Goal: Task Accomplishment & Management: Manage account settings

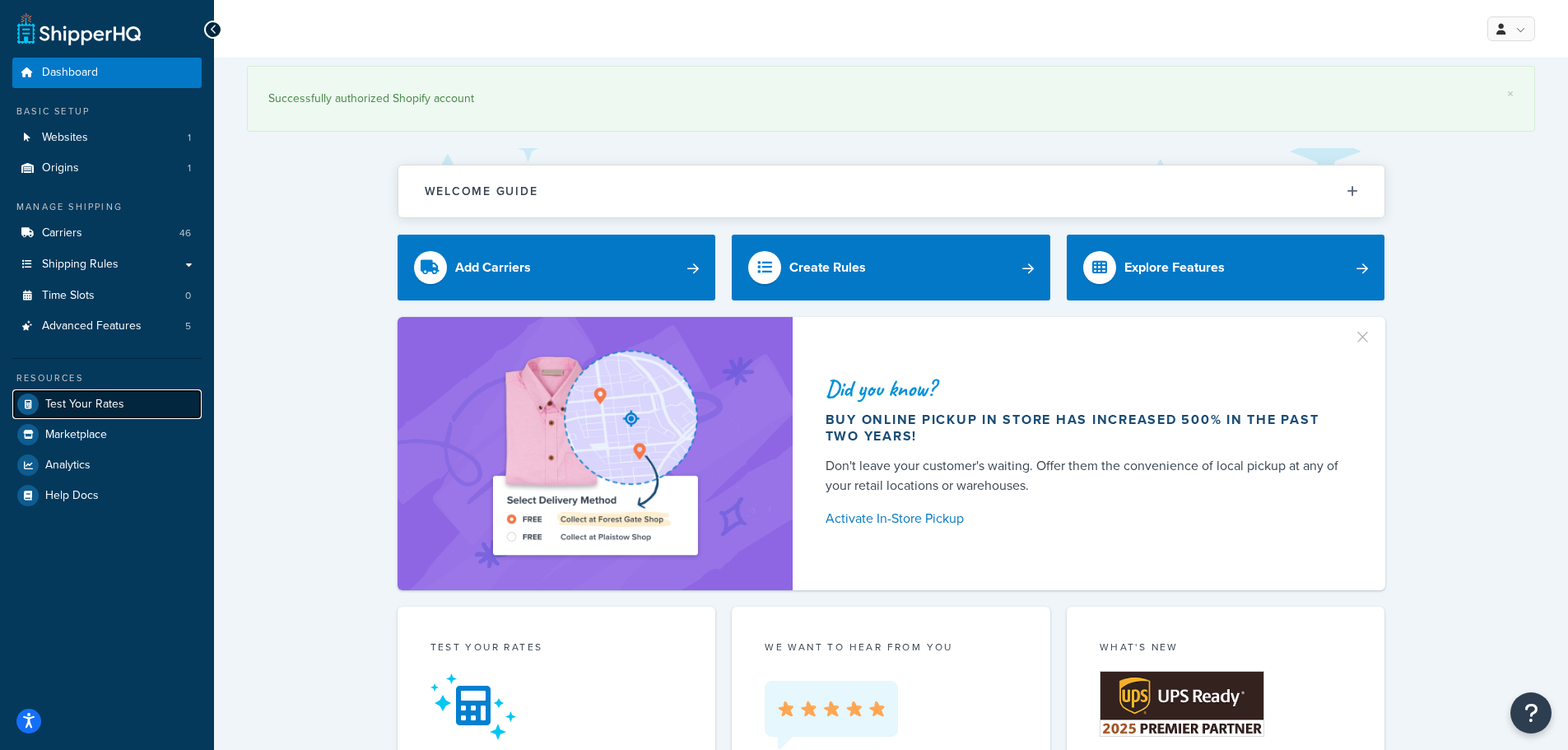
click at [113, 400] on span "Test Your Rates" at bounding box center [85, 405] width 79 height 14
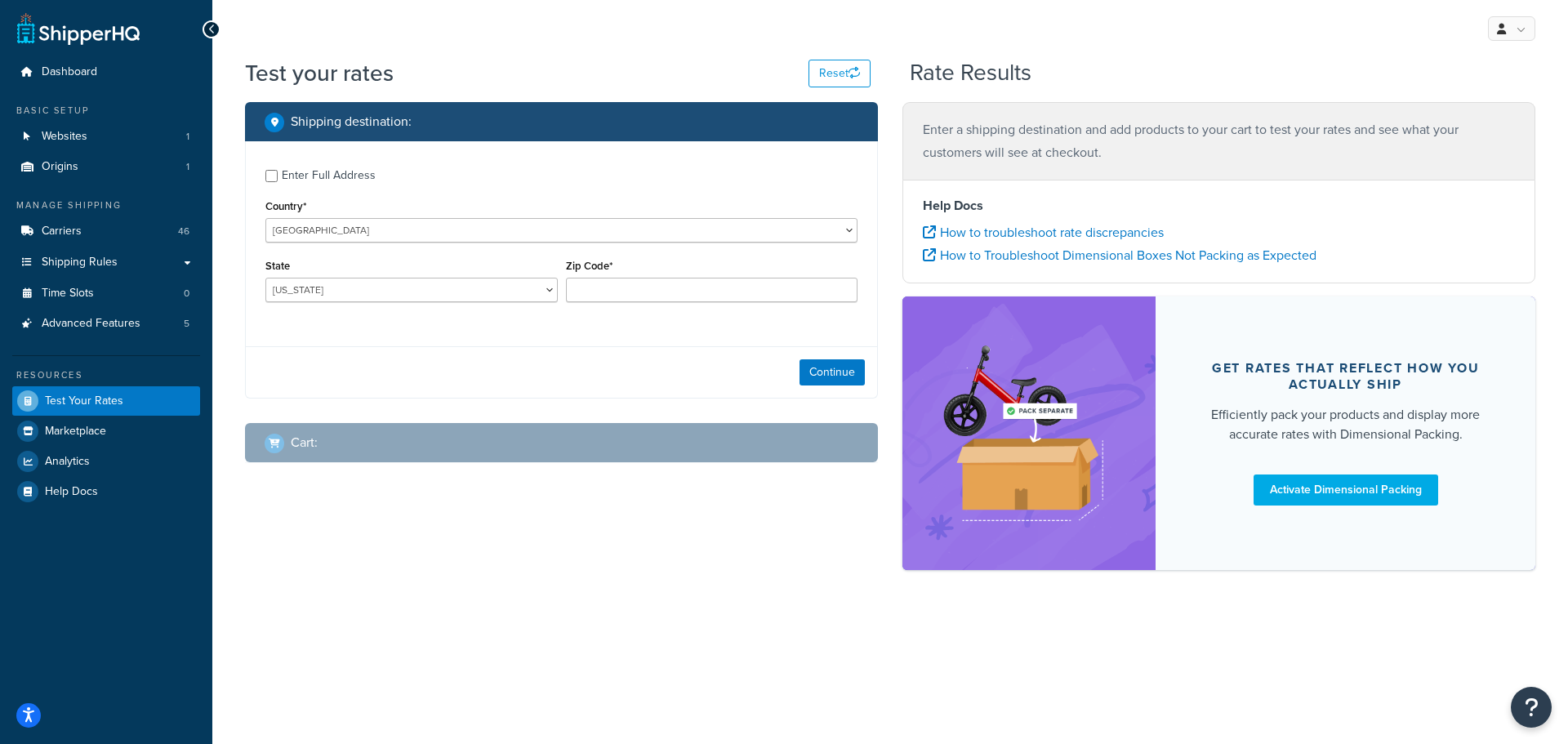
click at [349, 169] on div "Enter Full Address" at bounding box center [329, 176] width 94 height 23
click at [278, 169] on input "Enter Full Address" at bounding box center [271, 176] width 12 height 12
checkbox input "true"
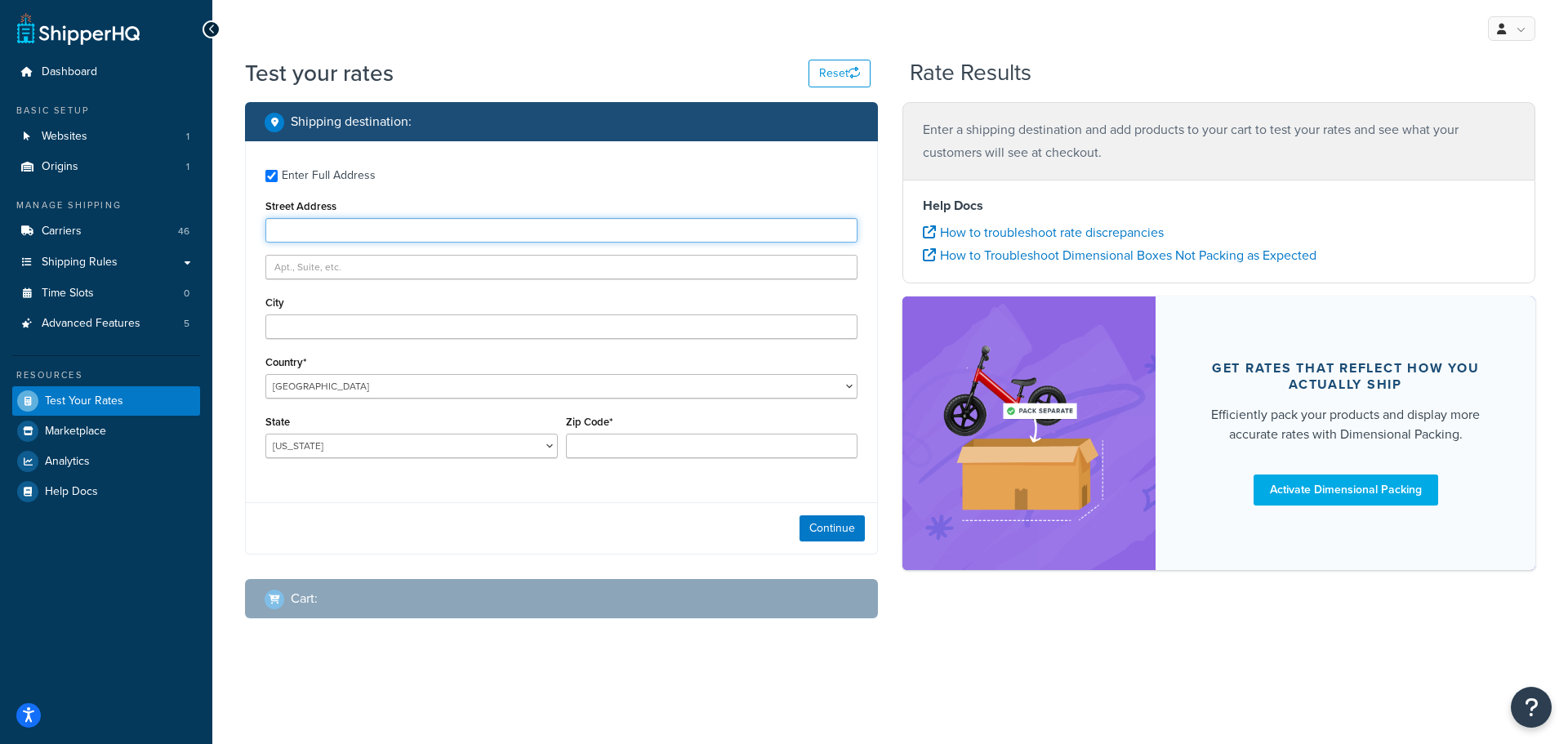
click at [346, 232] on input "Street Address" at bounding box center [561, 230] width 592 height 24
type input "3504 Lynnwood Dr"
click at [365, 313] on div "City" at bounding box center [561, 315] width 592 height 48
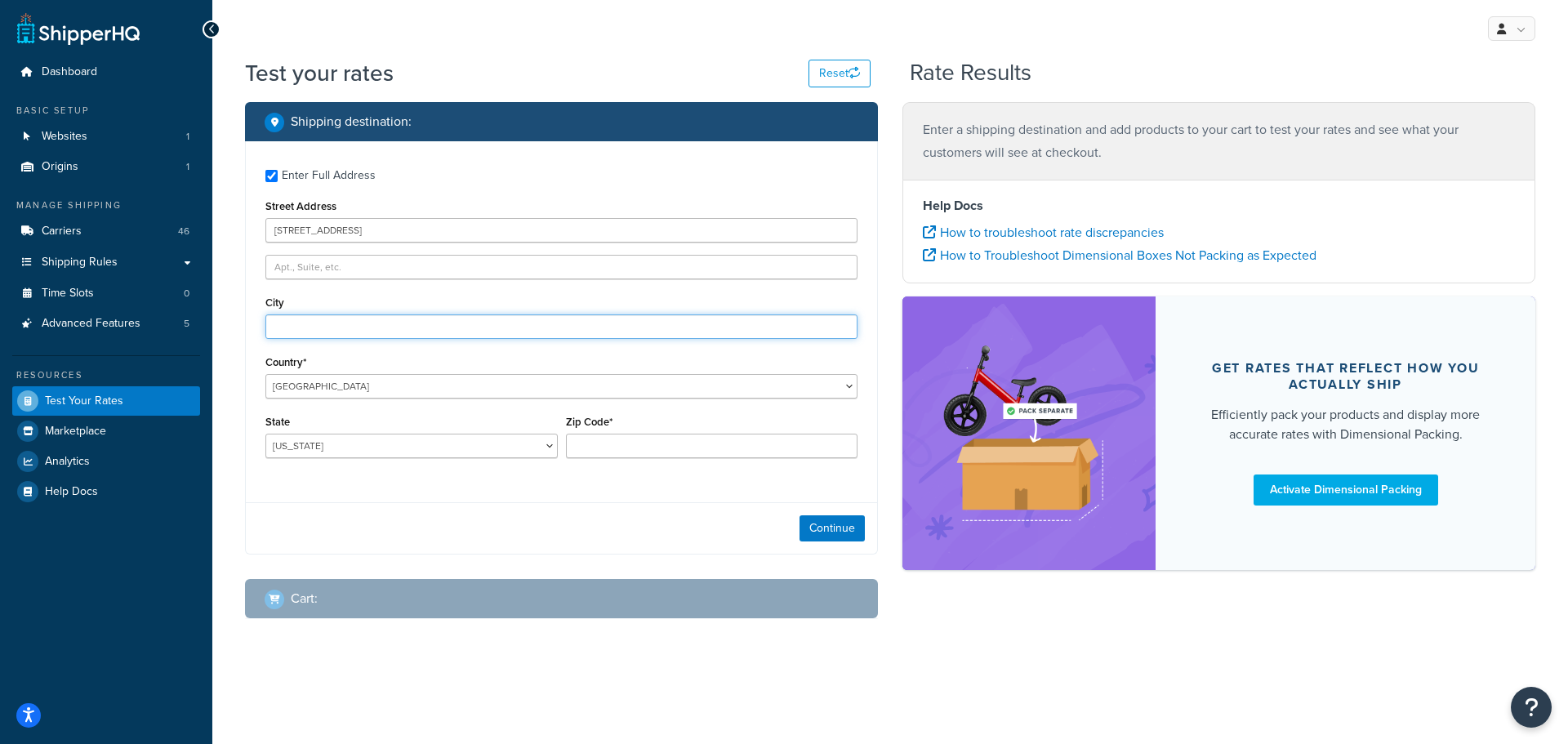
click at [375, 331] on input "City" at bounding box center [561, 327] width 592 height 24
type input "Bellevue"
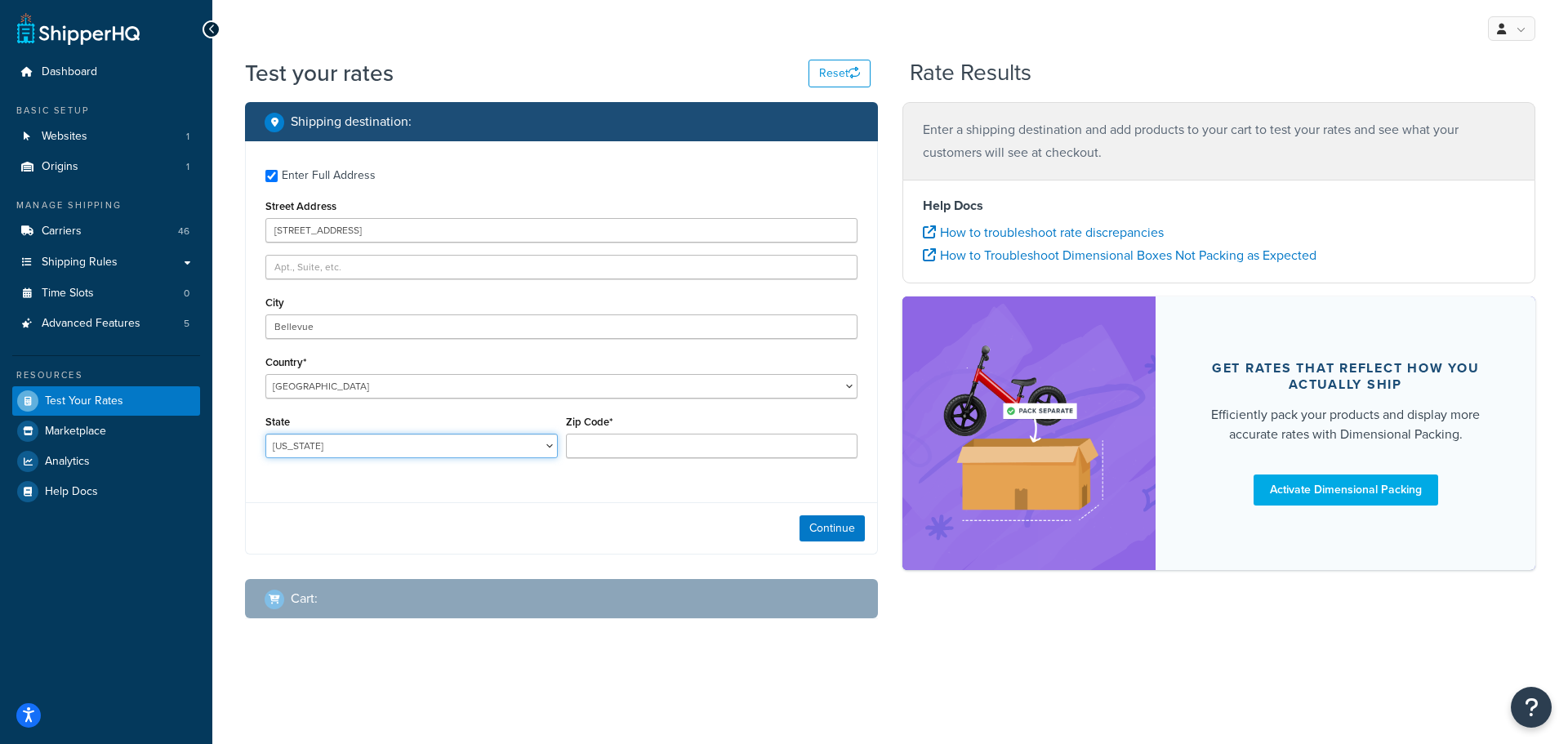
select select "NE"
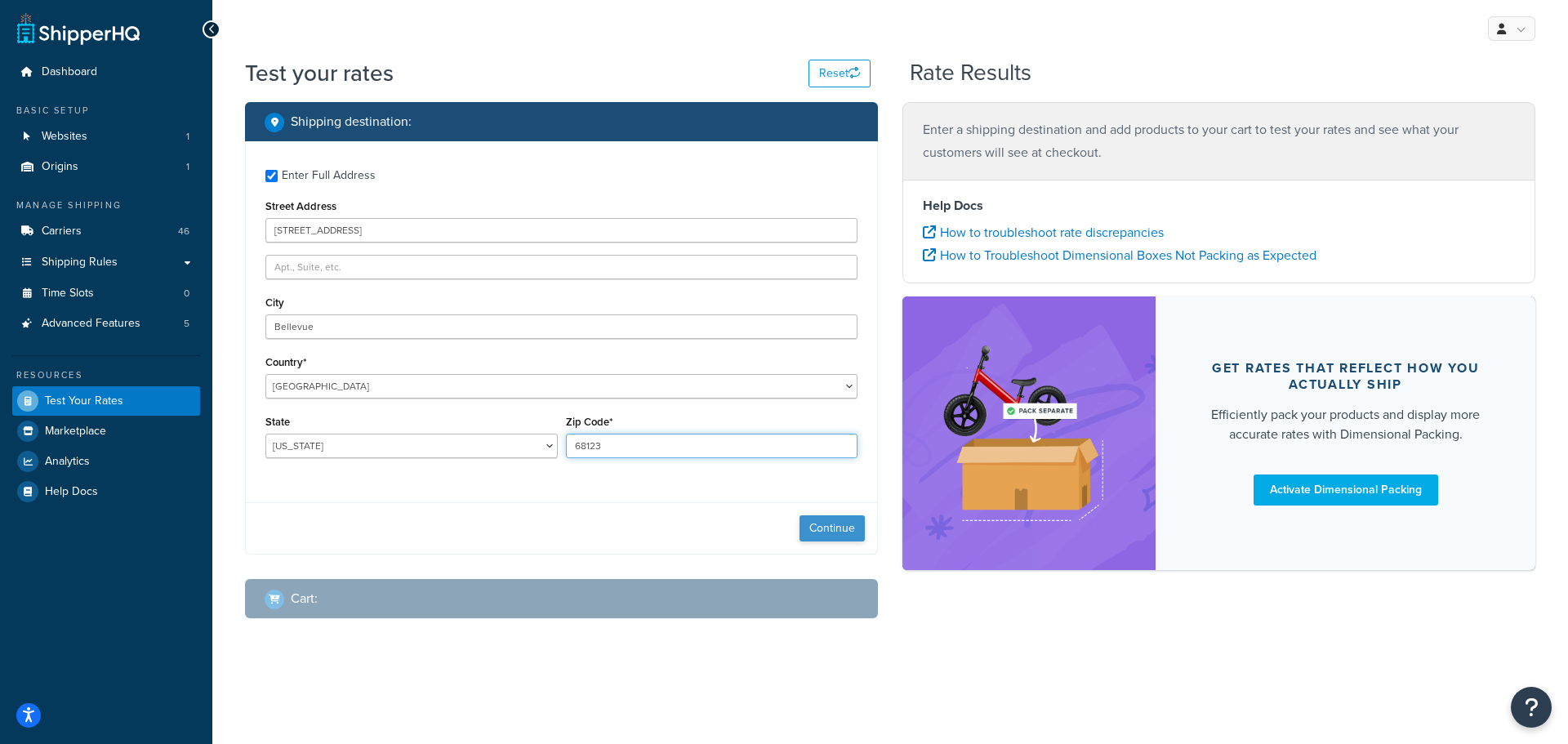
type input "68123"
click at [826, 528] on button "Continue" at bounding box center [832, 528] width 65 height 26
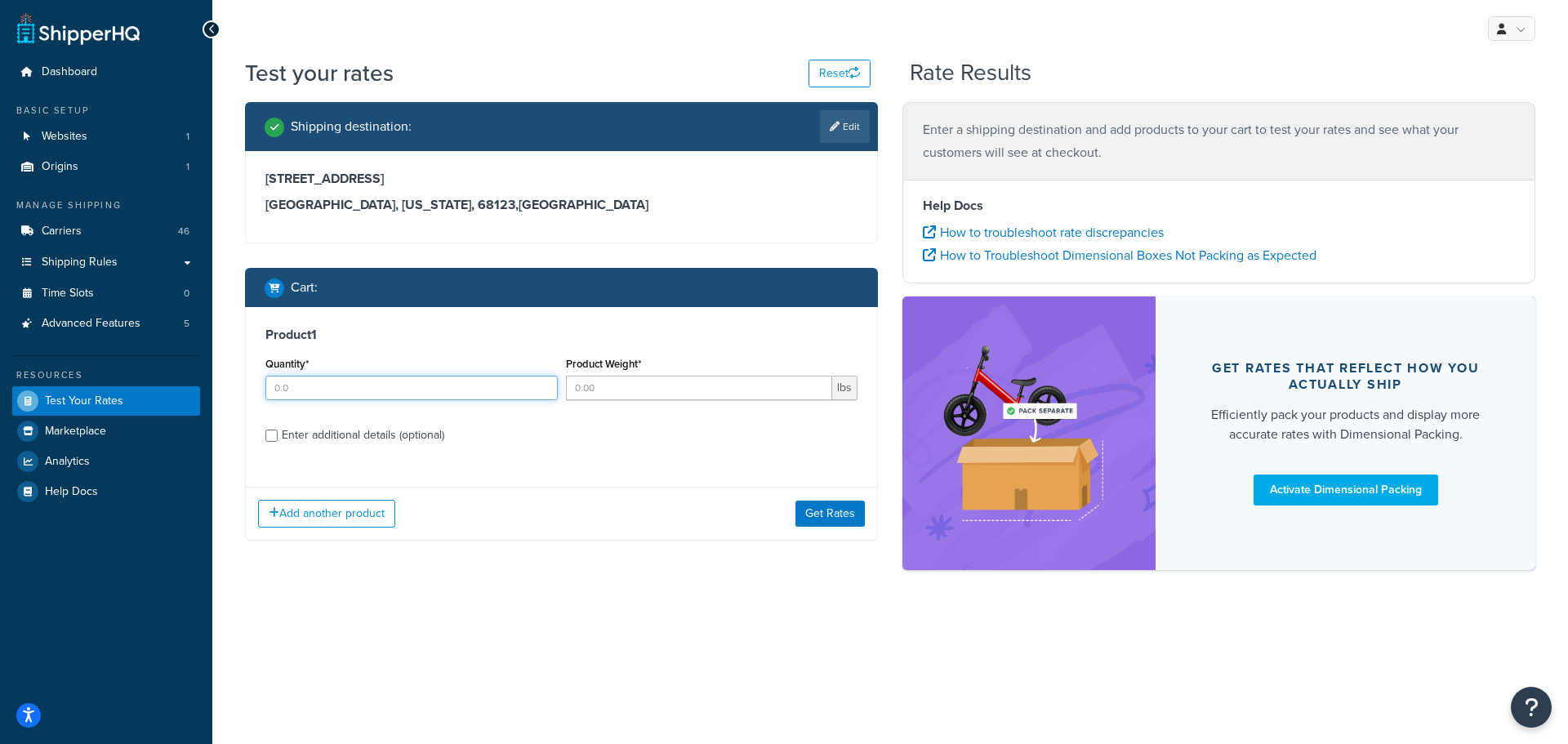
drag, startPoint x: 373, startPoint y: 394, endPoint x: 386, endPoint y: 391, distance: 13.3
click at [373, 394] on input "Quantity*" at bounding box center [411, 388] width 292 height 24
type input "1"
click at [667, 385] on input "Product Weight*" at bounding box center [699, 388] width 267 height 24
type input "1"
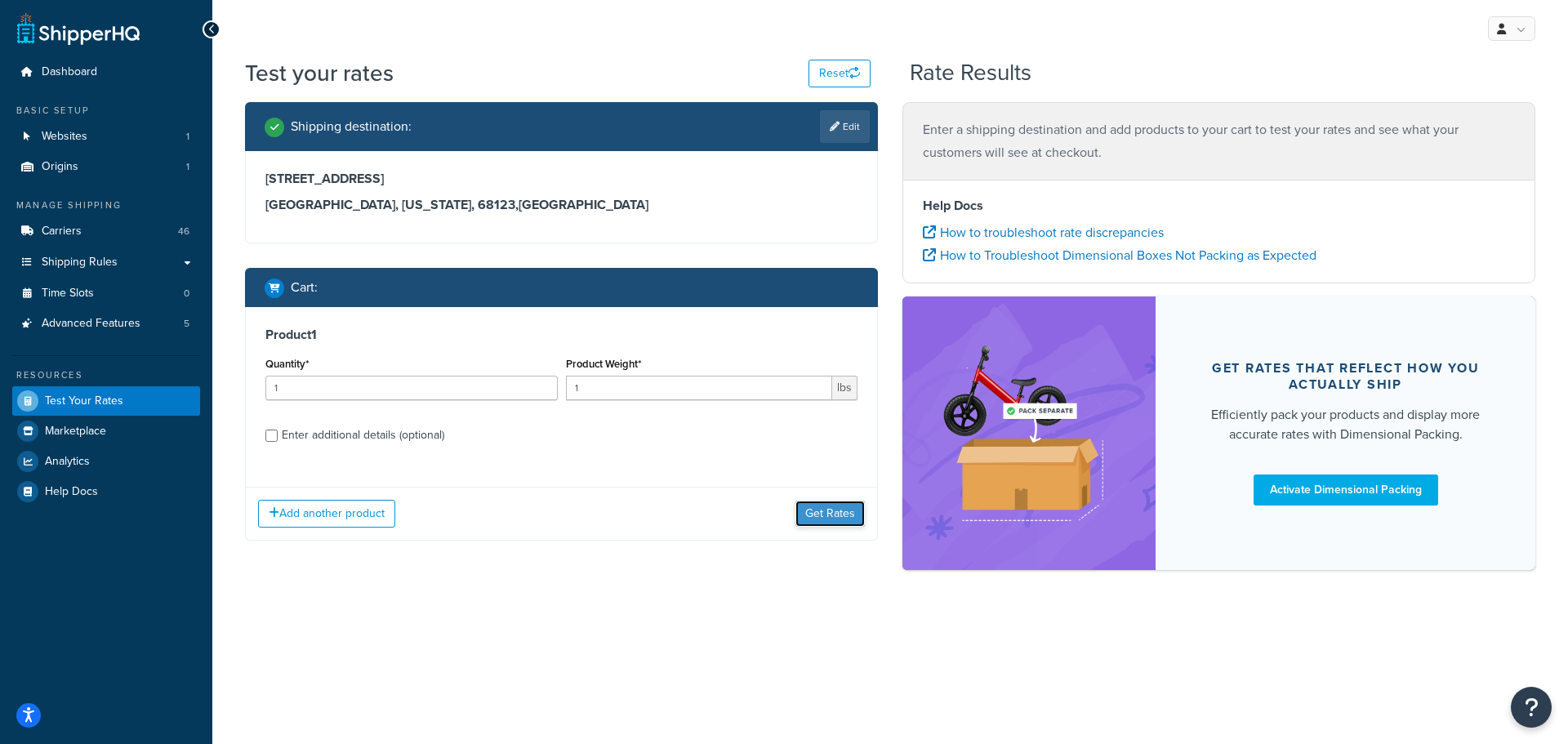
click at [849, 517] on button "Get Rates" at bounding box center [830, 514] width 70 height 26
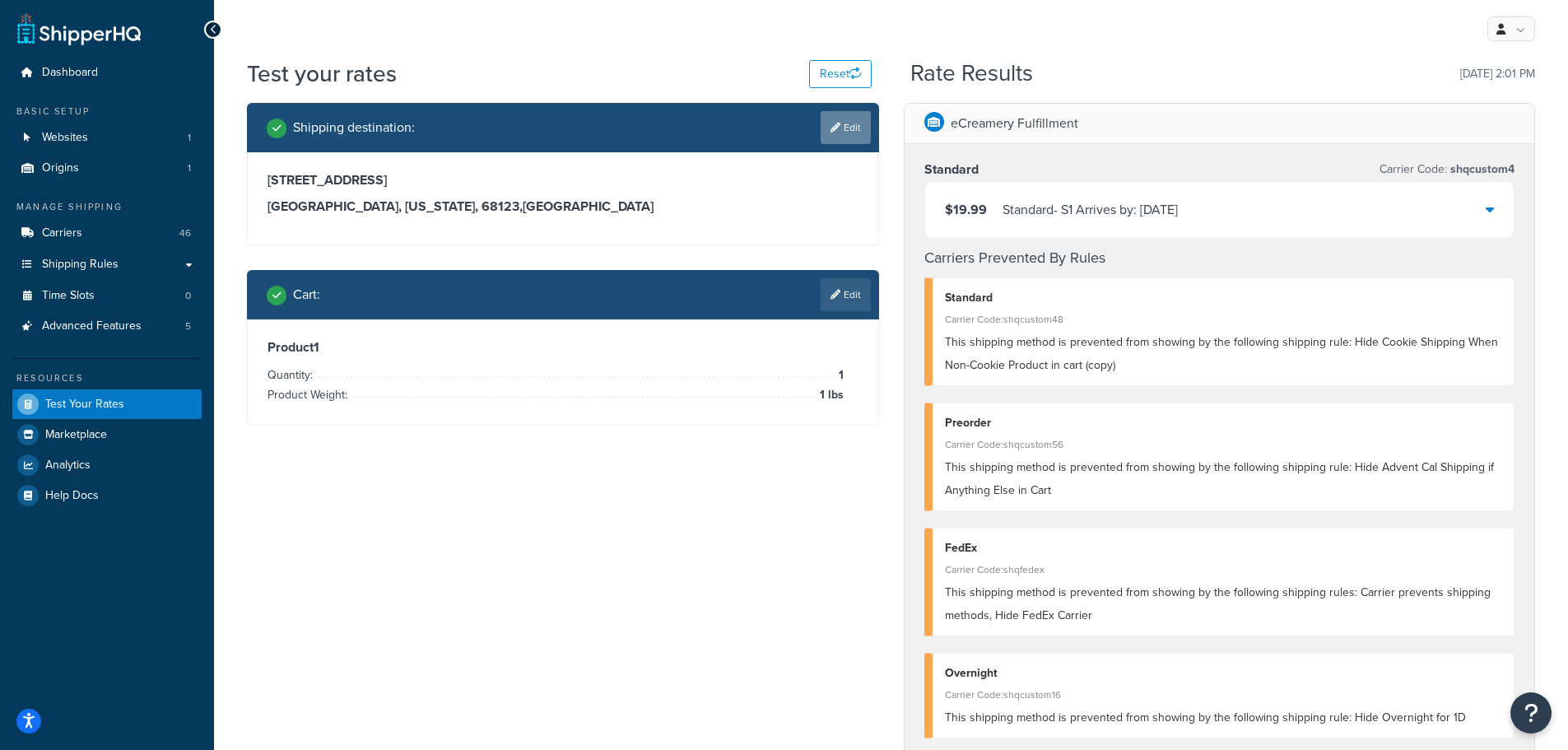
click at [846, 124] on link "Edit" at bounding box center [845, 128] width 50 height 33
select select "NE"
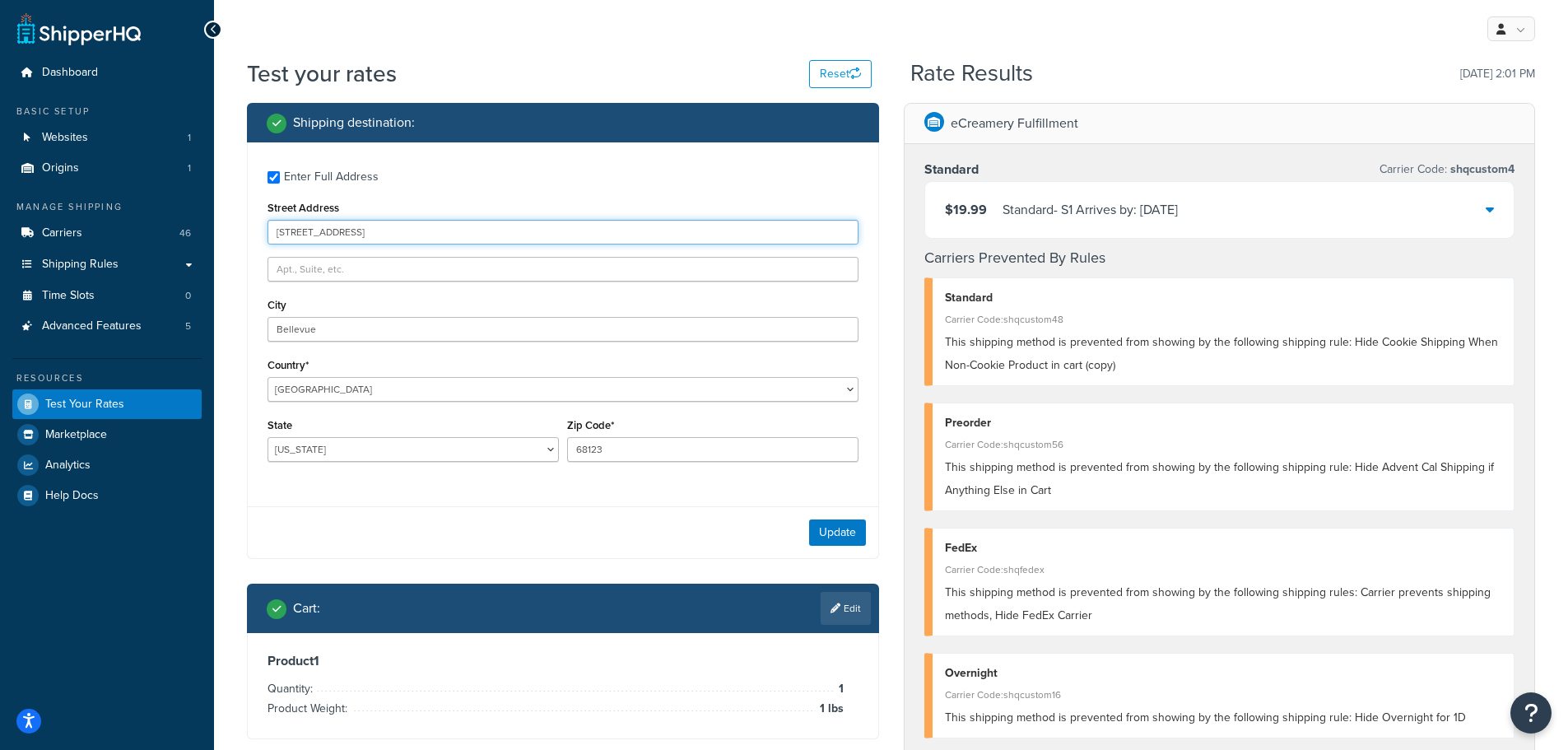
click at [366, 233] on input "3504 Lynnwood Dr" at bounding box center [562, 232] width 591 height 25
type input "13636 Industrial Rd"
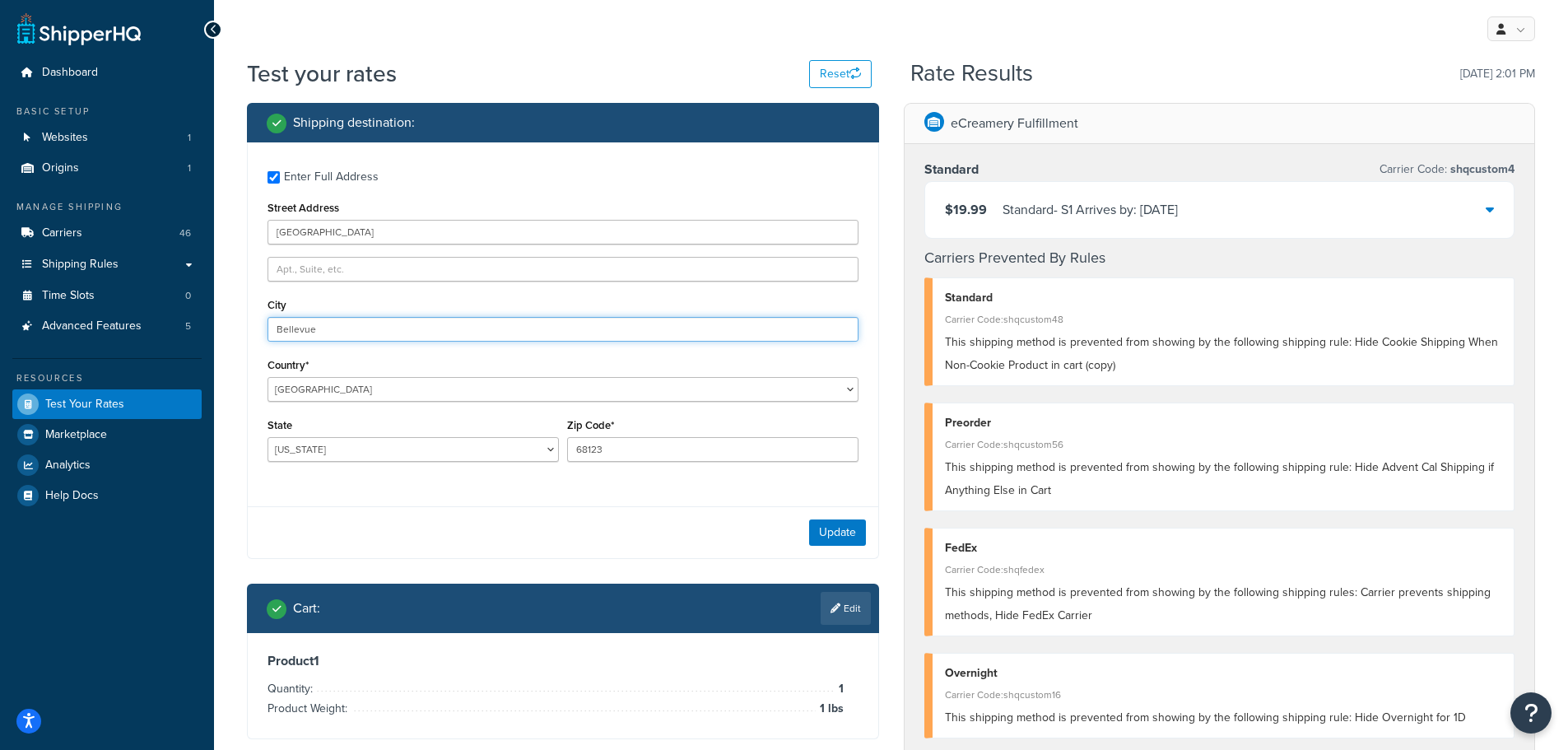
click at [321, 333] on input "Bellevue" at bounding box center [562, 329] width 591 height 25
type input "Omaha"
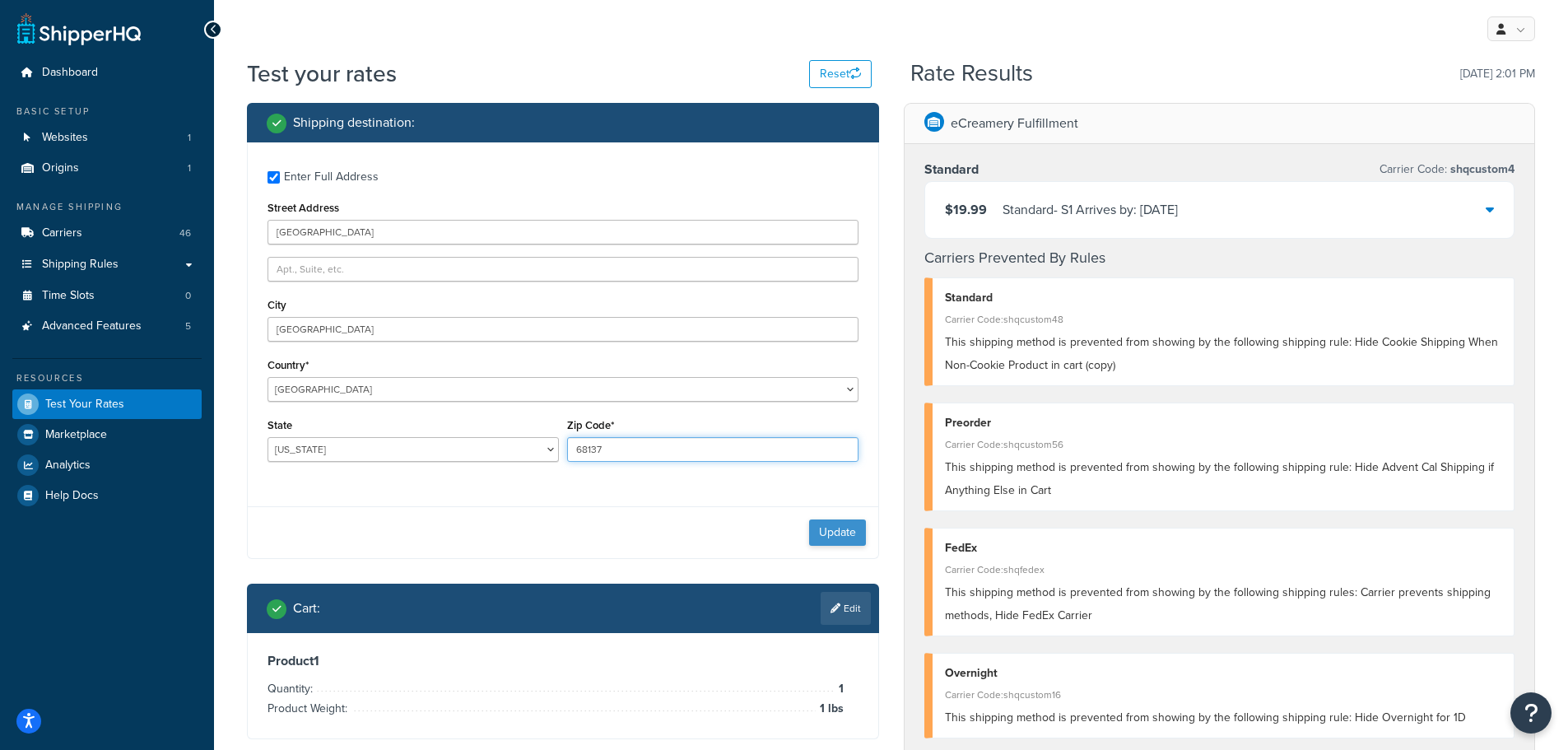
type input "68137"
click at [839, 527] on button "Update" at bounding box center [837, 533] width 57 height 26
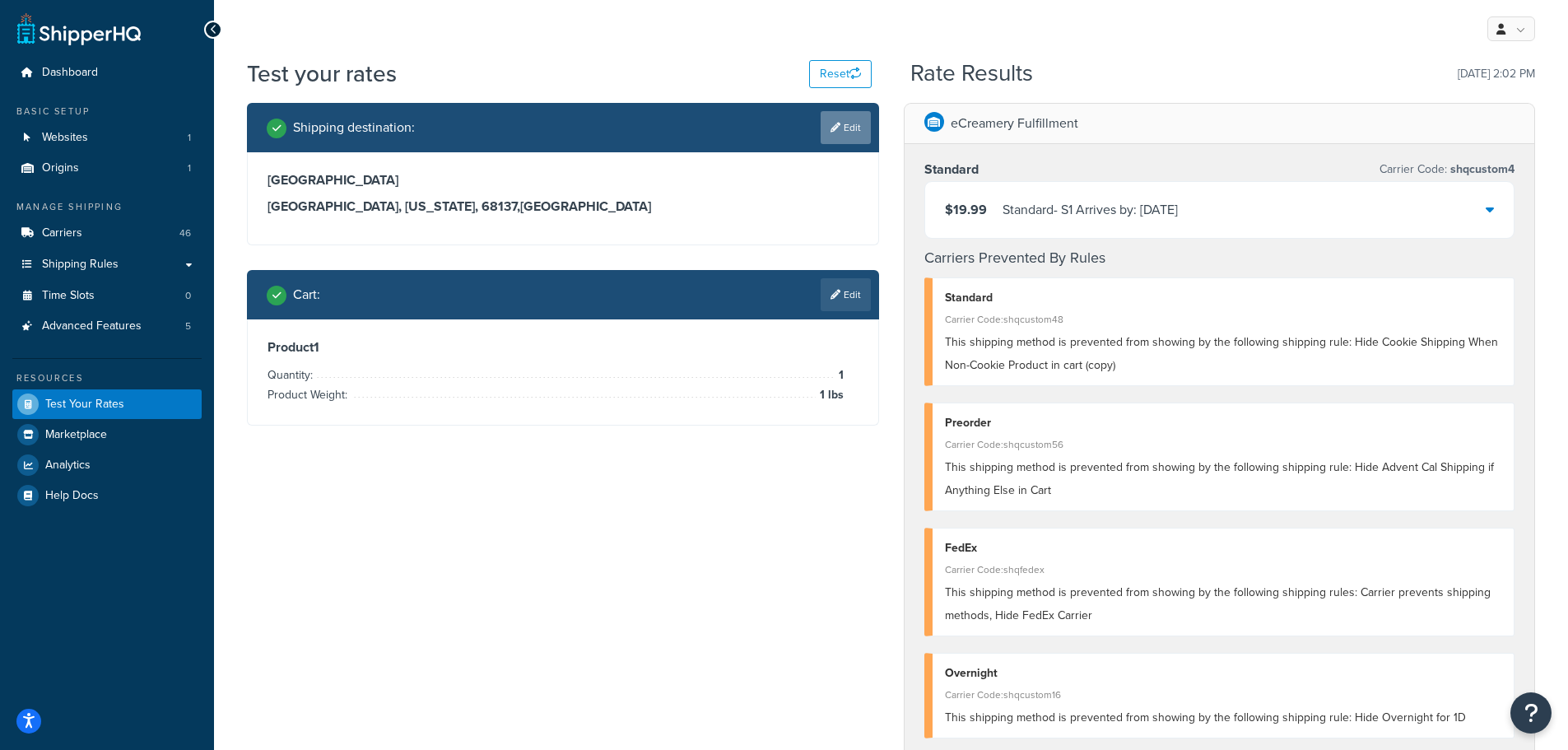
click at [851, 135] on link "Edit" at bounding box center [845, 128] width 50 height 33
select select "NE"
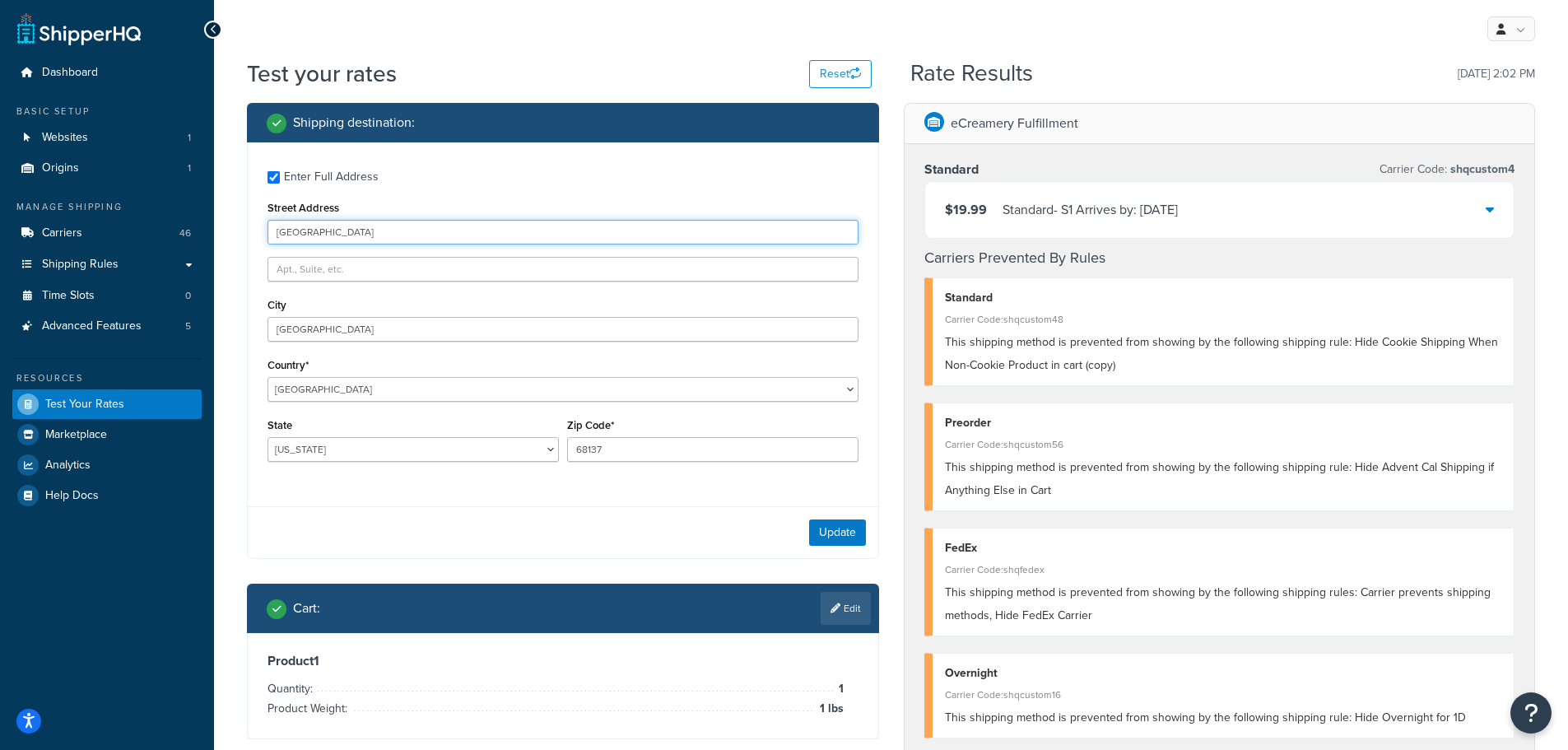
click at [321, 233] on input "13636 Industrial Rd" at bounding box center [562, 232] width 591 height 25
type input "3504 Lynnwood Dr"
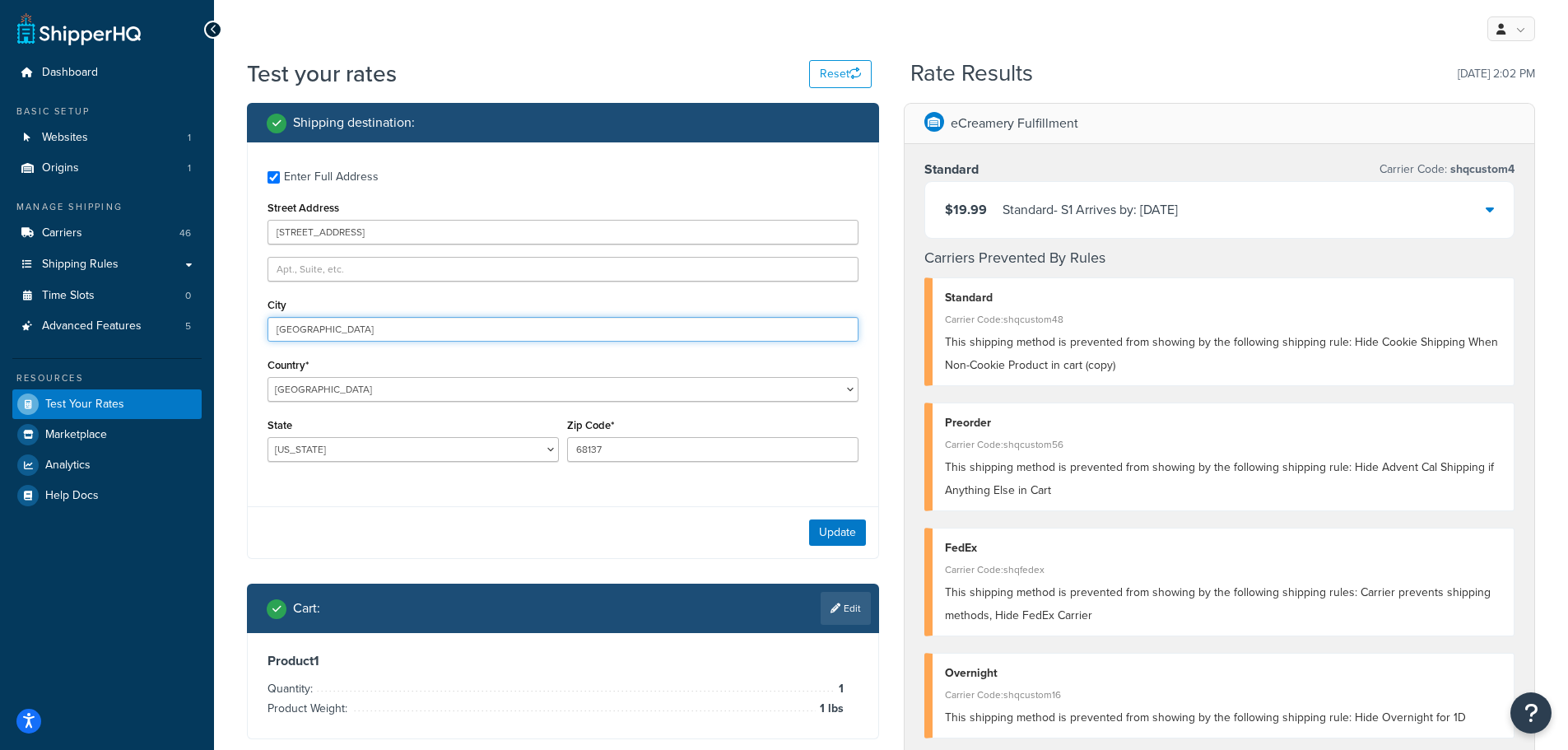
click at [329, 326] on input "Omaha" at bounding box center [562, 329] width 591 height 25
type input "Bellevue"
select select "QA"
type input "NE"
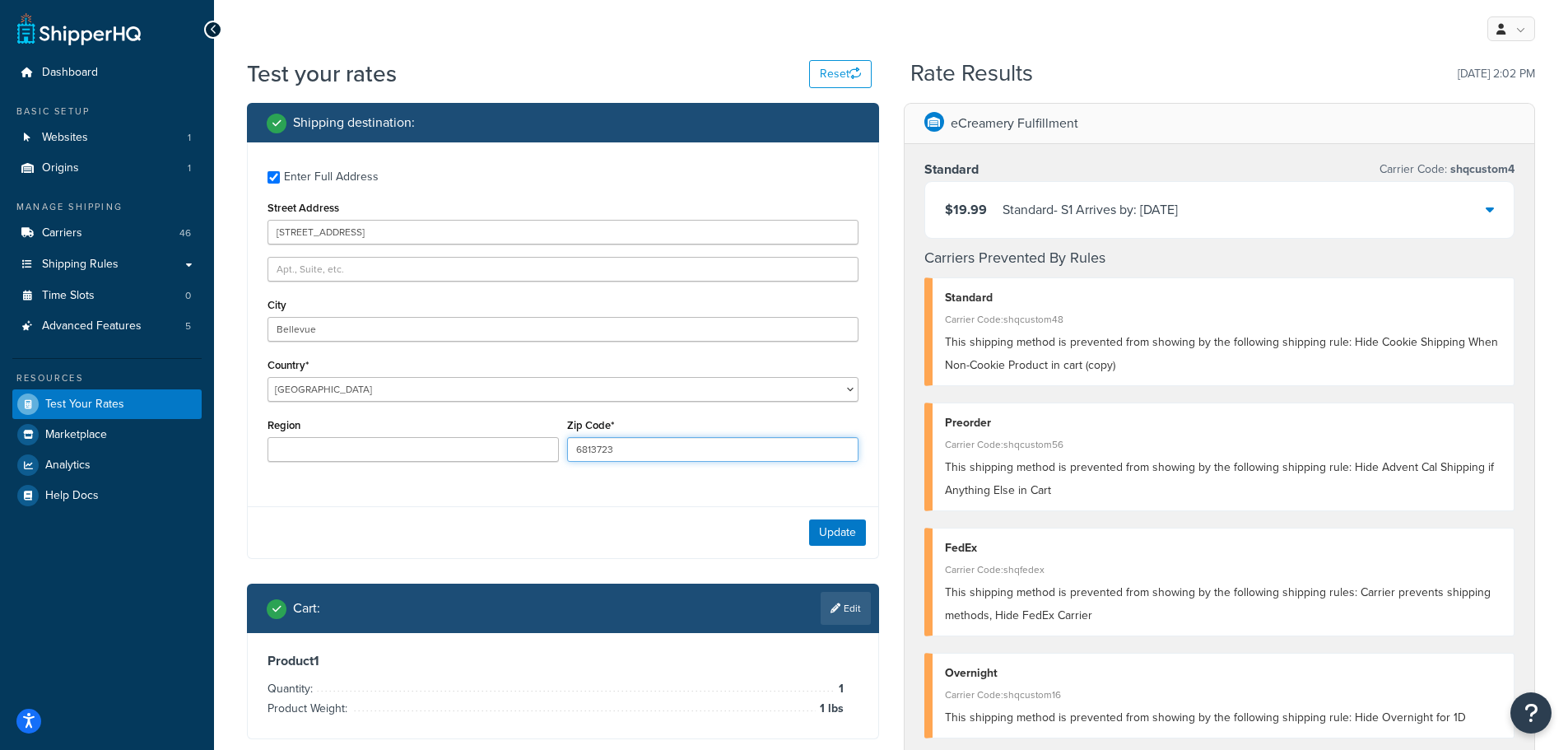
type input "68137"
click at [844, 540] on button "Update" at bounding box center [837, 533] width 57 height 26
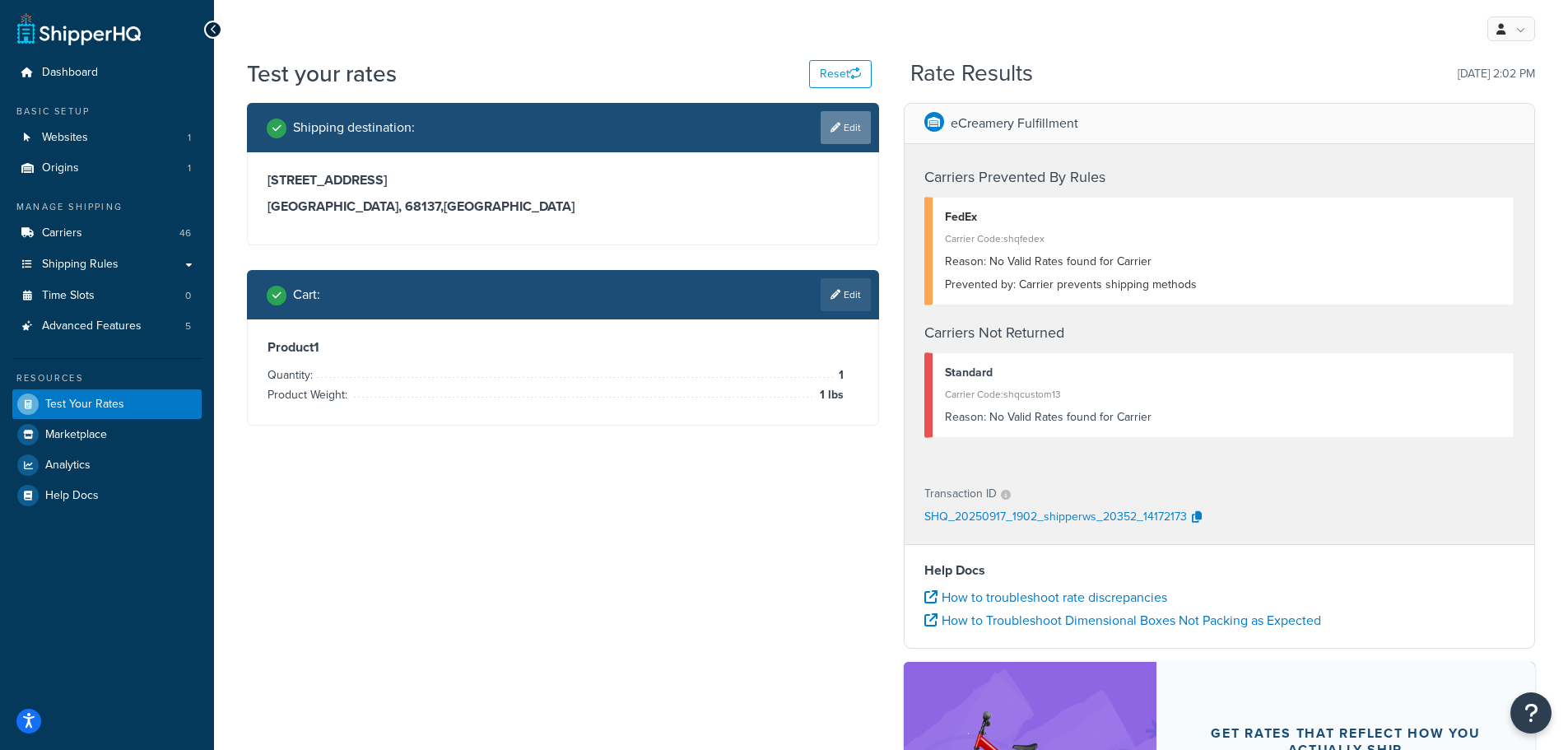
click at [834, 131] on icon at bounding box center [835, 127] width 10 height 10
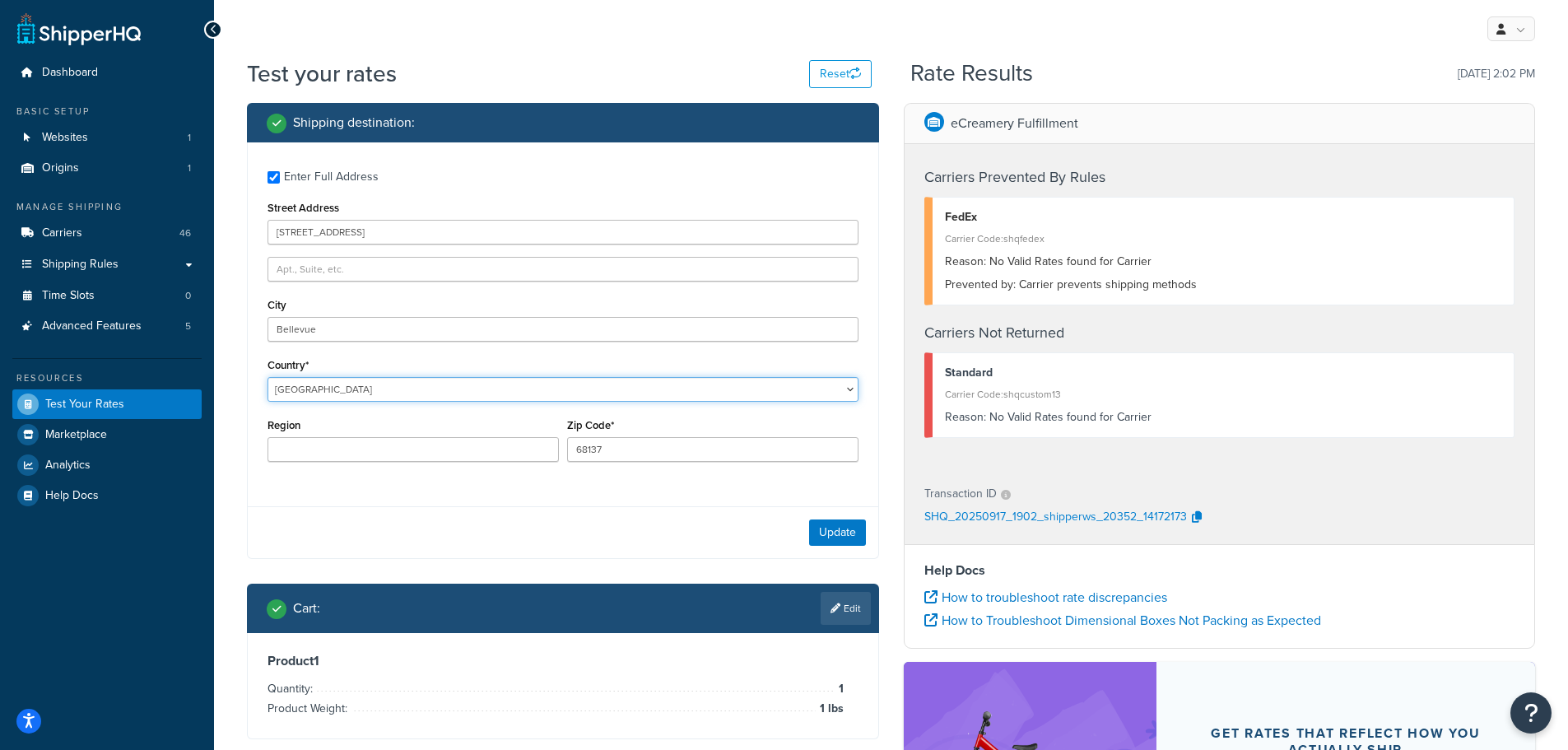
click at [315, 392] on select "United States United Kingdom Afghanistan Åland Islands Albania Algeria American…" at bounding box center [562, 389] width 591 height 25
select select "US"
click at [267, 377] on select "United States United Kingdom Afghanistan Åland Islands Albania Algeria American…" at bounding box center [562, 389] width 591 height 25
click at [823, 527] on button "Update" at bounding box center [837, 533] width 57 height 26
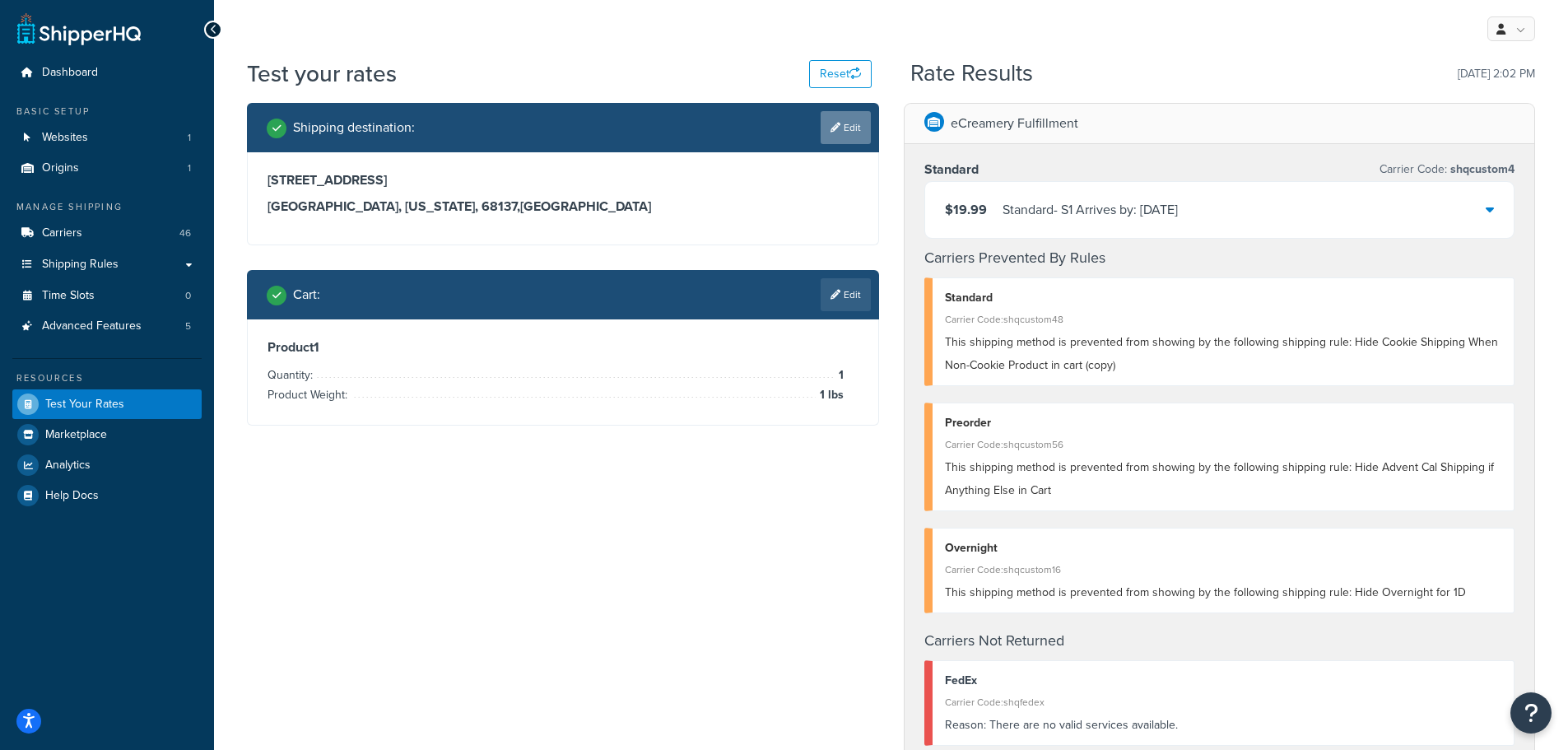
click at [851, 131] on link "Edit" at bounding box center [845, 128] width 50 height 33
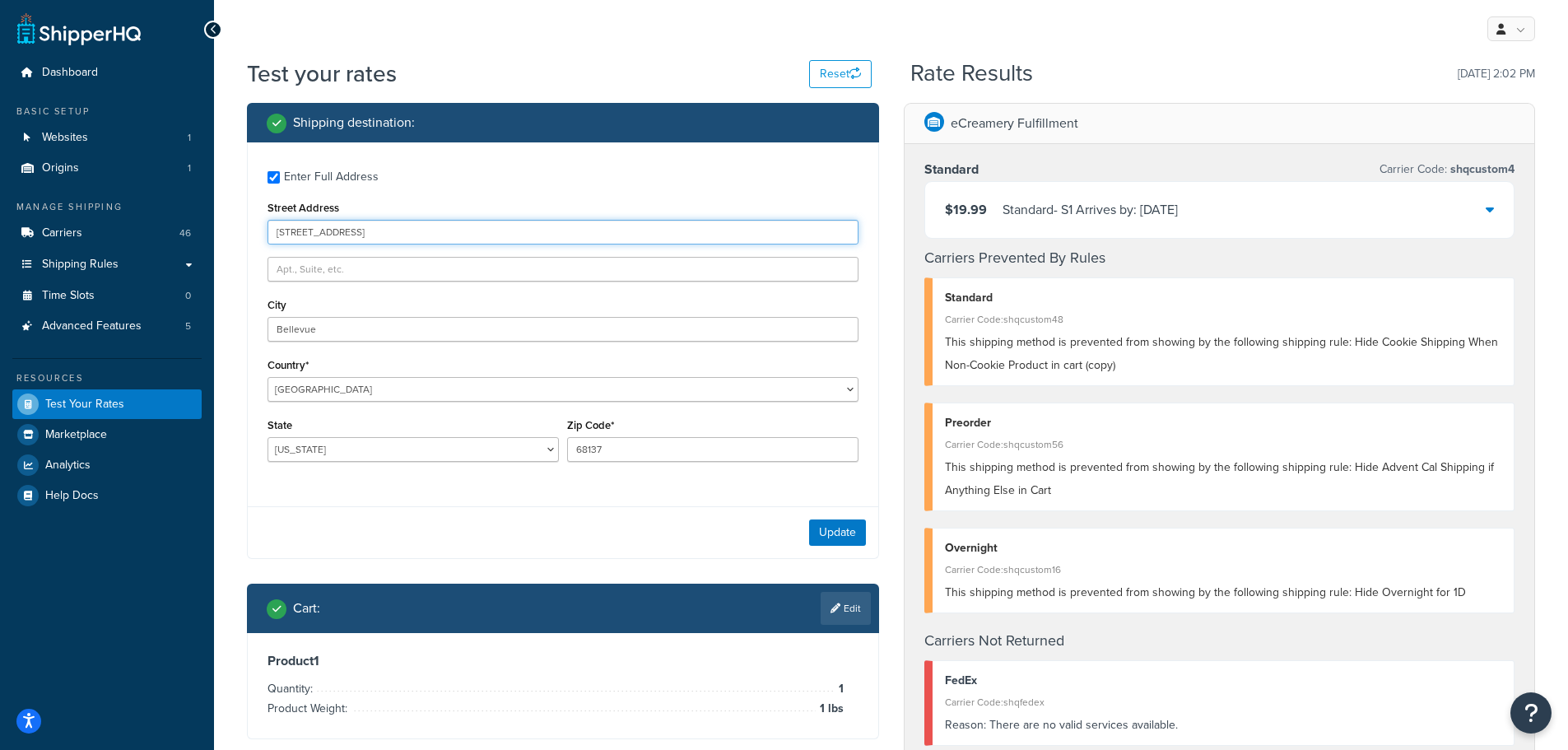
click at [350, 229] on input "3504 Lynnwood Dr" at bounding box center [562, 232] width 591 height 25
type input "2511 River Road Dr."
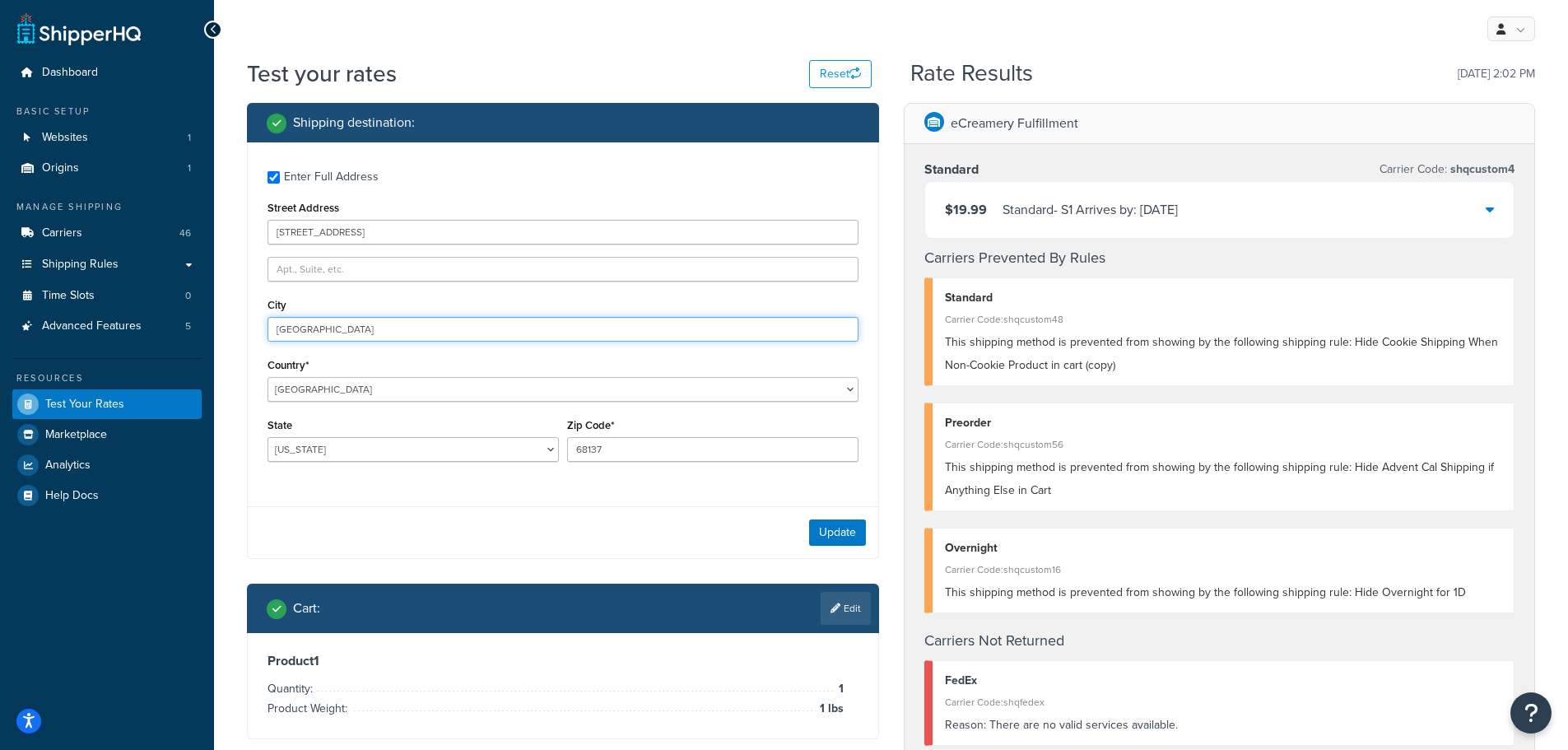
type input "Waterloo"
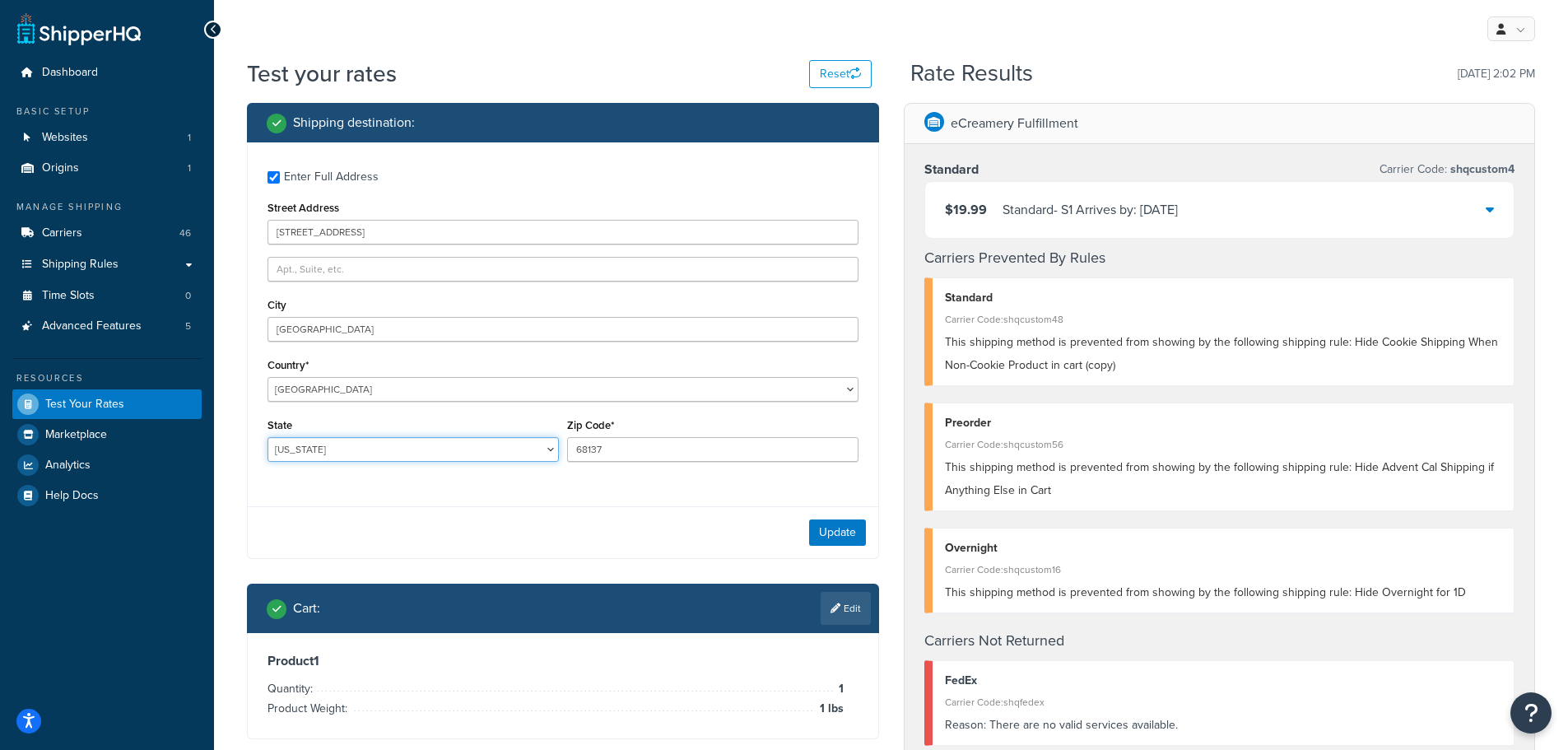
select select "NE"
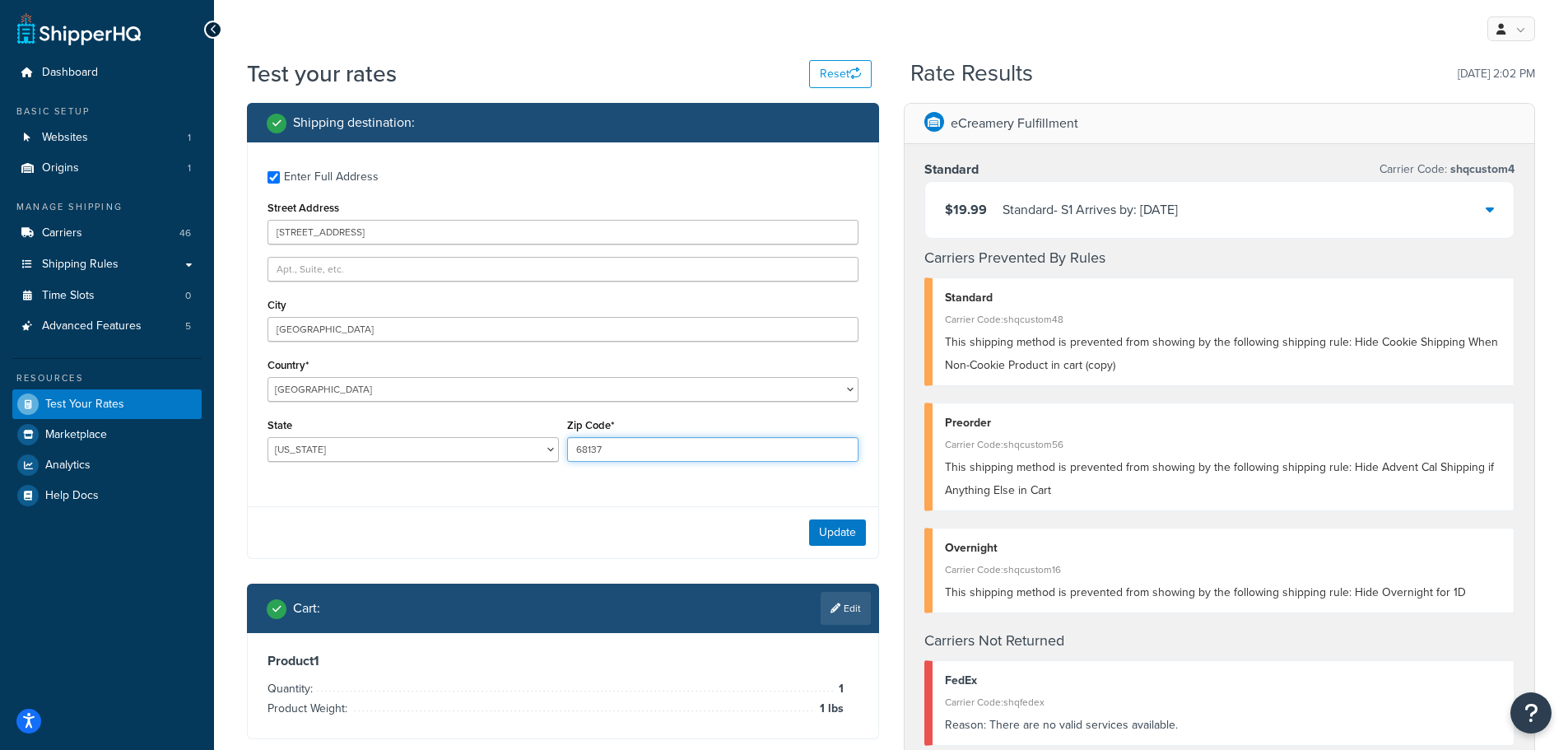
click at [628, 450] on input "68137" at bounding box center [712, 449] width 292 height 25
type input "68069"
click at [853, 536] on button "Update" at bounding box center [837, 533] width 57 height 26
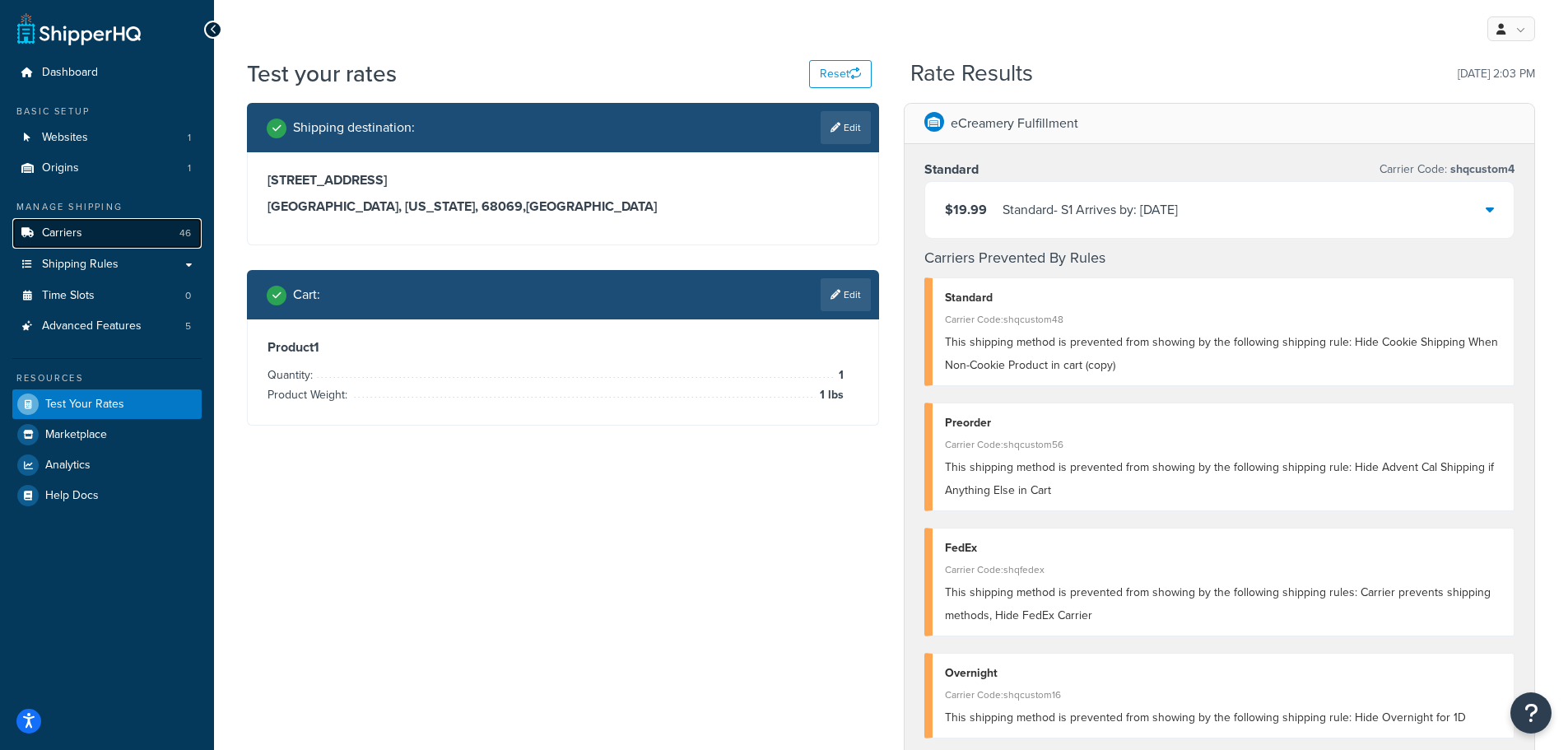
click at [65, 226] on span "Carriers" at bounding box center [62, 233] width 40 height 14
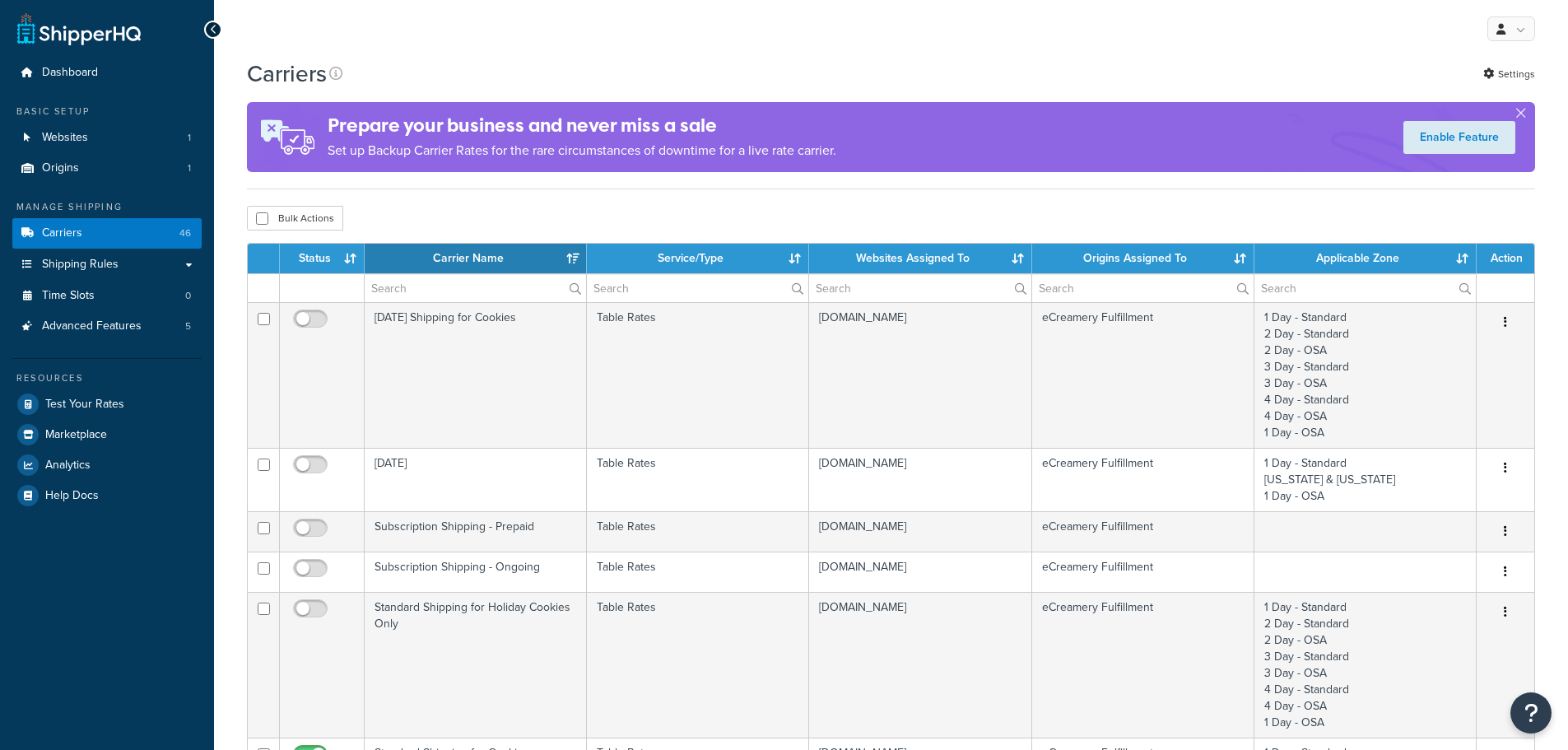
select select "15"
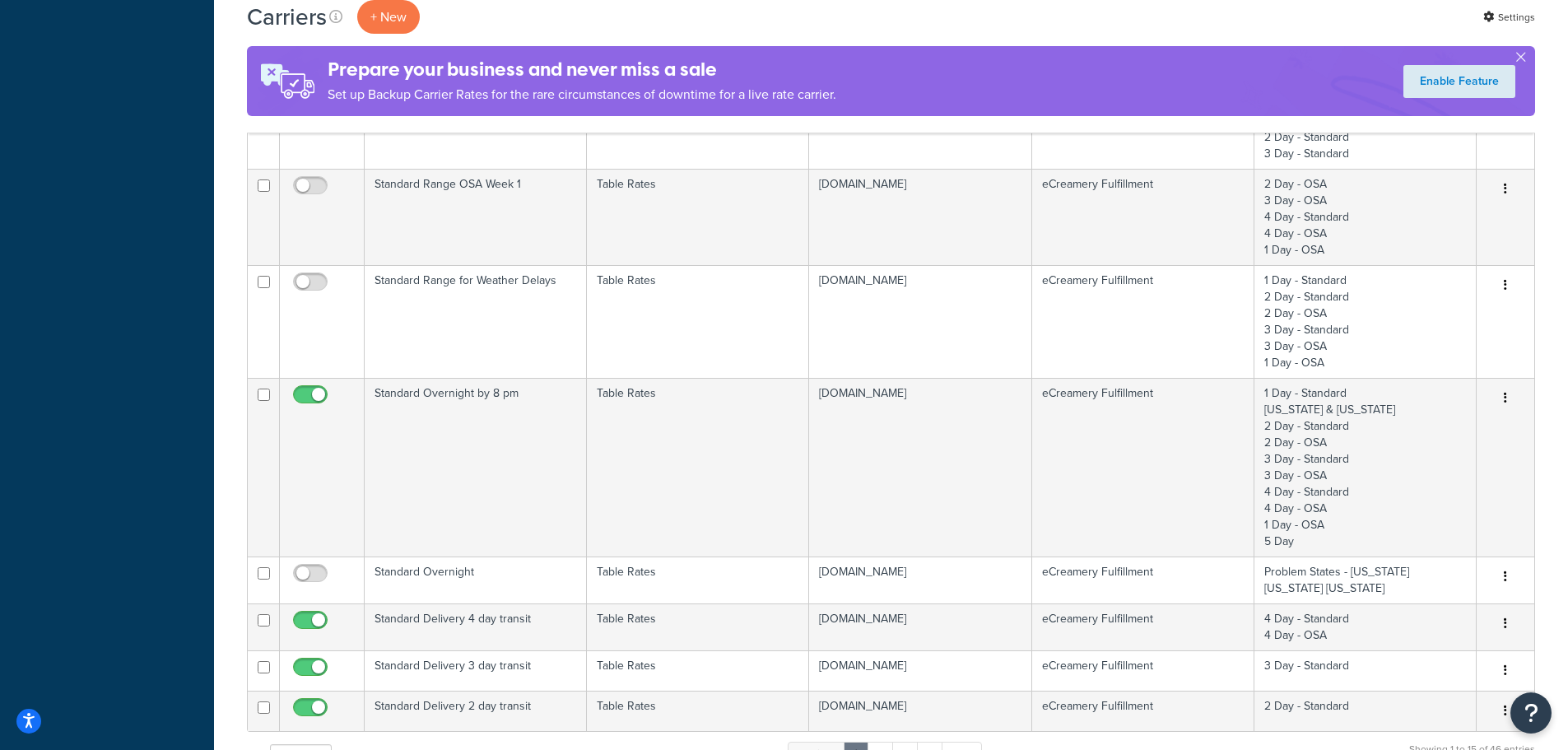
scroll to position [906, 0]
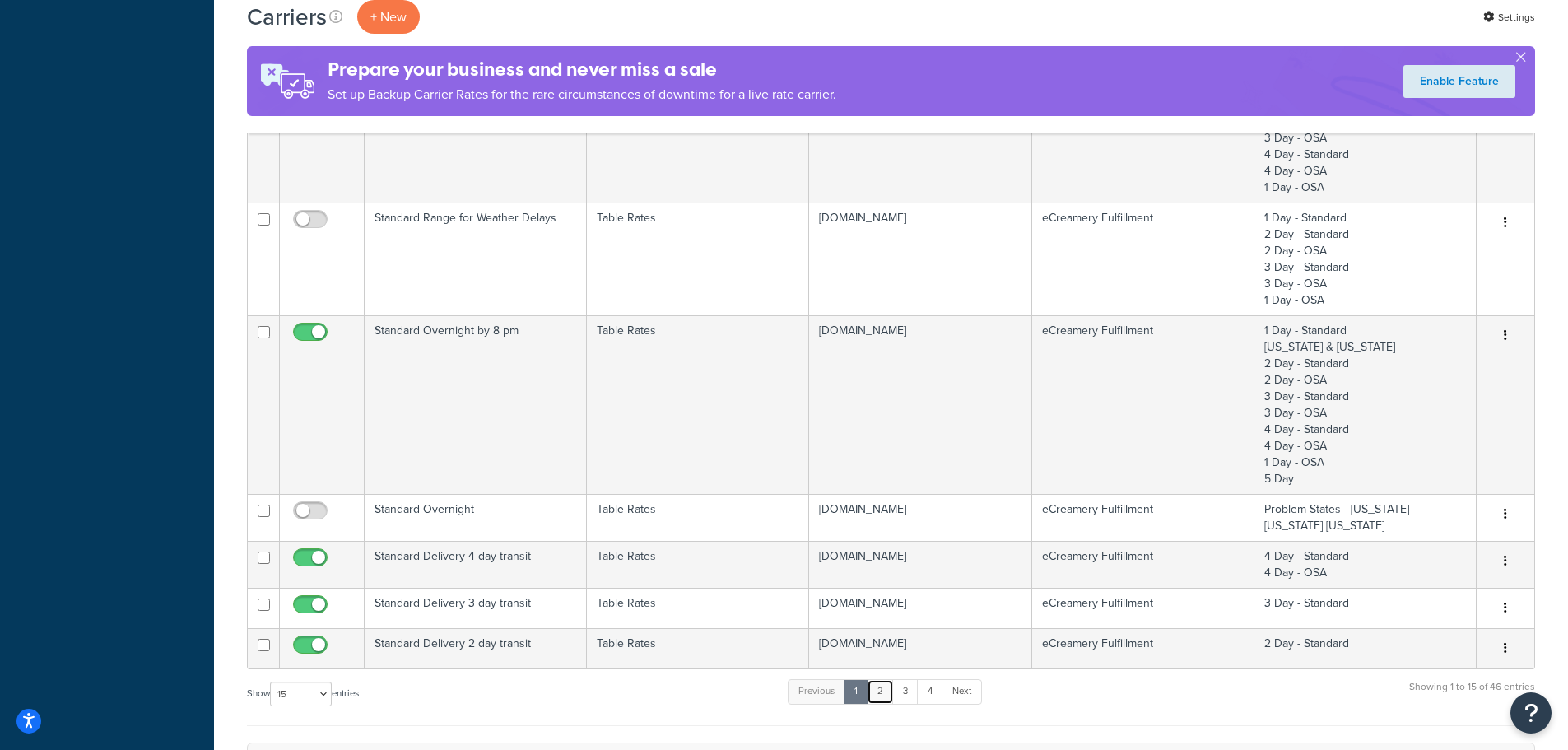
click at [888, 696] on link "2" at bounding box center [880, 691] width 27 height 25
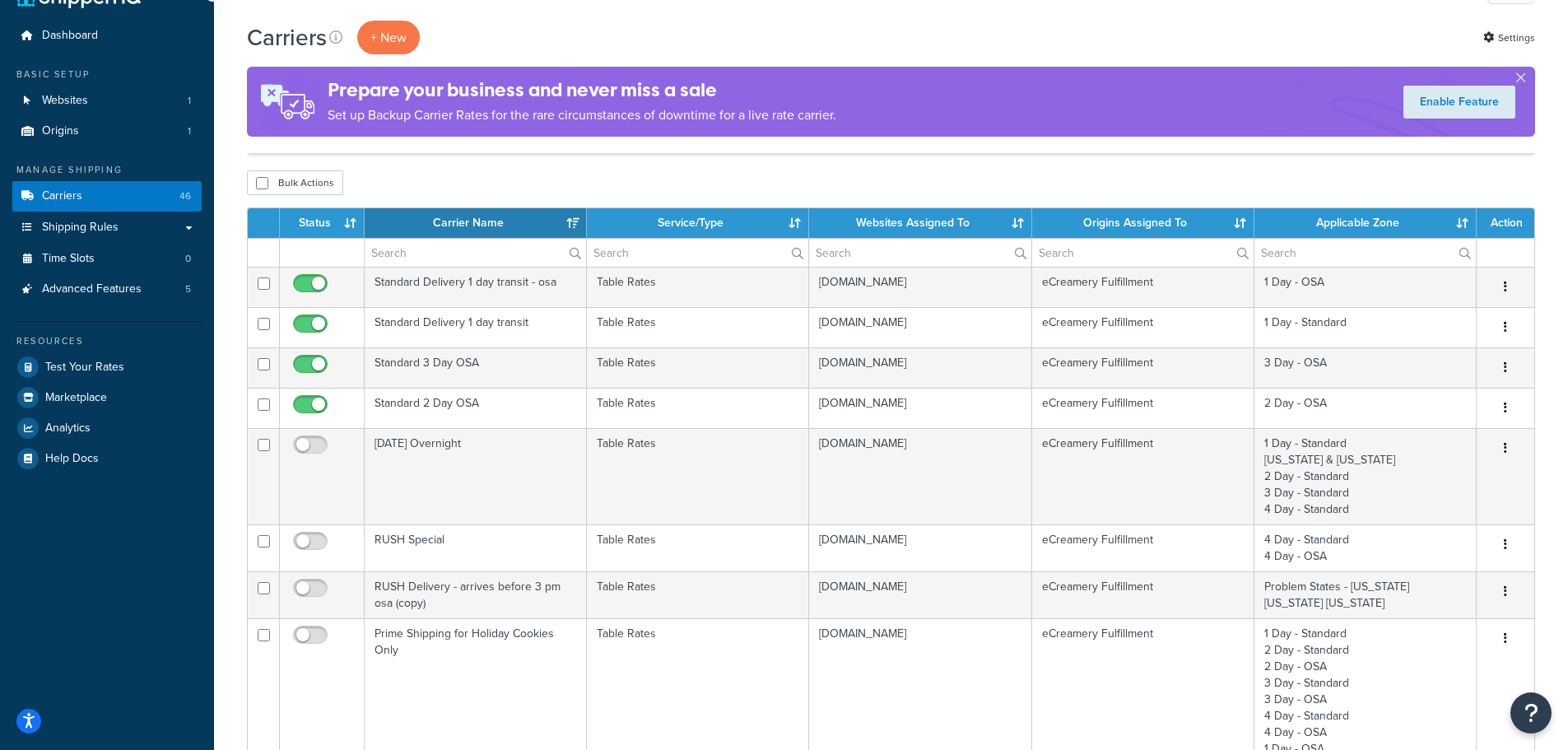
scroll to position [0, 0]
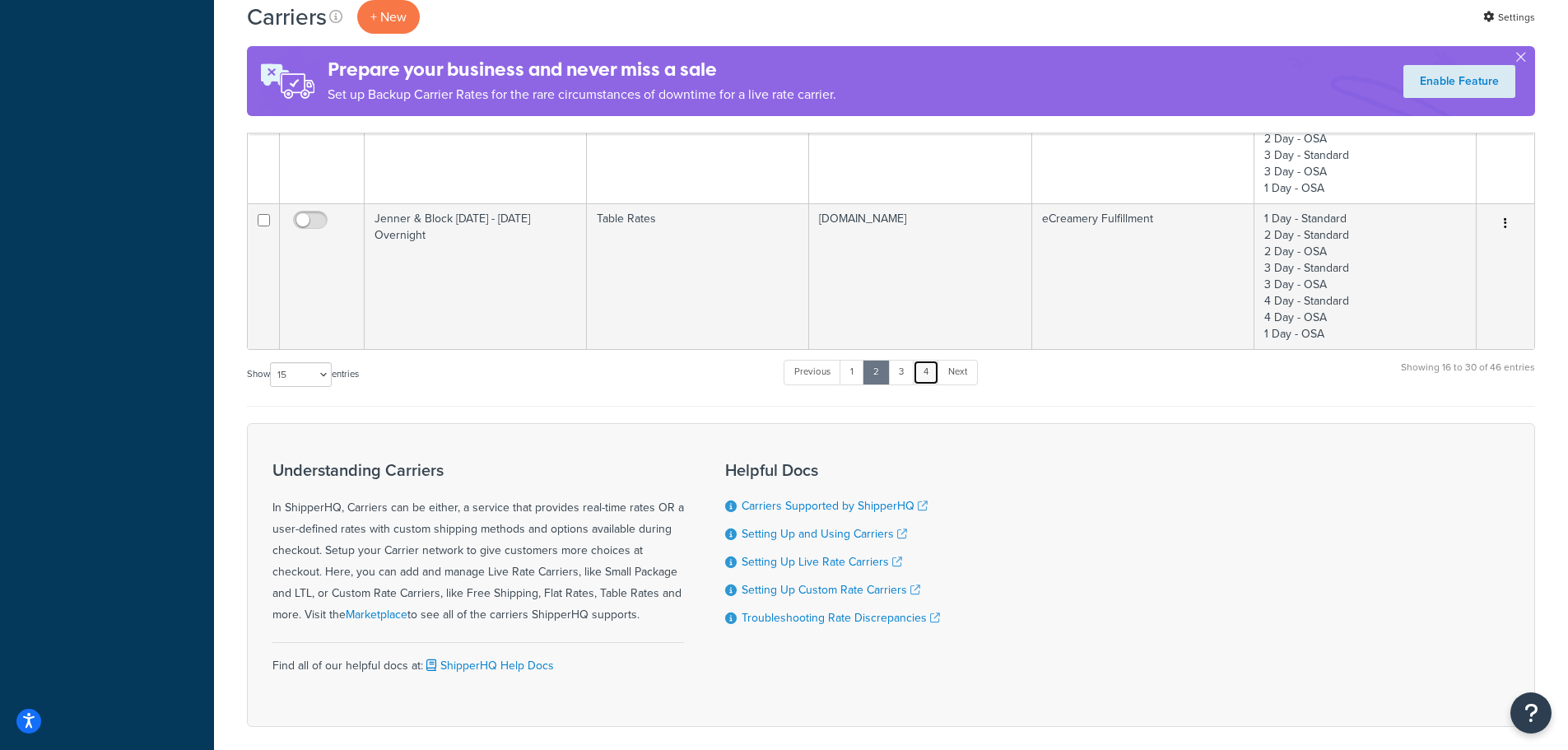
click at [934, 361] on link "4" at bounding box center [926, 372] width 26 height 25
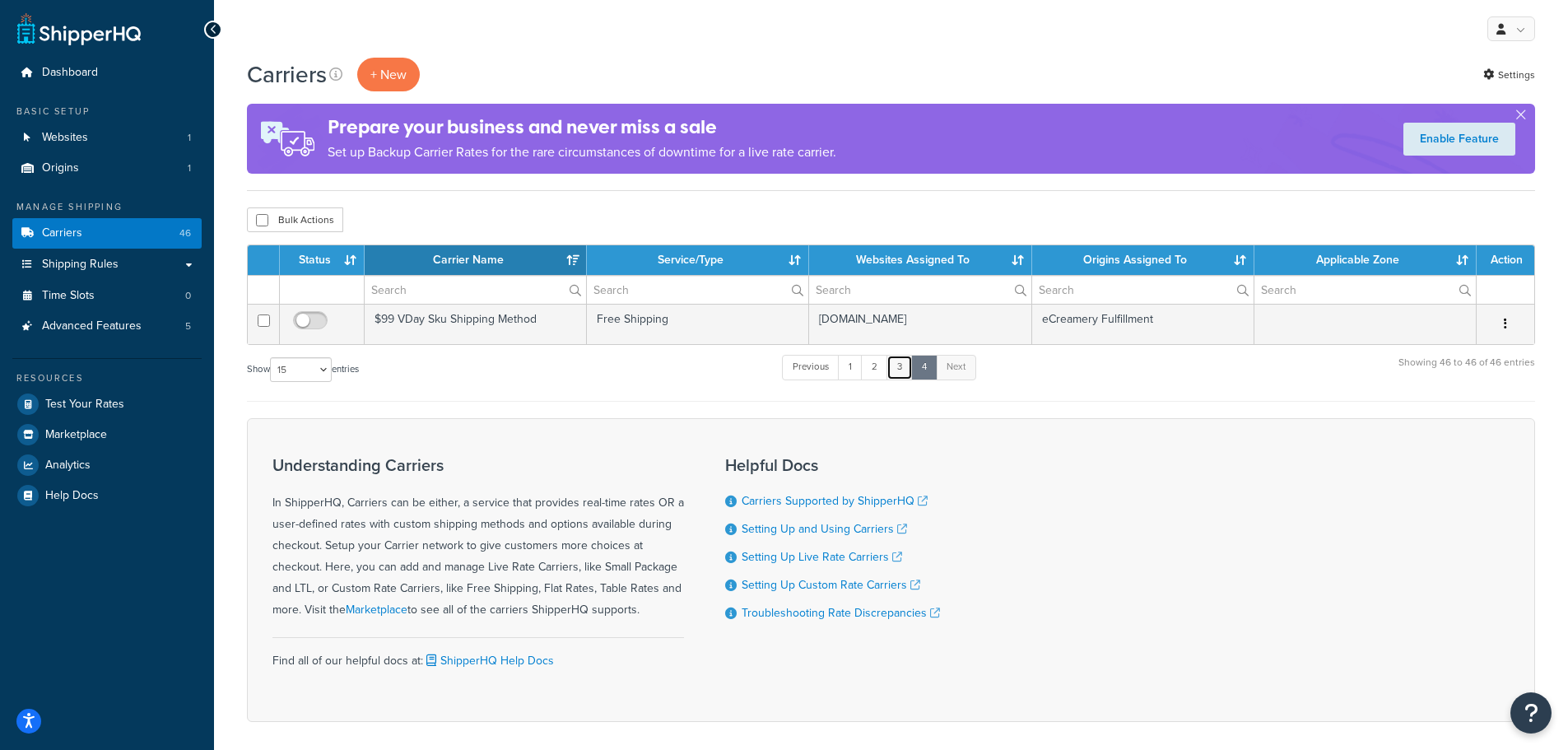
click at [905, 365] on link "3" at bounding box center [900, 367] width 26 height 25
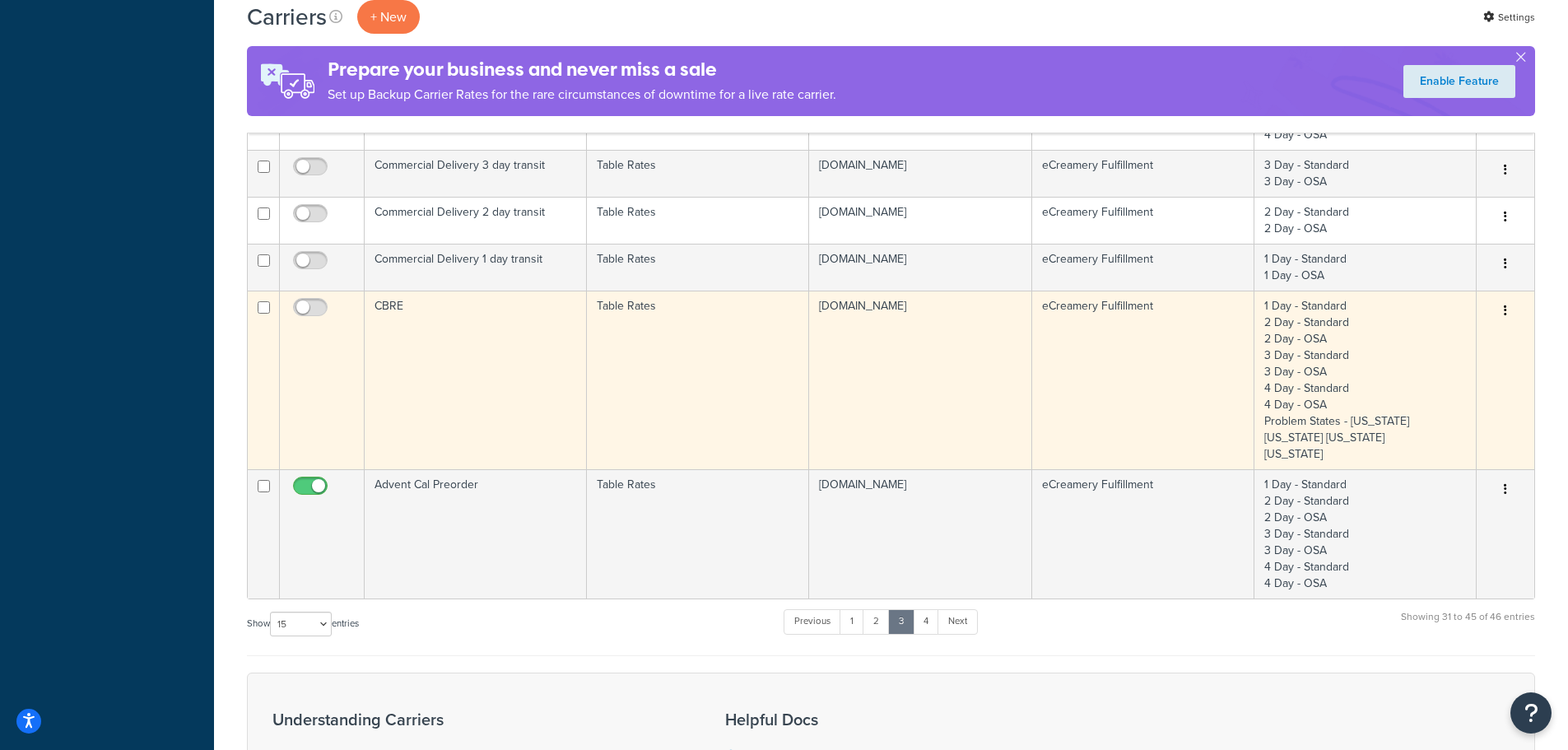
scroll to position [597, 0]
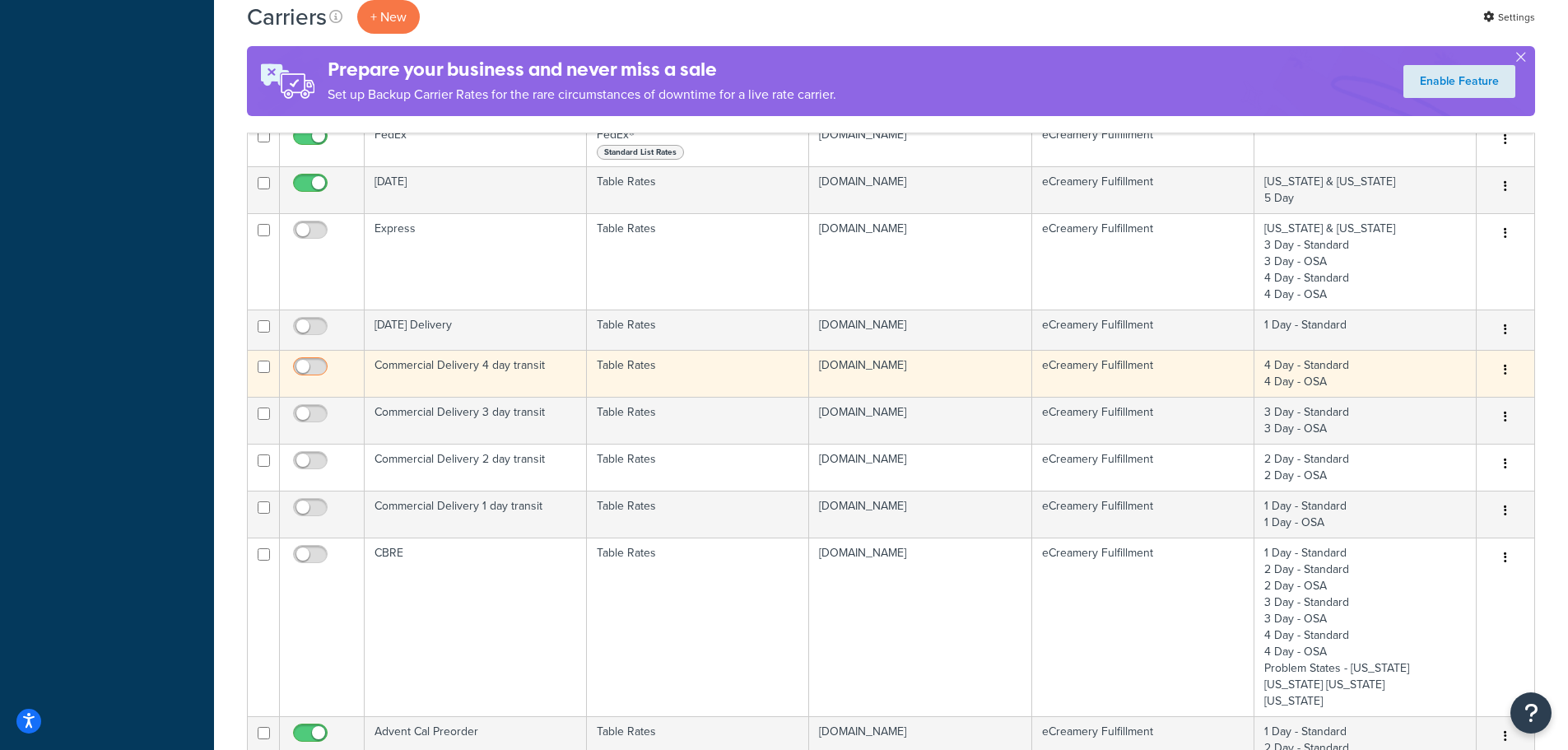
click at [318, 372] on input "checkbox" at bounding box center [313, 371] width 46 height 20
checkbox input "true"
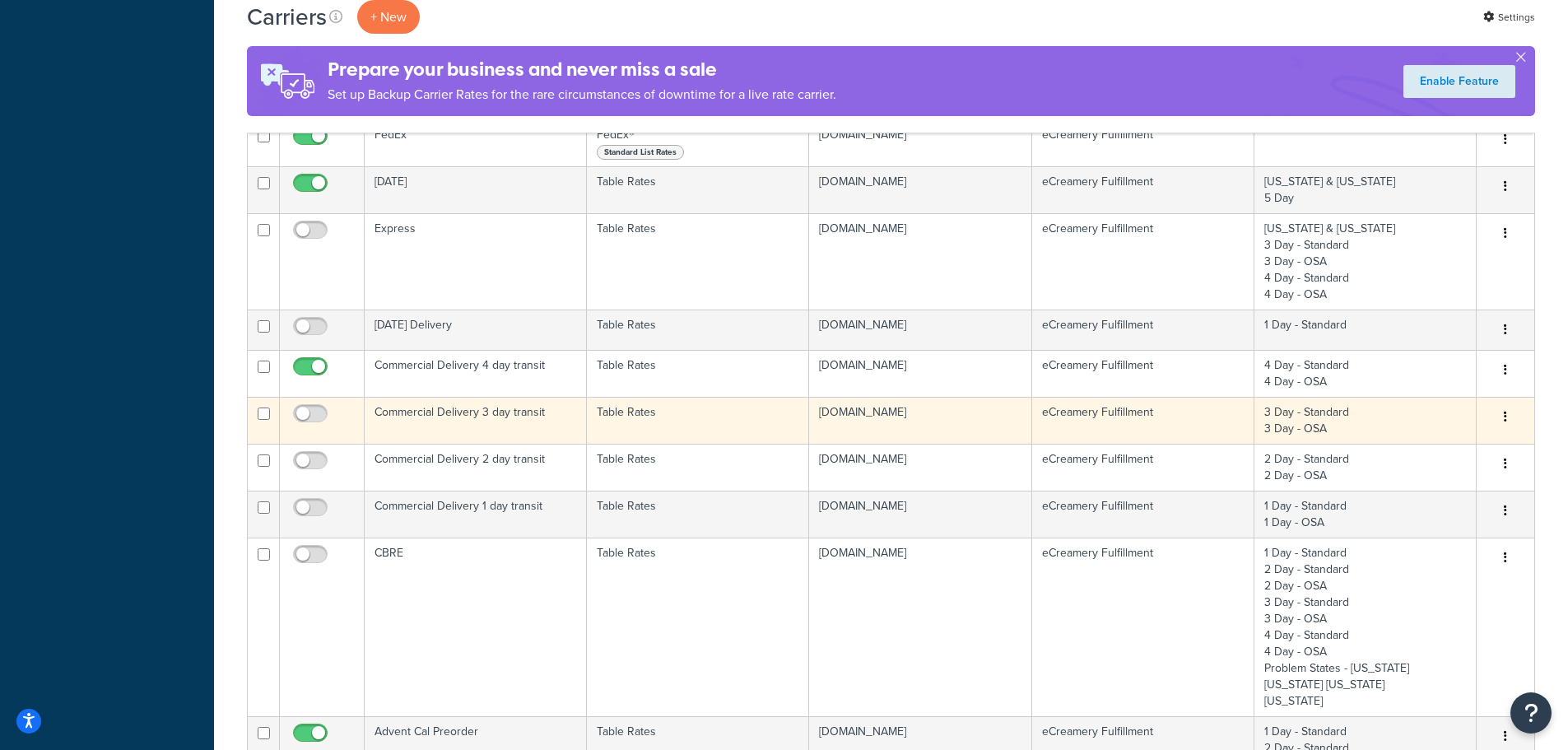
click at [313, 402] on td at bounding box center [322, 421] width 85 height 47
click at [310, 417] on input "checkbox" at bounding box center [313, 417] width 46 height 20
checkbox input "true"
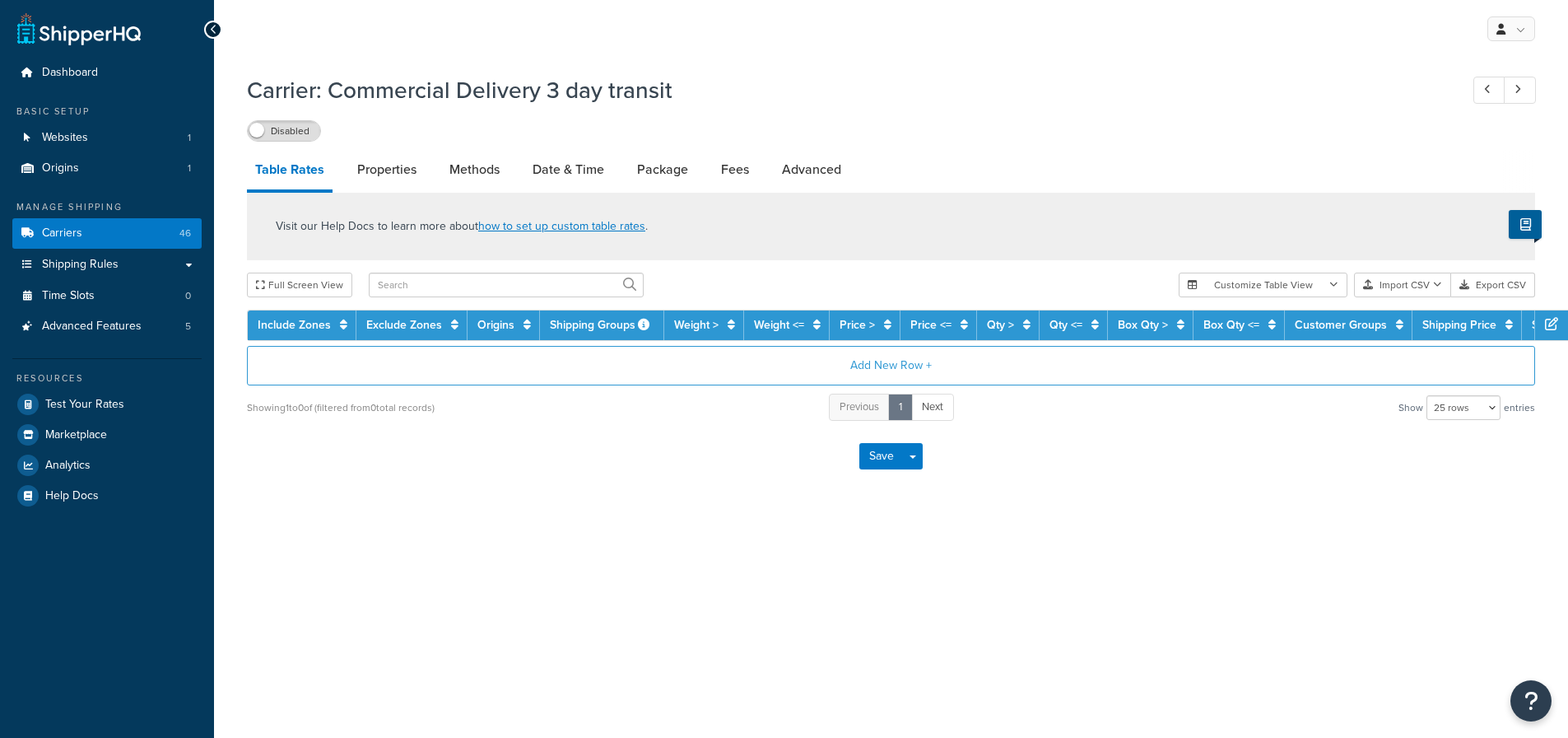
select select "25"
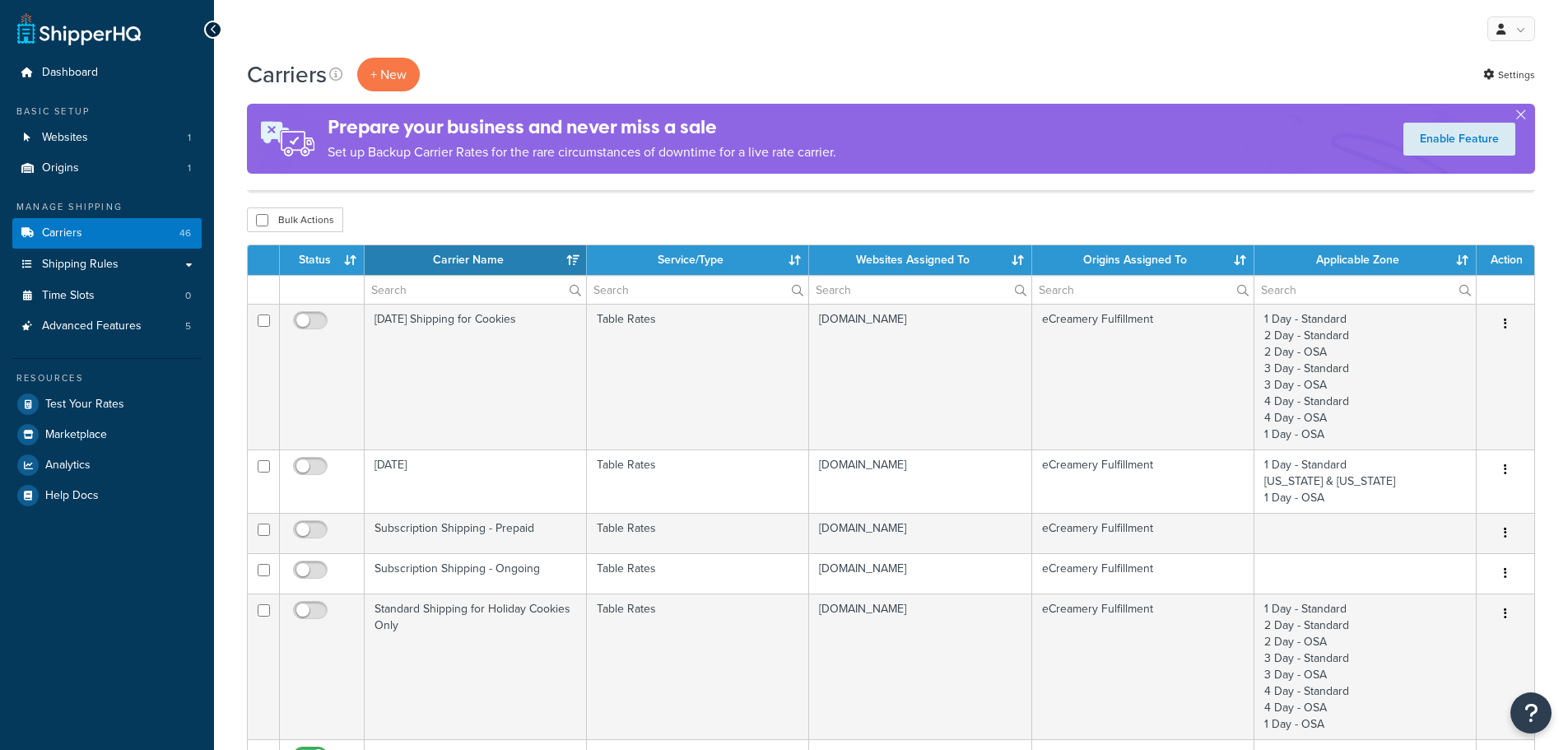
select select "15"
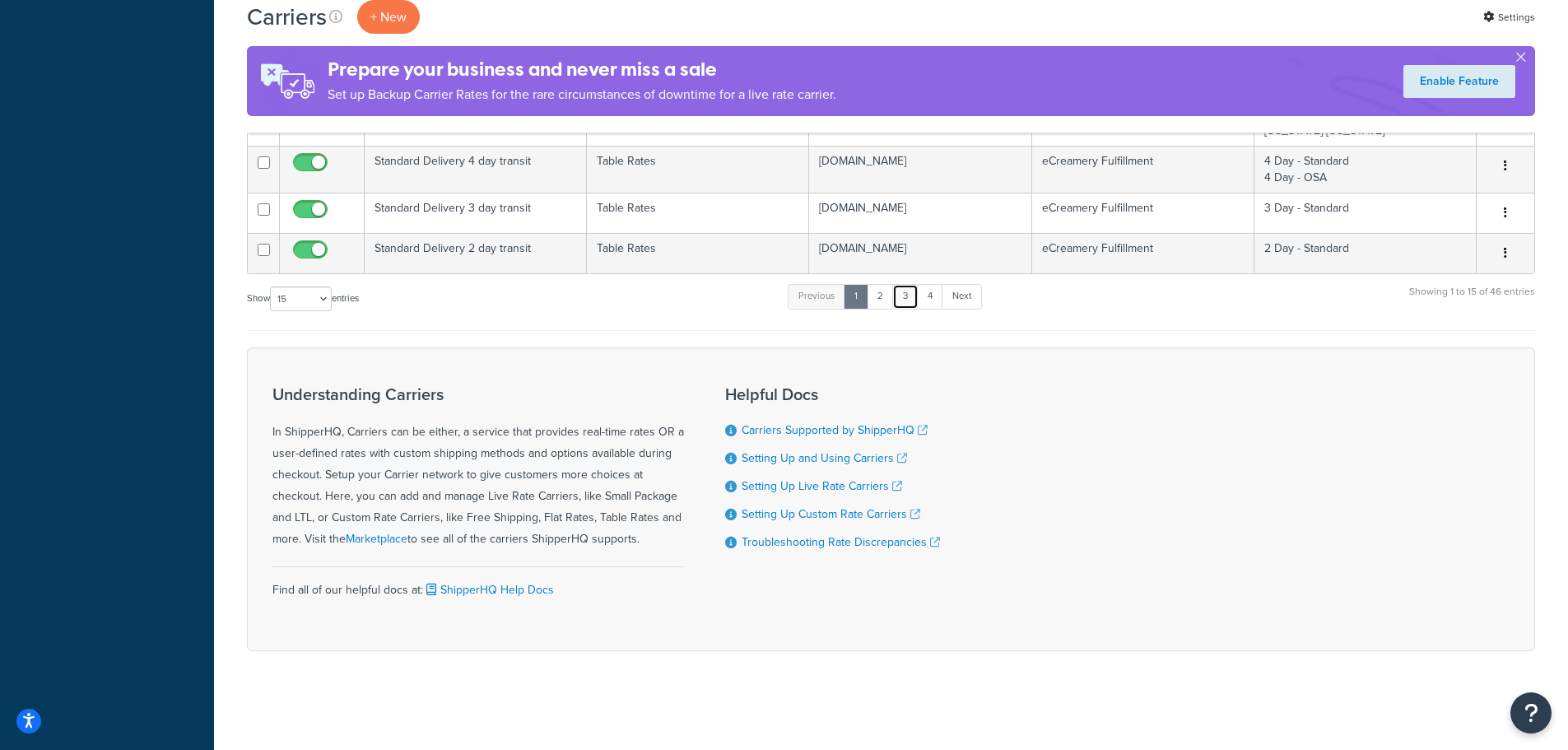
click at [907, 306] on link "3" at bounding box center [906, 296] width 26 height 25
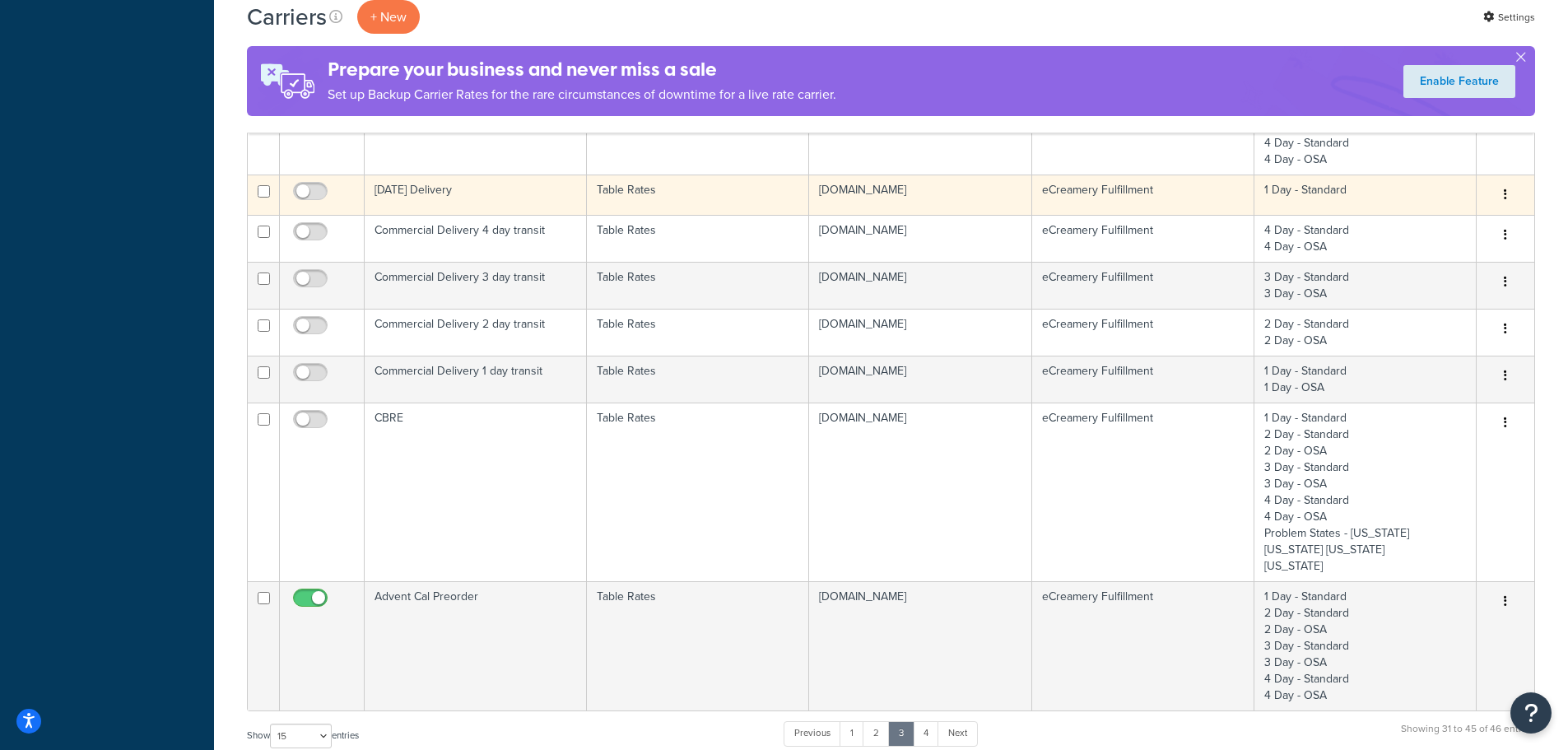
scroll to position [593, 0]
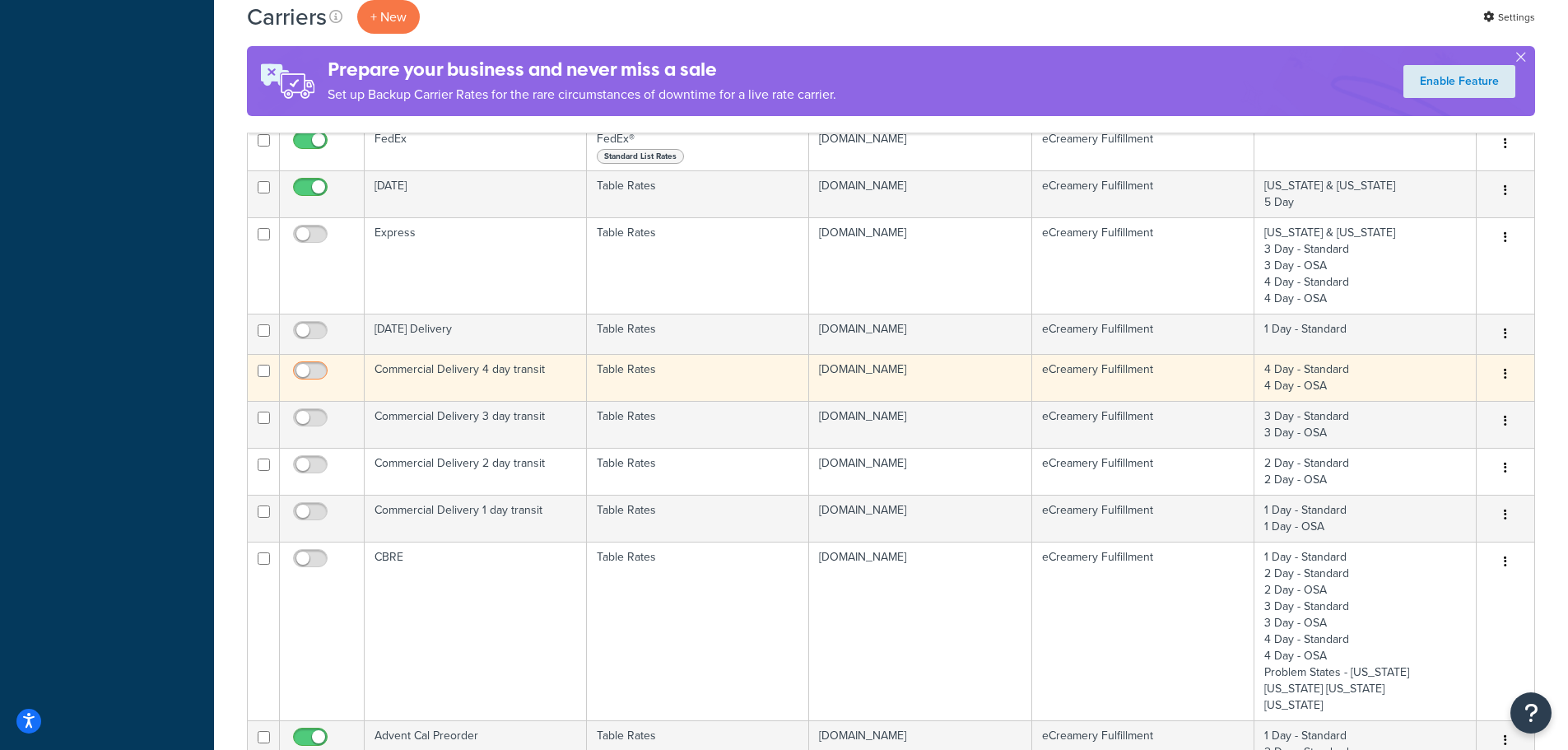
click at [300, 374] on input "checkbox" at bounding box center [313, 374] width 46 height 20
checkbox input "true"
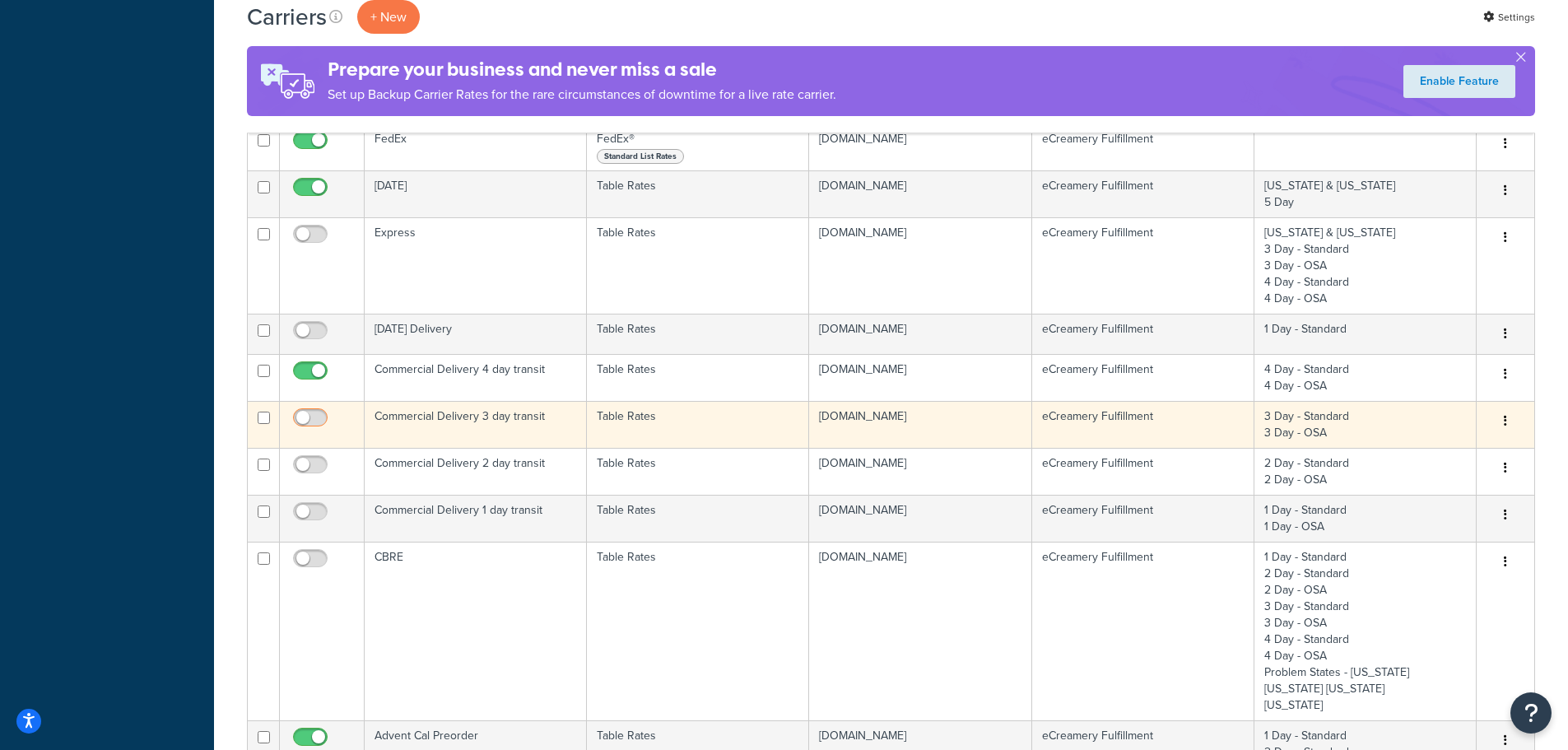
click at [307, 418] on input "checkbox" at bounding box center [313, 421] width 46 height 20
checkbox input "true"
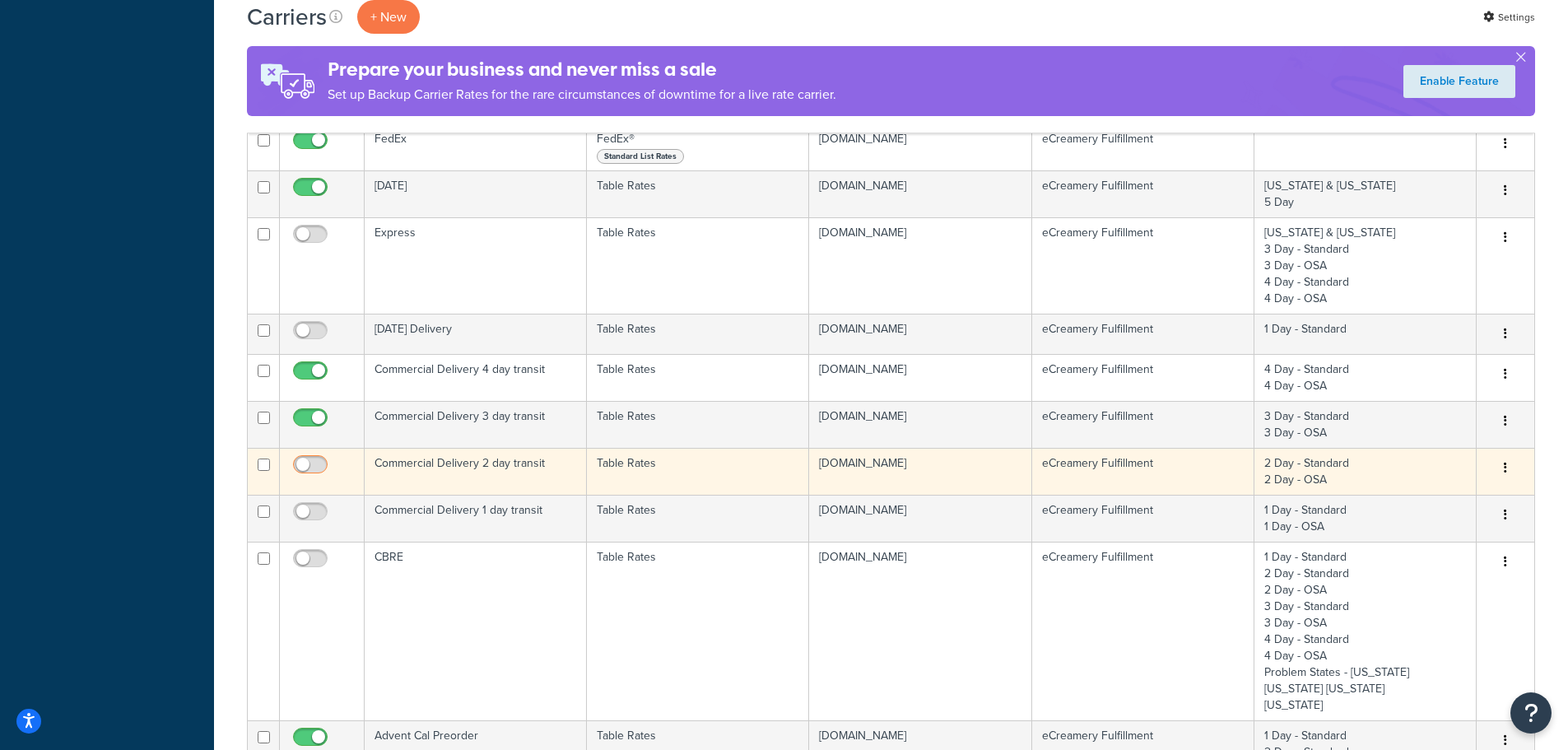
click at [308, 462] on input "checkbox" at bounding box center [313, 468] width 46 height 20
checkbox input "true"
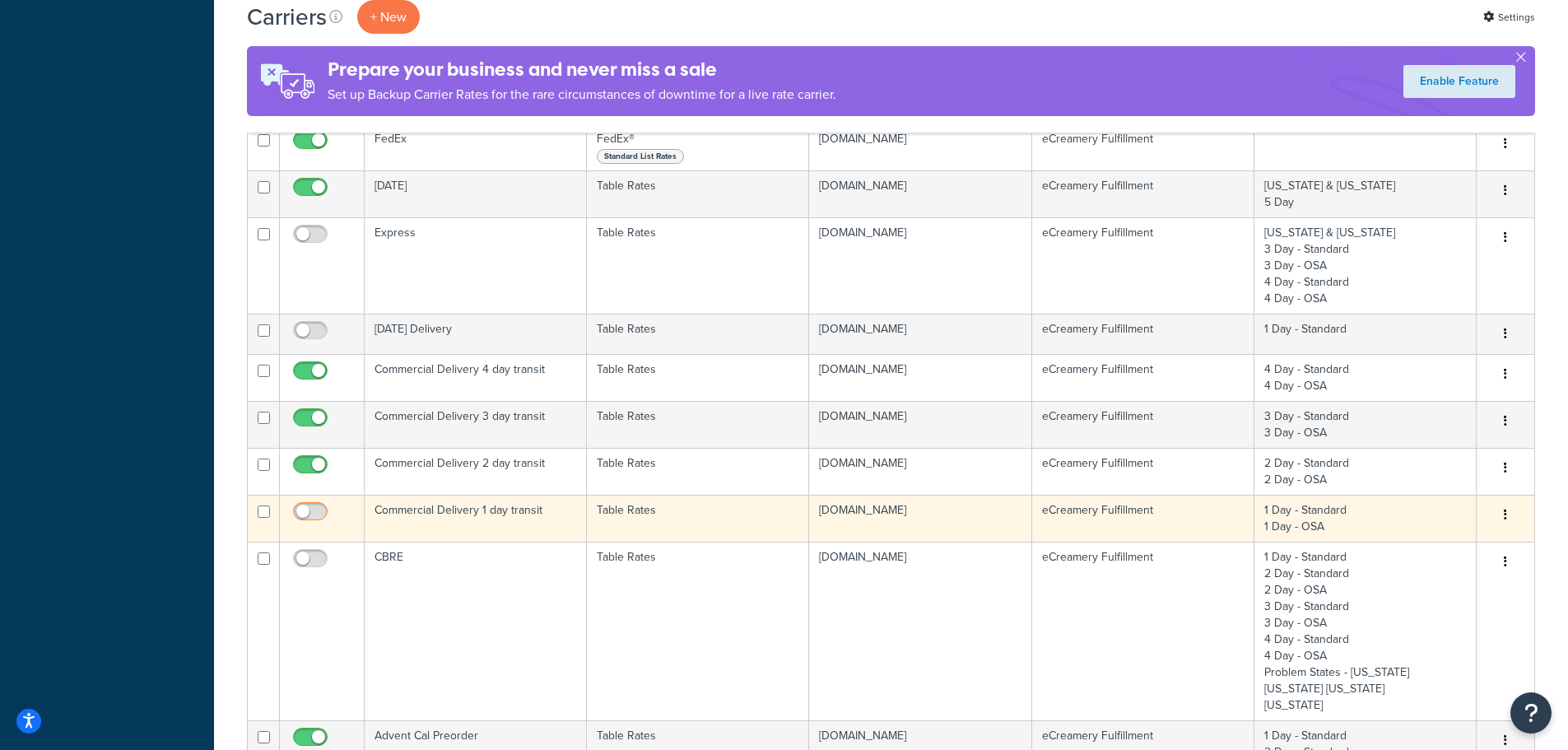
click at [309, 506] on input "checkbox" at bounding box center [313, 515] width 46 height 20
checkbox input "true"
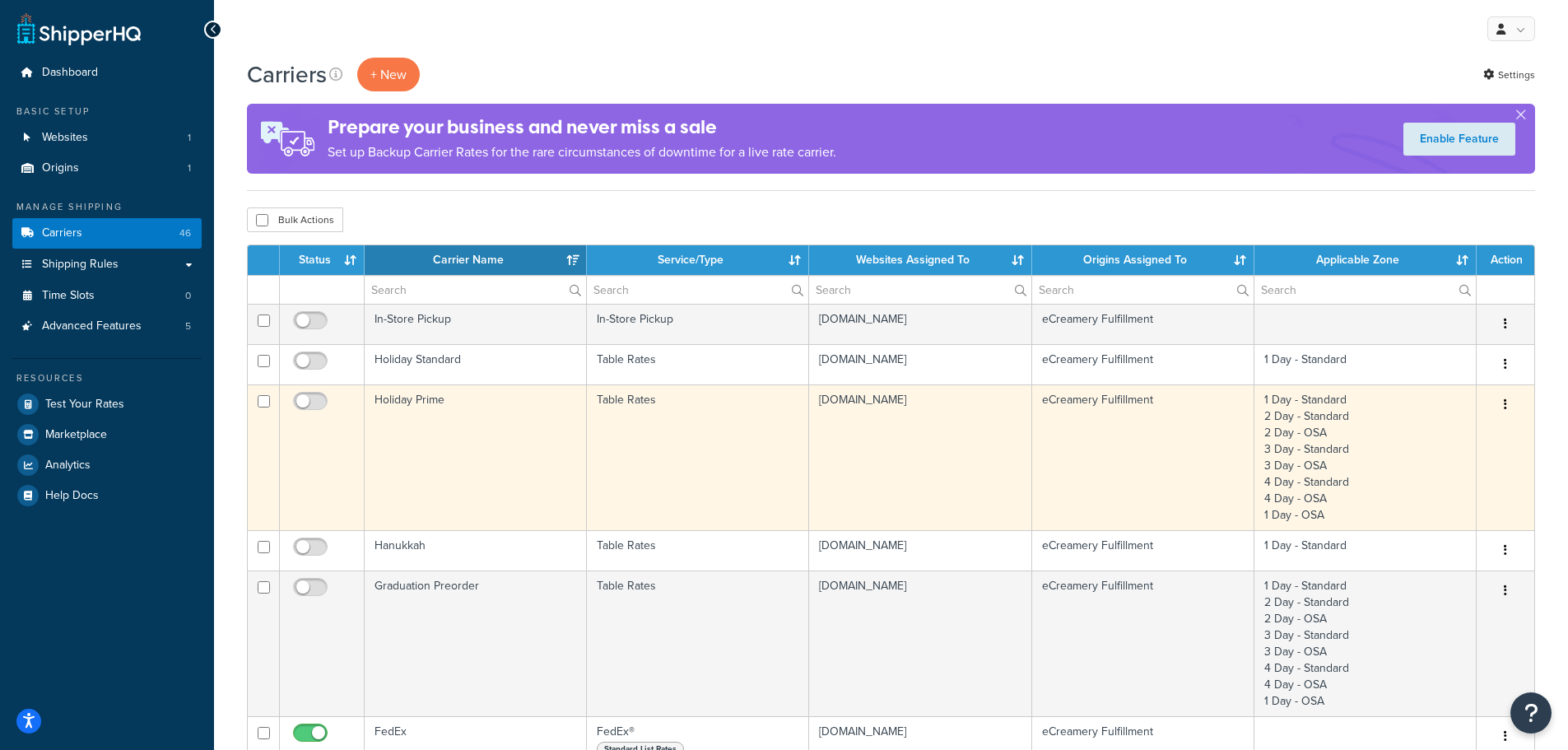
scroll to position [412, 0]
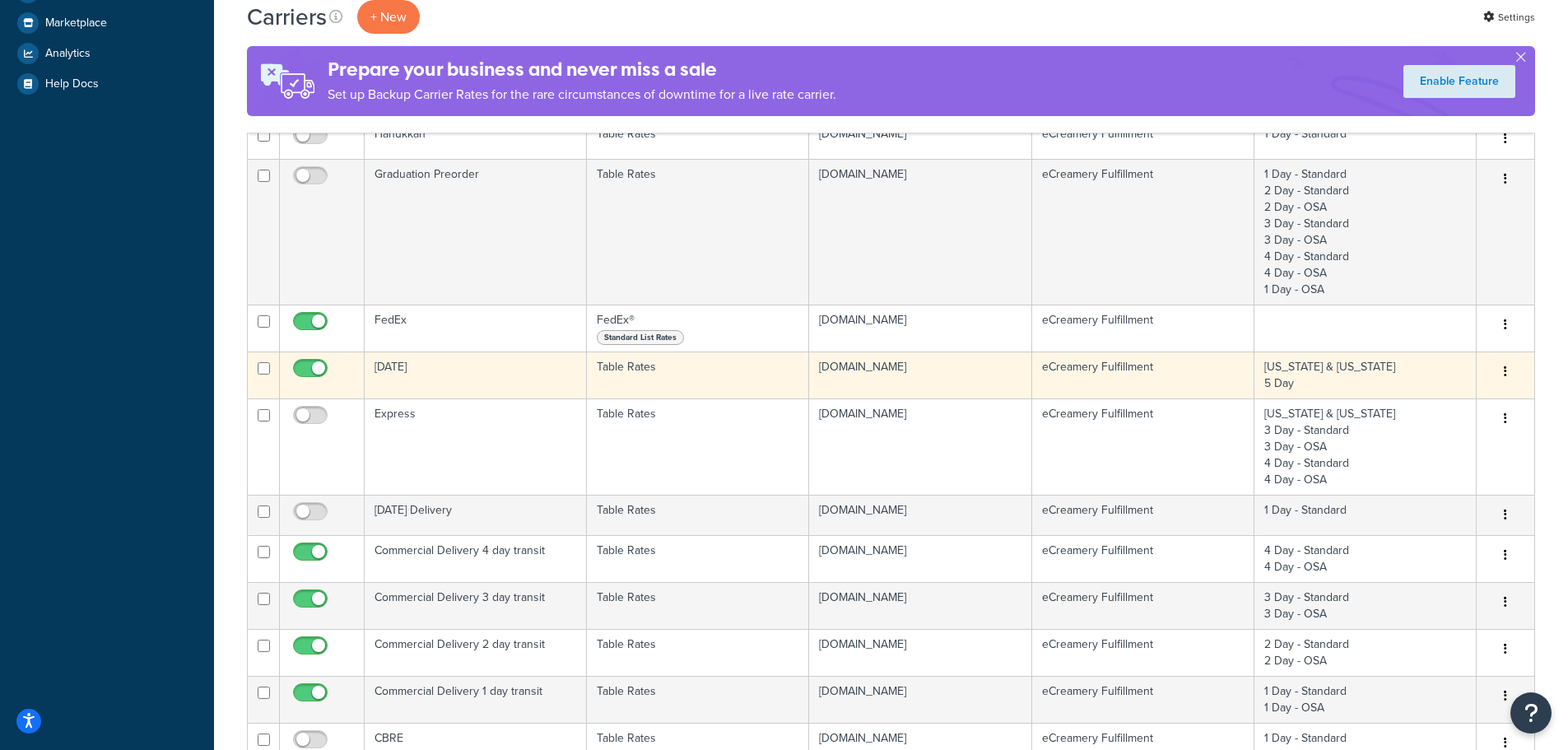
click at [305, 369] on input "checkbox" at bounding box center [313, 371] width 46 height 20
checkbox input "false"
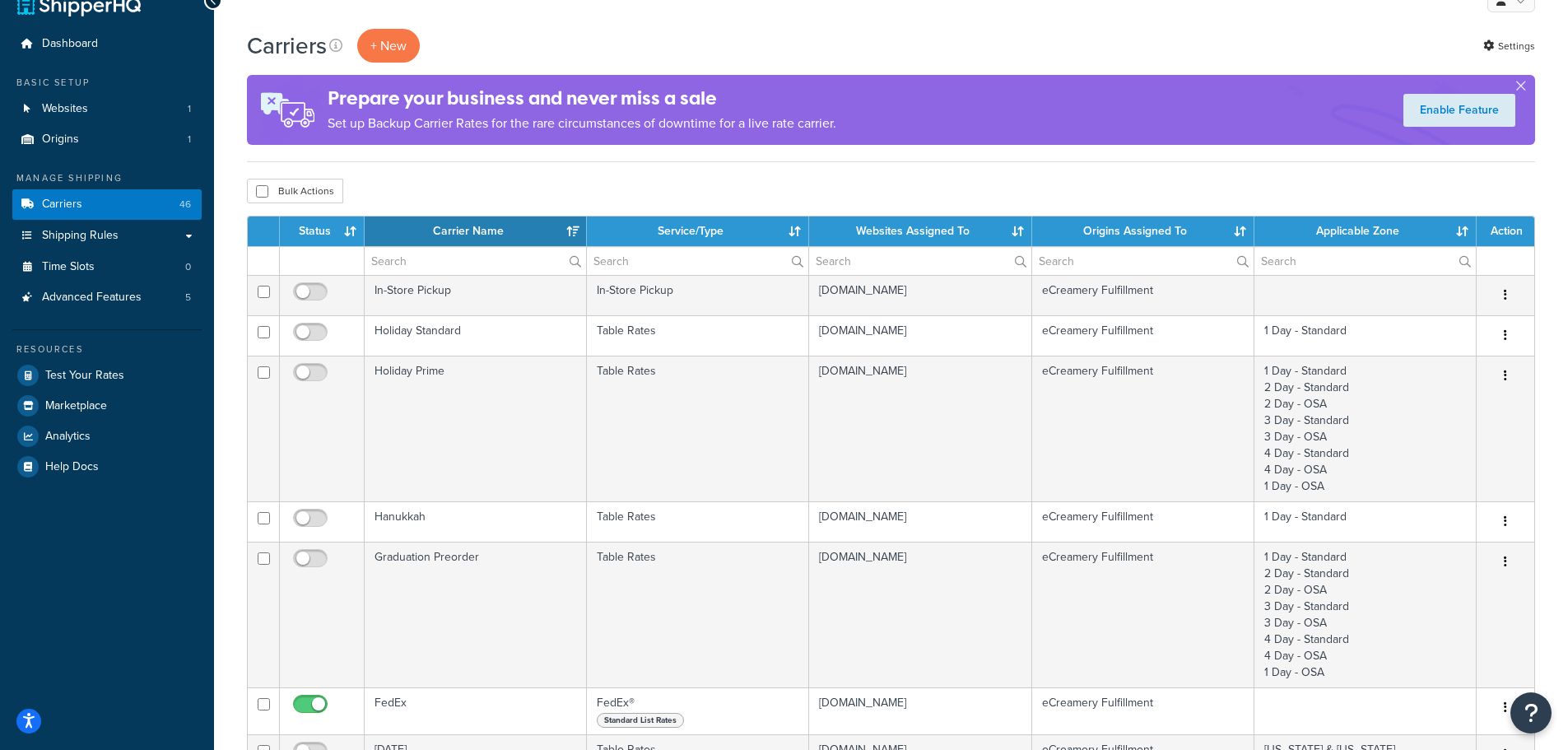
scroll to position [0, 0]
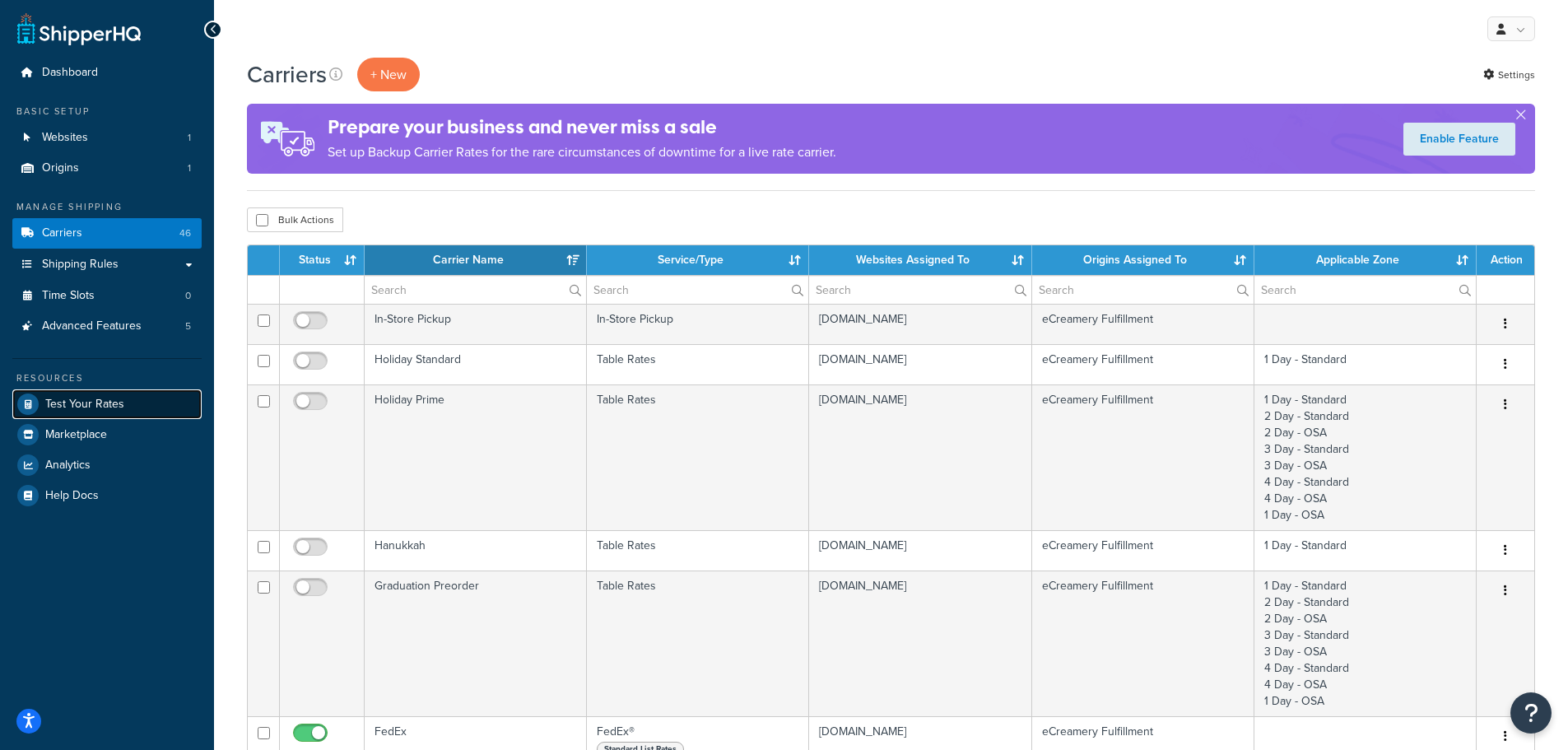
click at [128, 396] on link "Test Your Rates" at bounding box center [107, 404] width 189 height 30
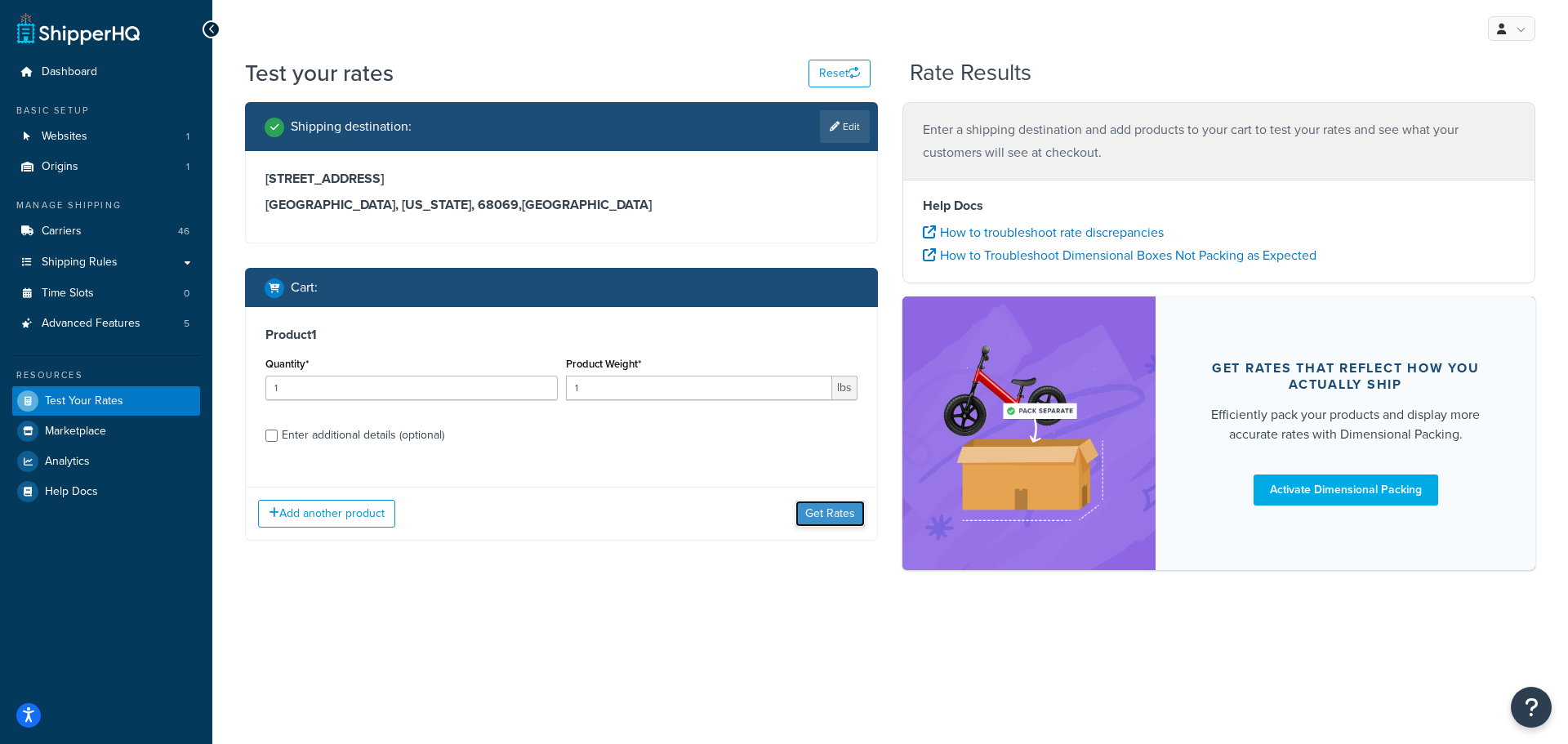
click at [834, 517] on button "Get Rates" at bounding box center [830, 514] width 70 height 26
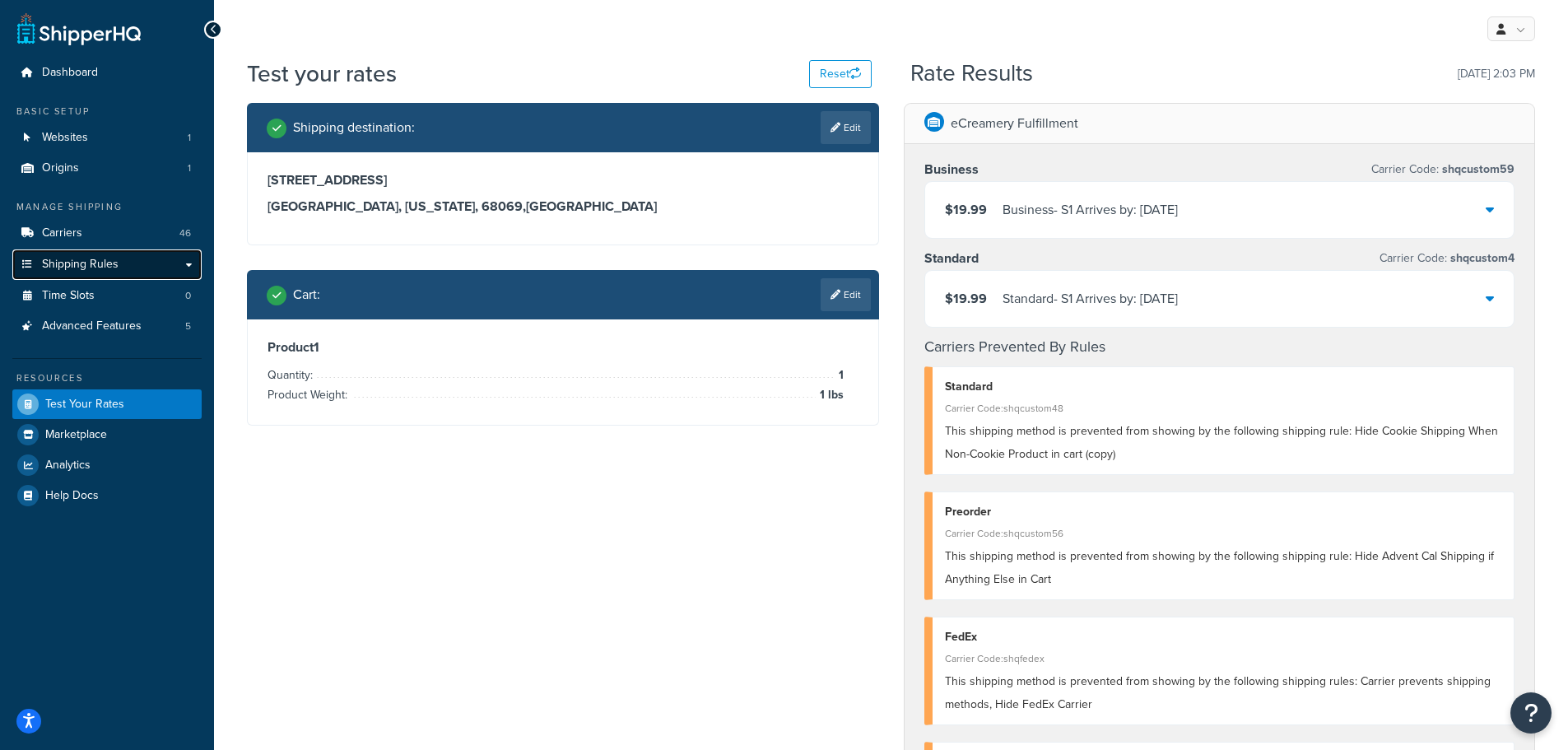
click at [64, 259] on span "Shipping Rules" at bounding box center [80, 265] width 76 height 14
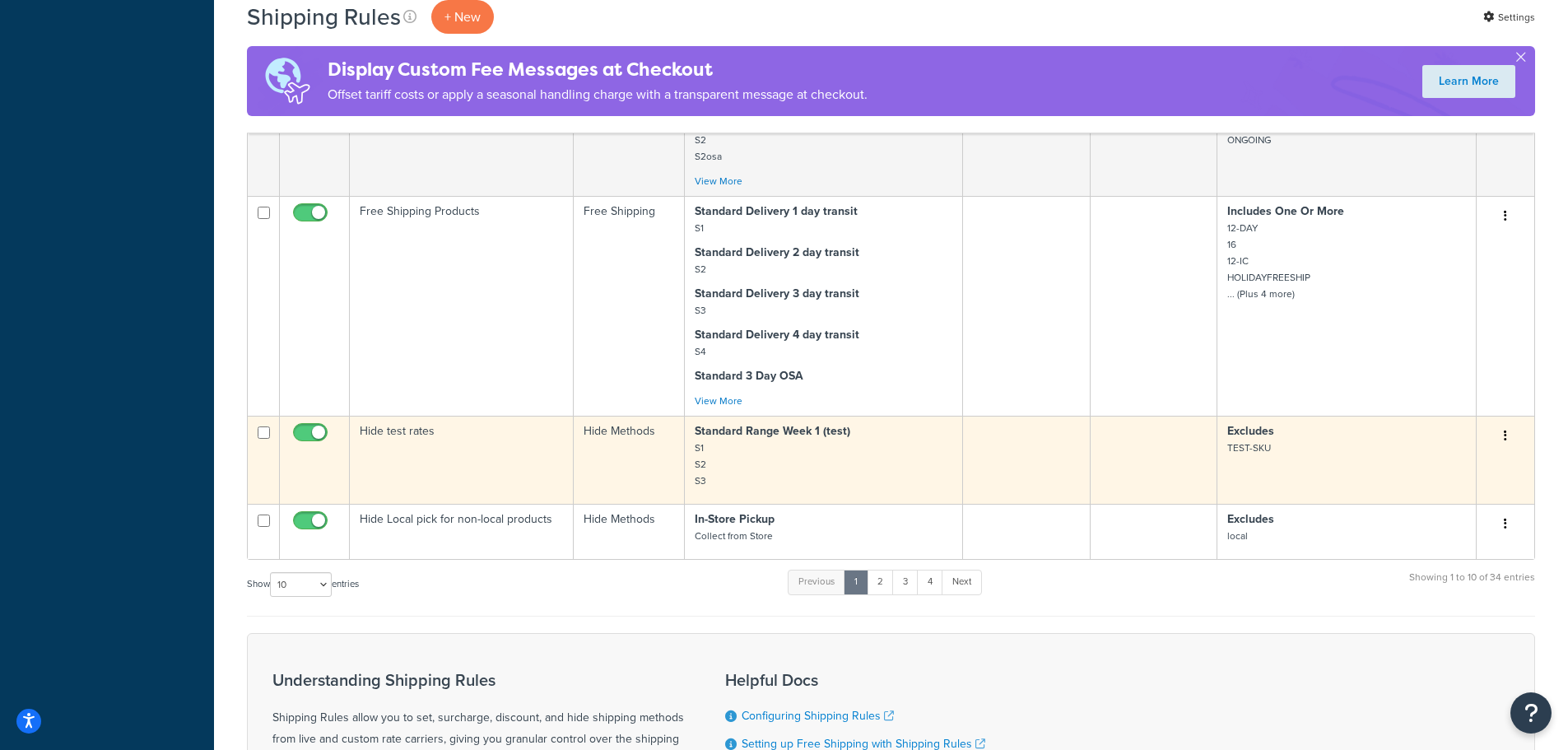
scroll to position [1595, 0]
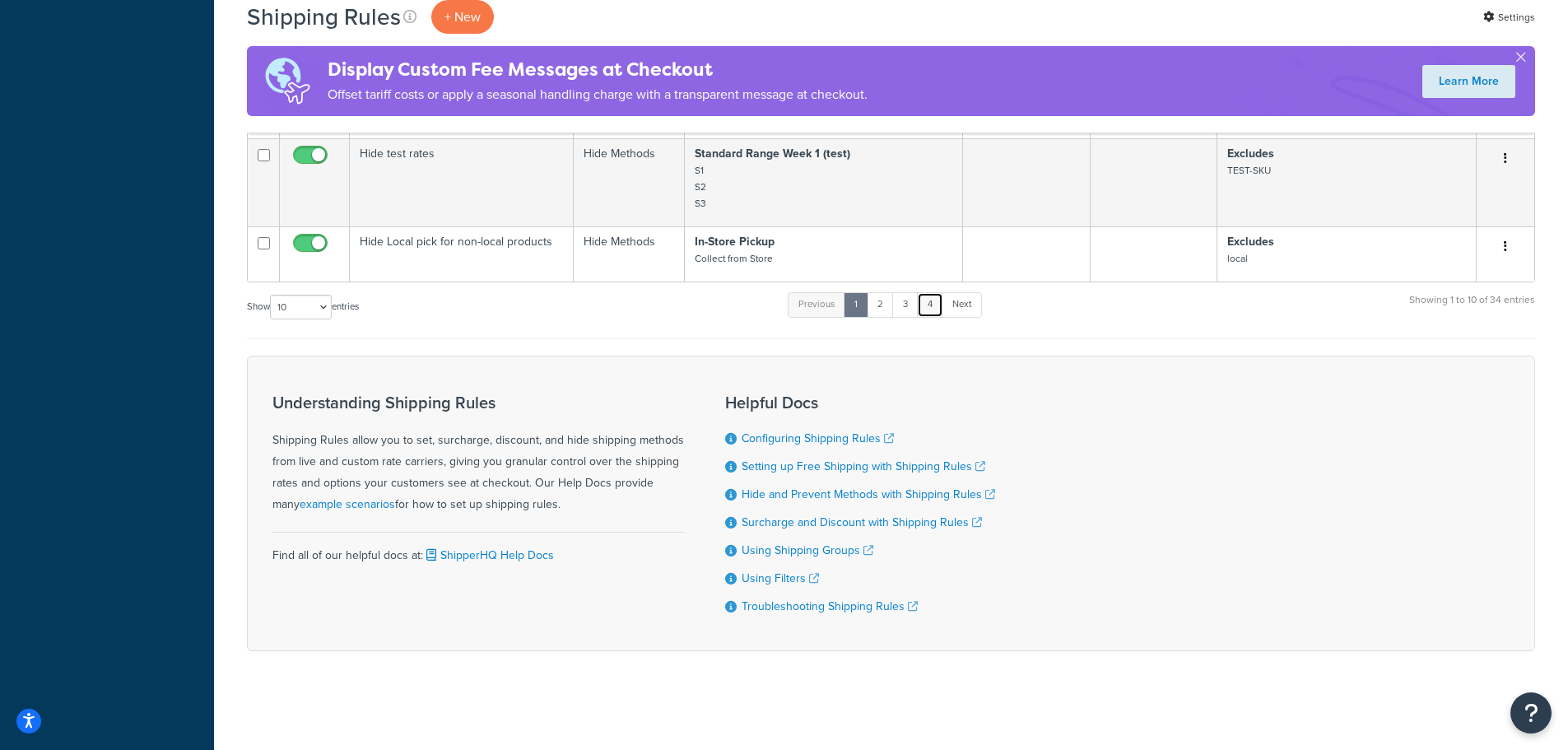
click at [931, 302] on link "4" at bounding box center [930, 305] width 26 height 25
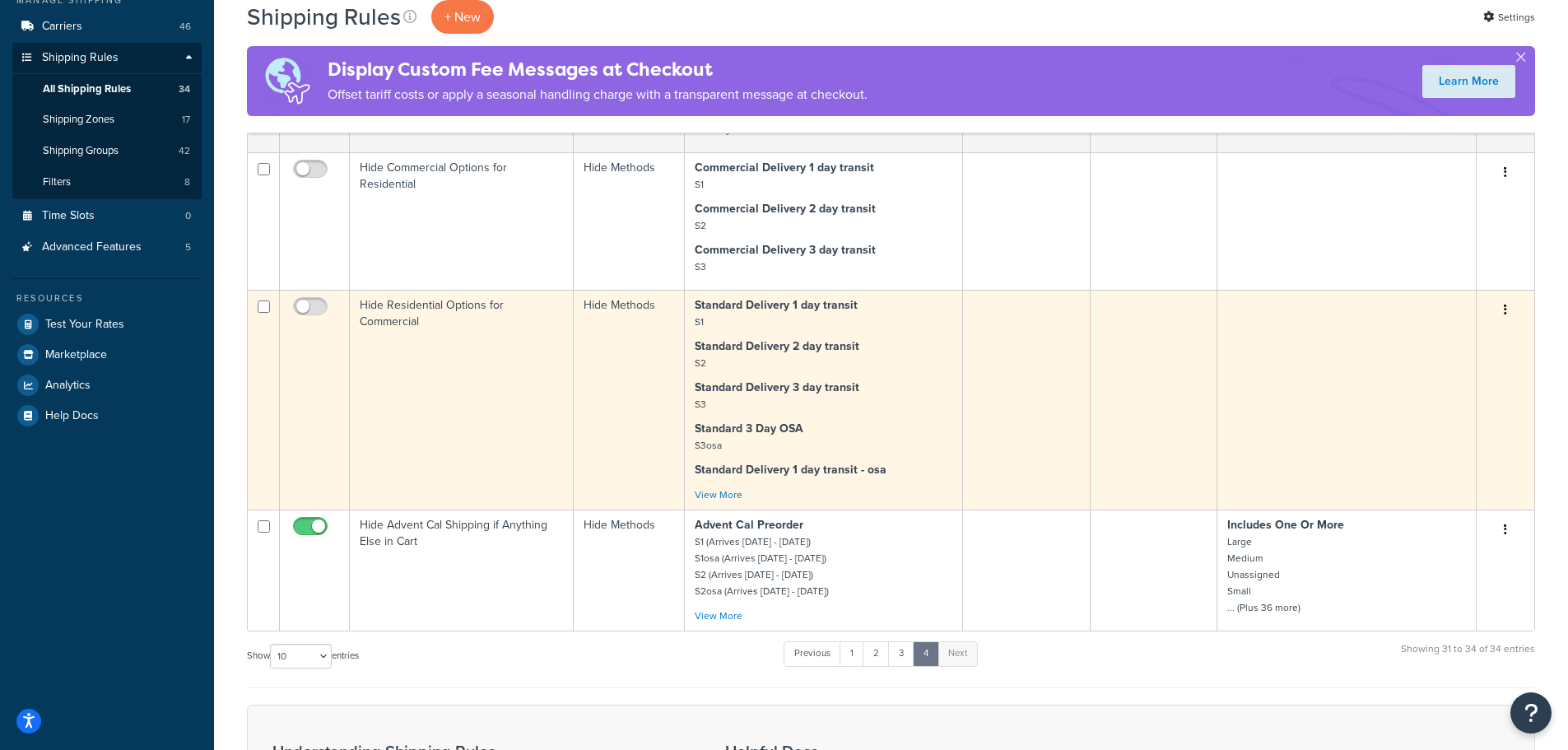
scroll to position [144, 0]
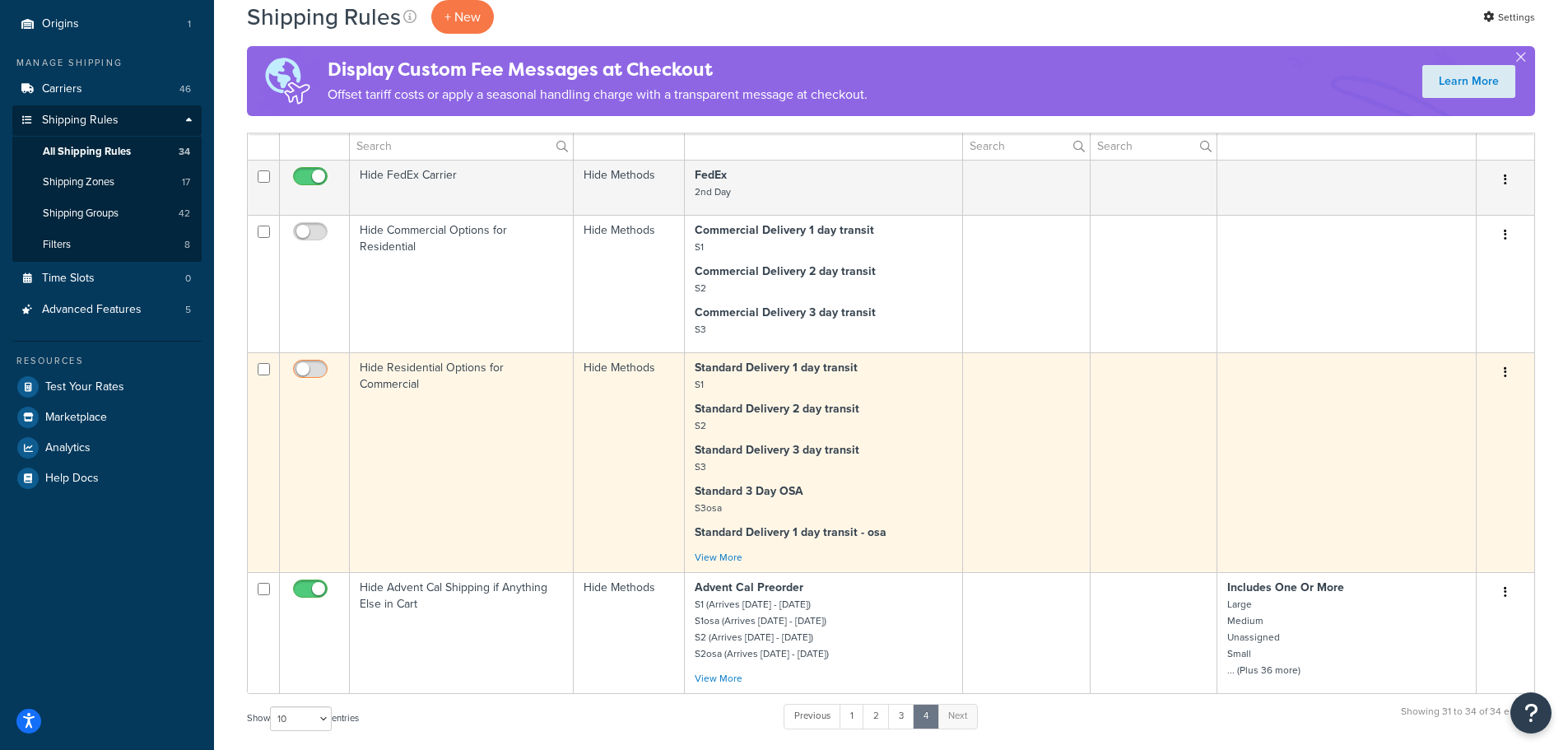
click at [302, 368] on input "checkbox" at bounding box center [313, 372] width 46 height 20
checkbox input "true"
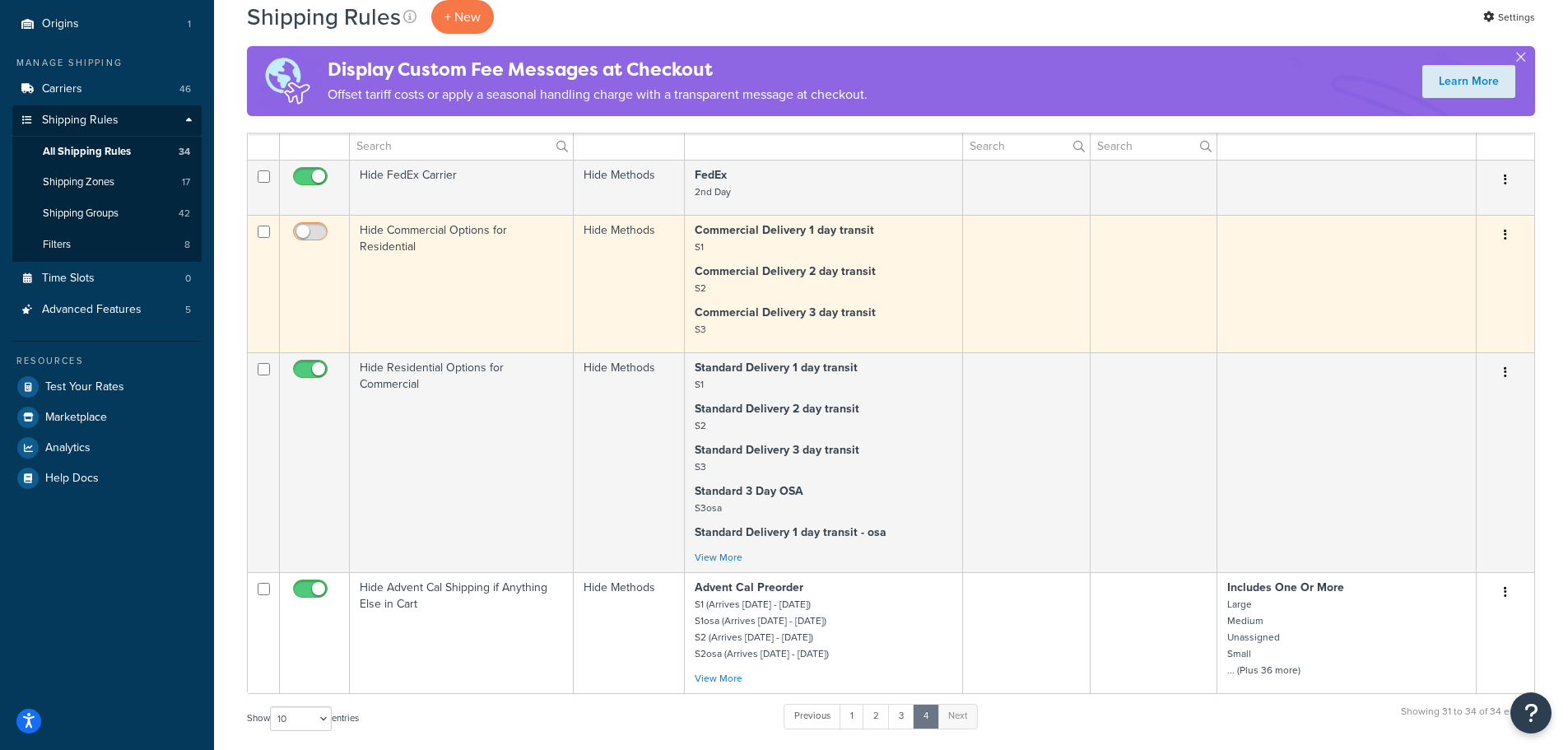
click at [302, 235] on input "checkbox" at bounding box center [313, 235] width 46 height 20
checkbox input "true"
click at [800, 321] on strong "Commercial Delivery 3 day transit" at bounding box center [785, 313] width 181 height 18
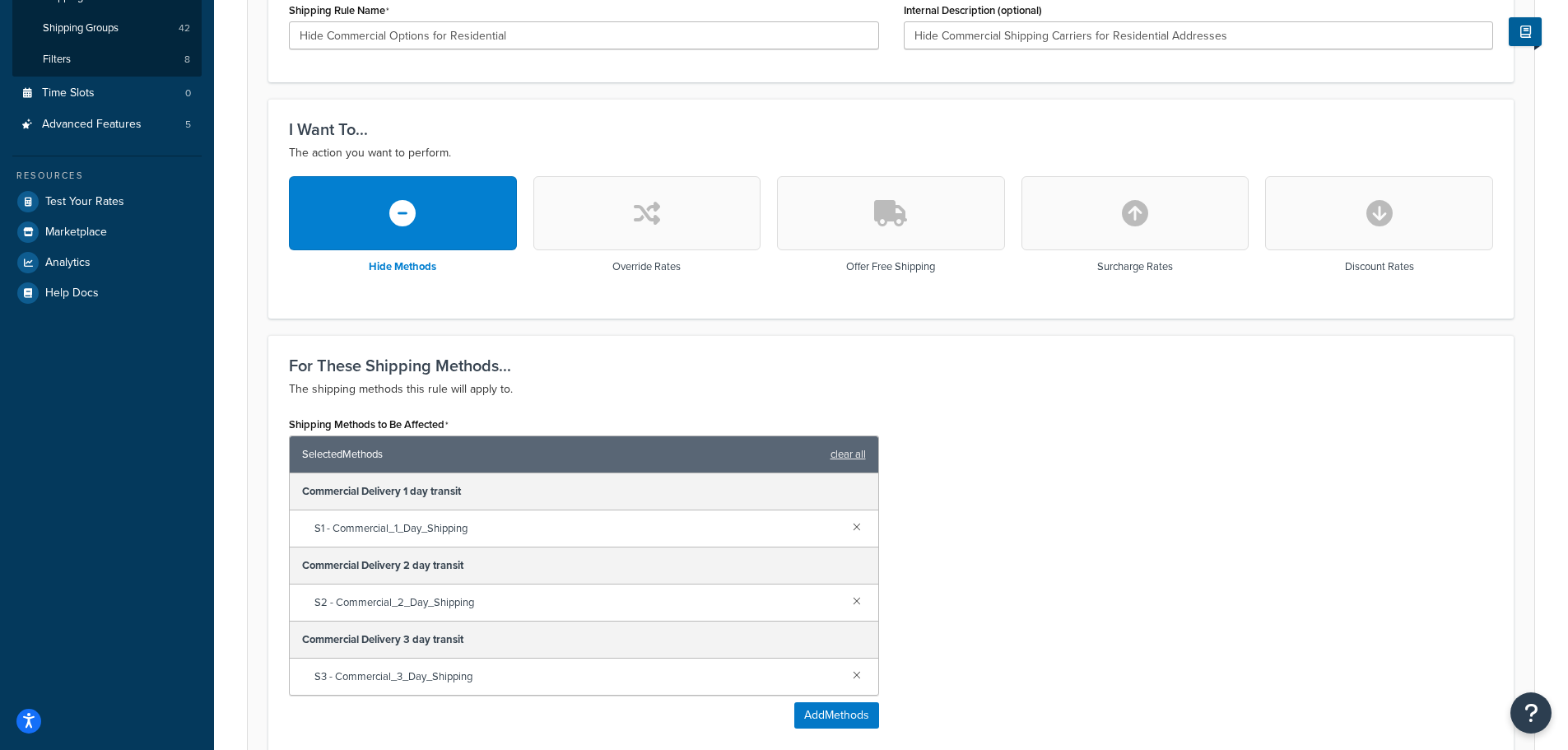
scroll to position [633, 0]
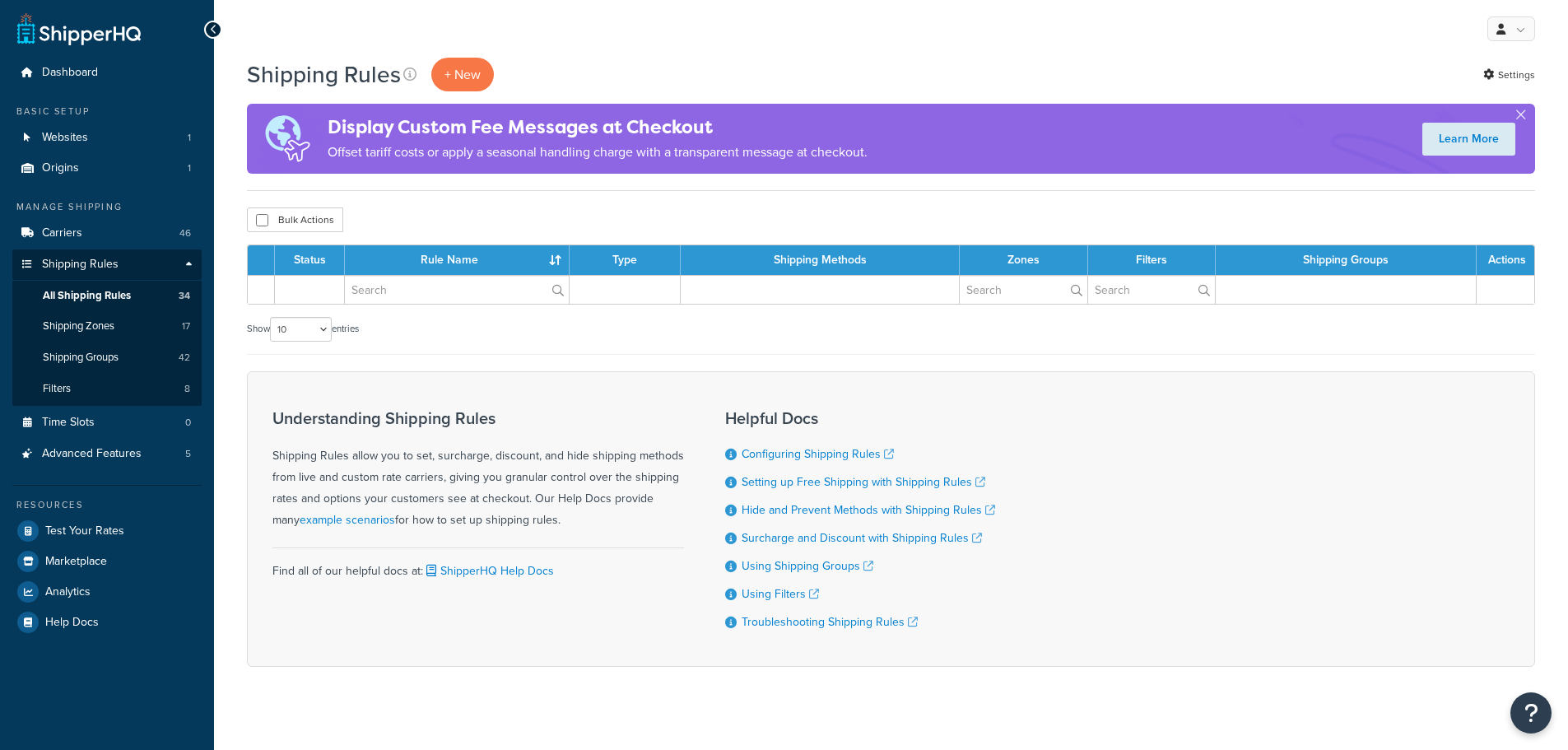
scroll to position [144, 0]
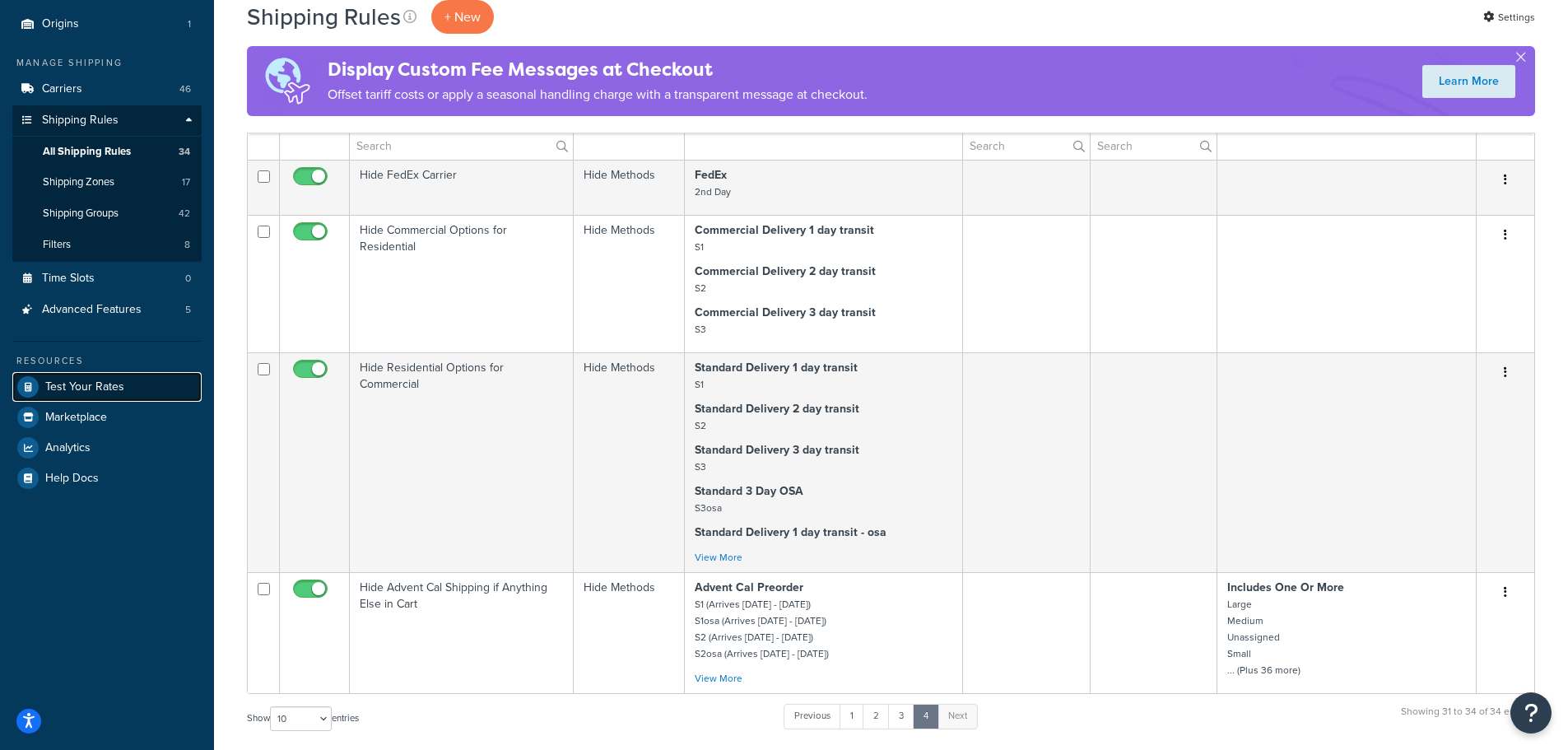
click at [90, 390] on span "Test Your Rates" at bounding box center [85, 387] width 79 height 14
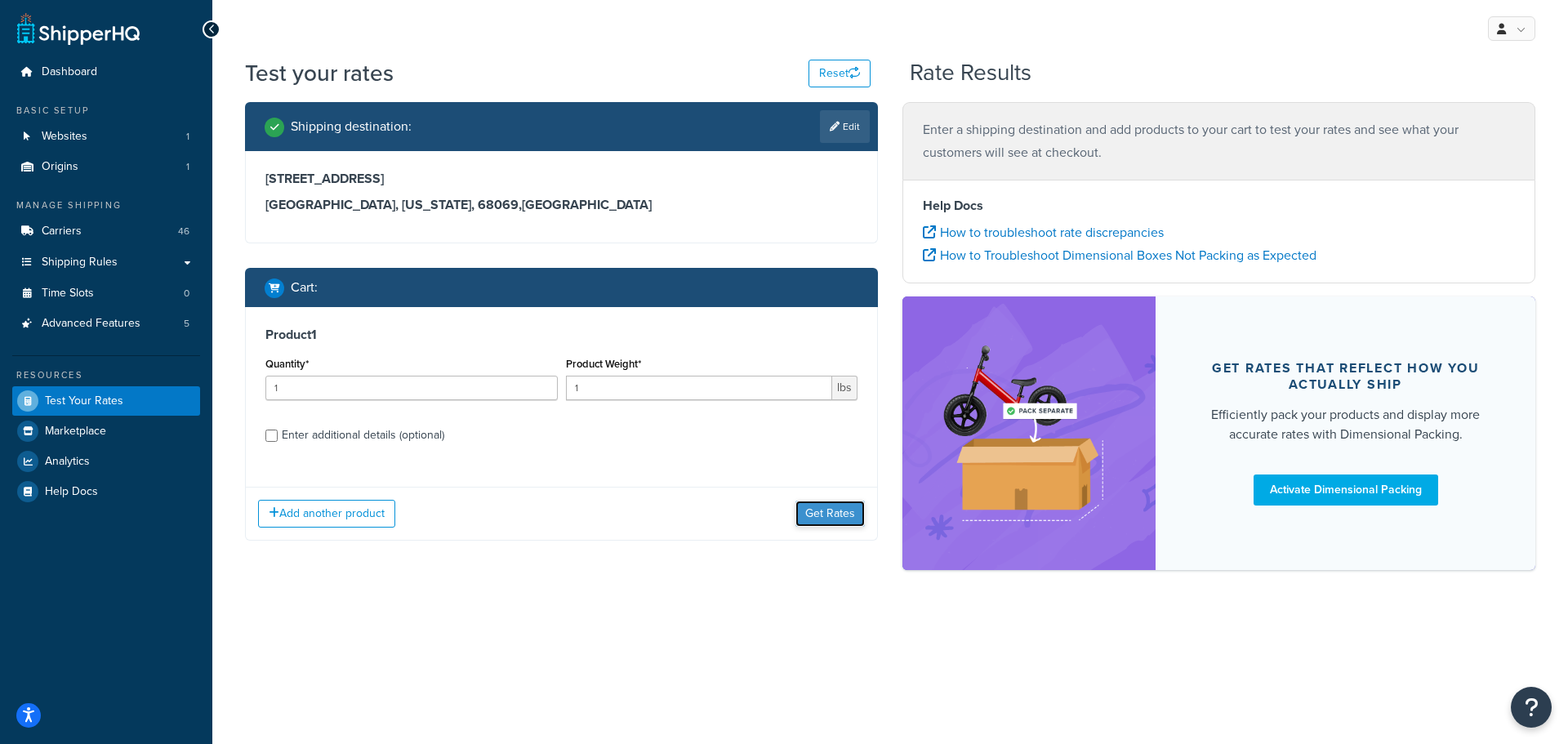
click at [828, 521] on button "Get Rates" at bounding box center [830, 514] width 70 height 26
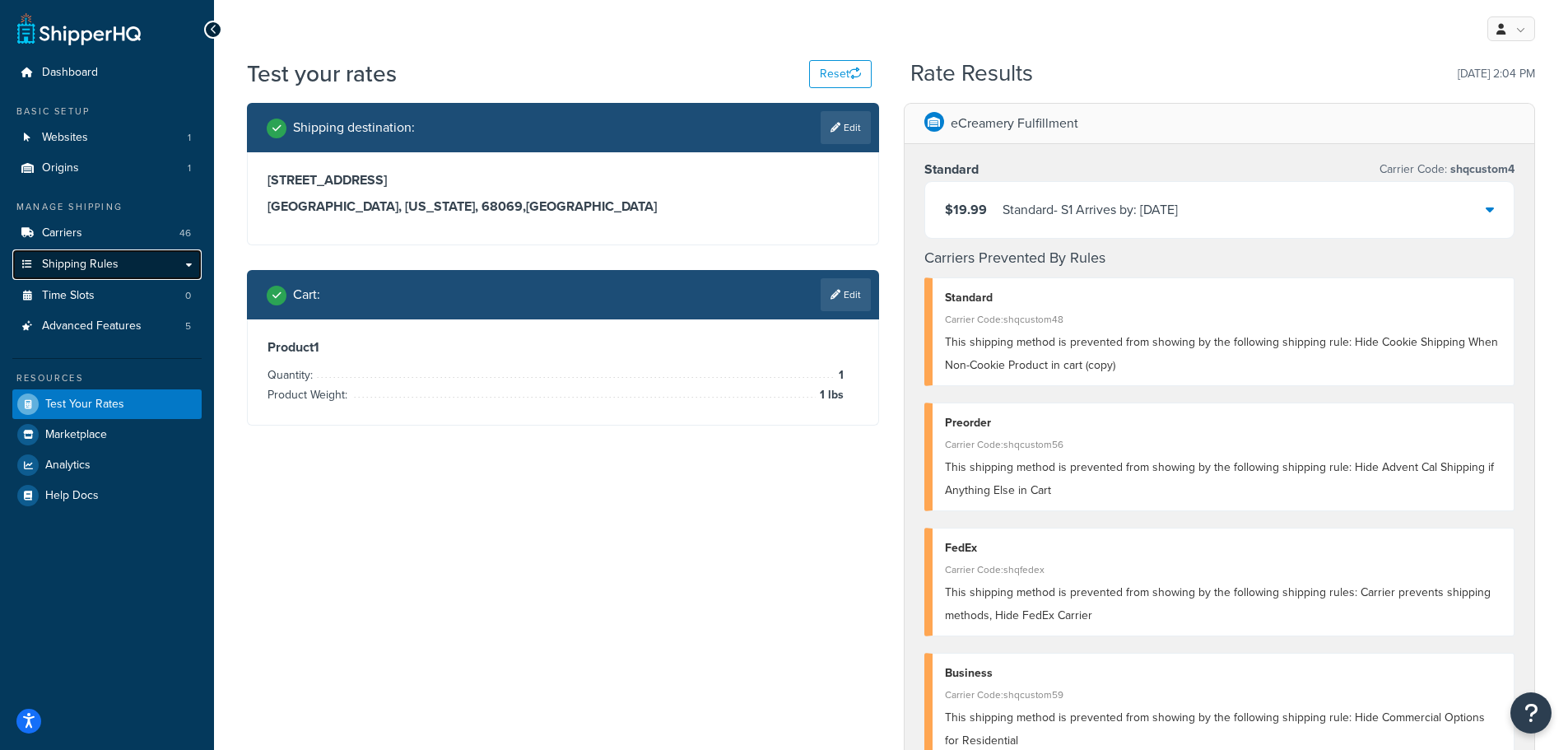
click at [102, 260] on span "Shipping Rules" at bounding box center [80, 265] width 76 height 14
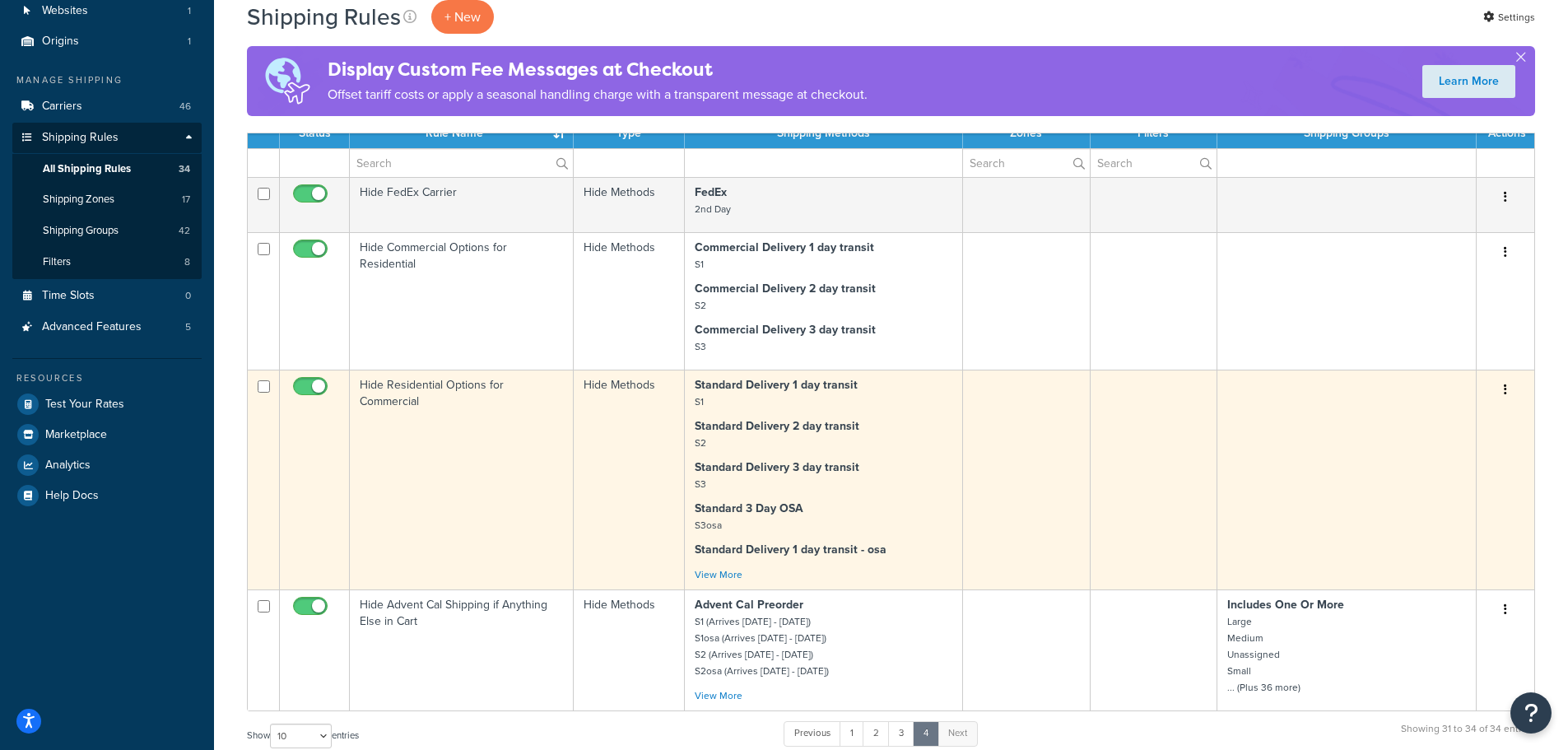
scroll to position [98, 0]
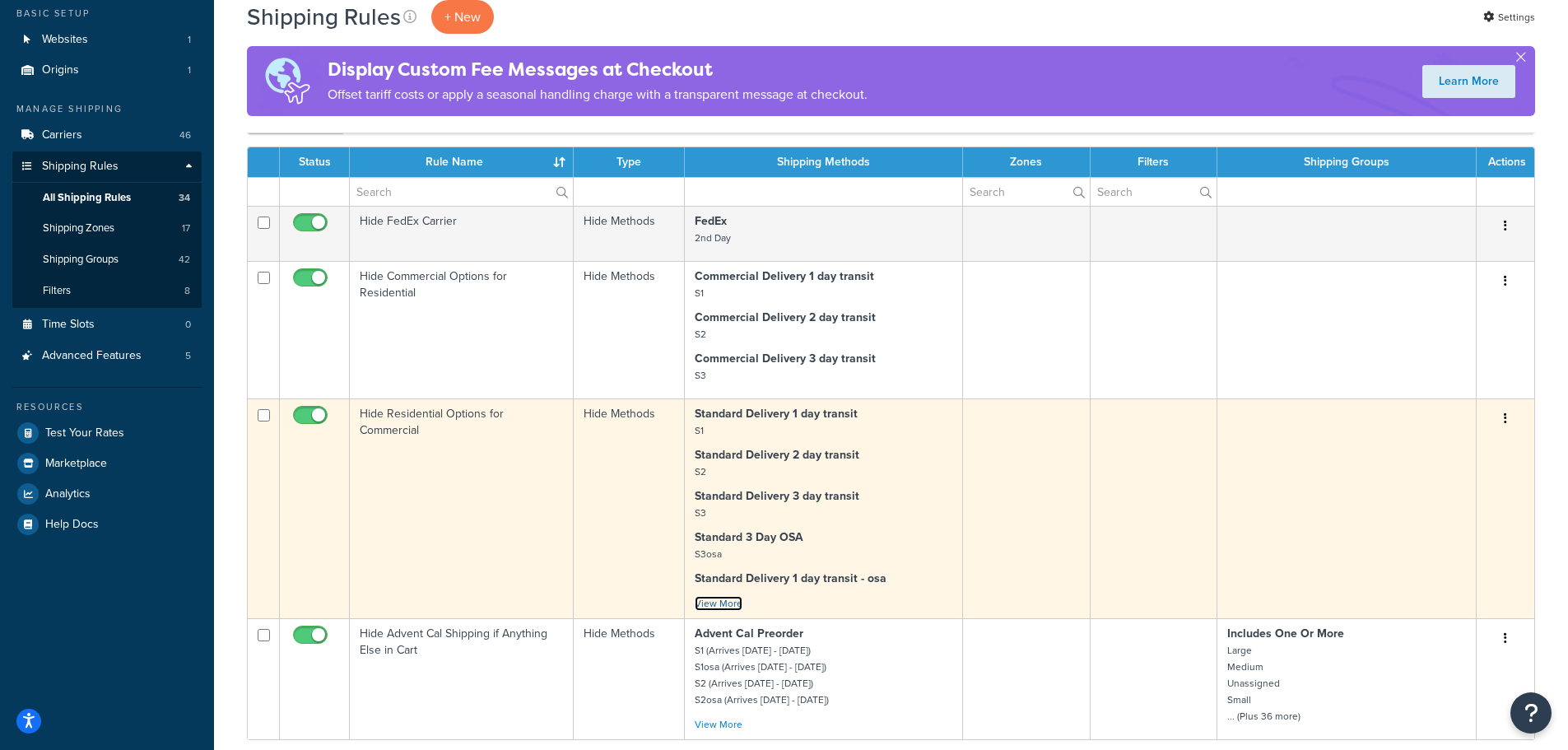
click at [710, 600] on link "View More" at bounding box center [718, 603] width 48 height 15
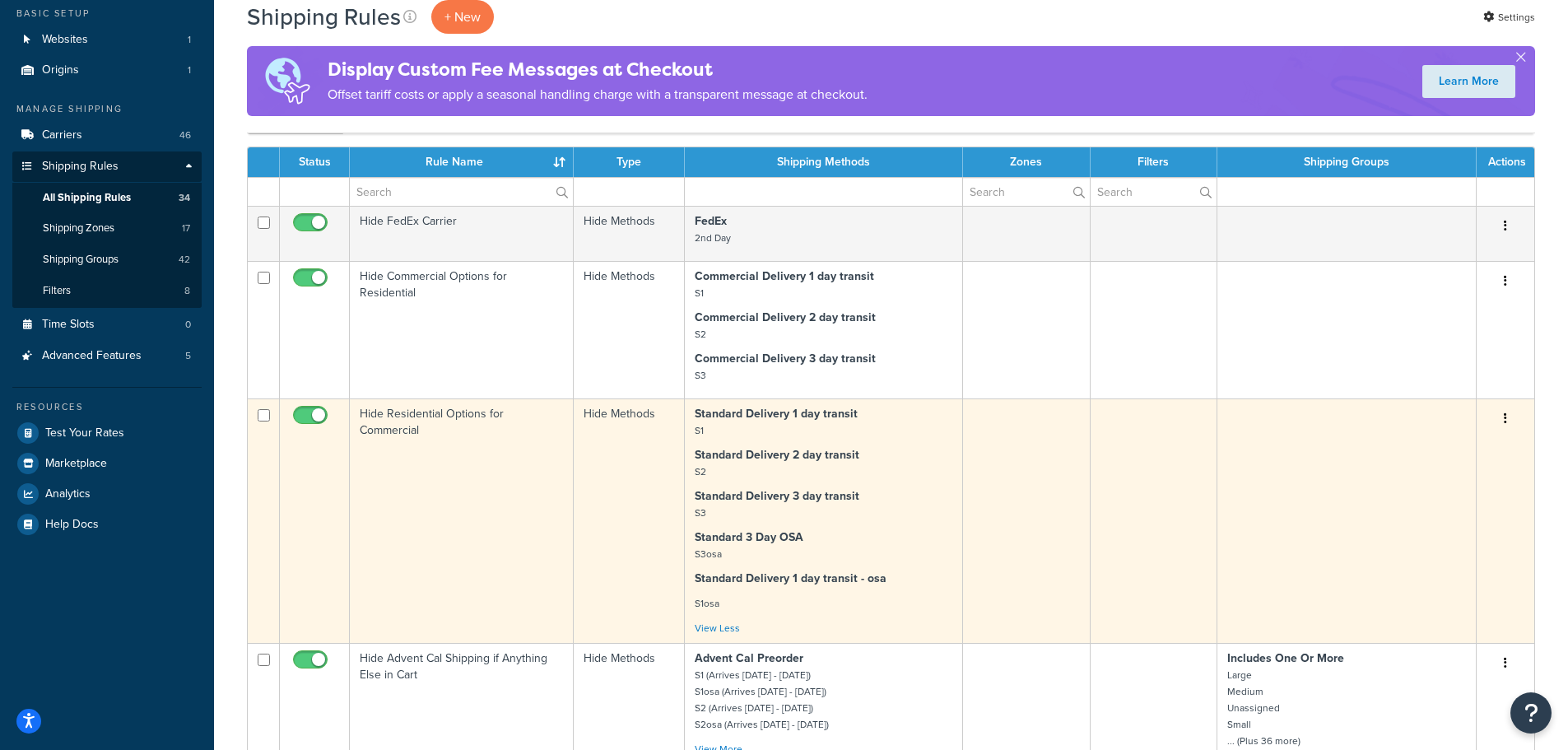
click at [477, 496] on td "Hide Residential Options for Commercial" at bounding box center [462, 520] width 224 height 244
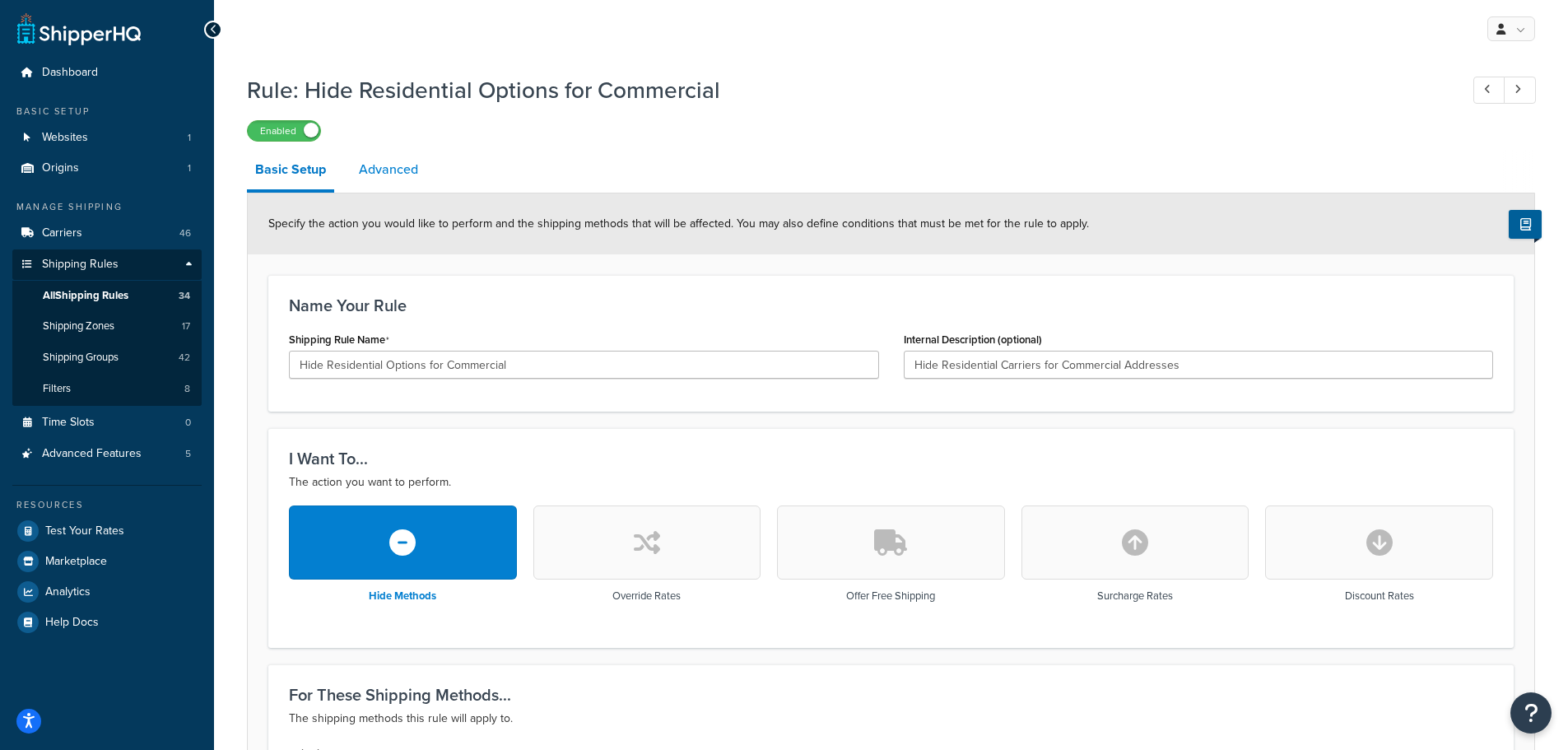
click at [380, 165] on link "Advanced" at bounding box center [388, 169] width 75 height 39
select select "business"
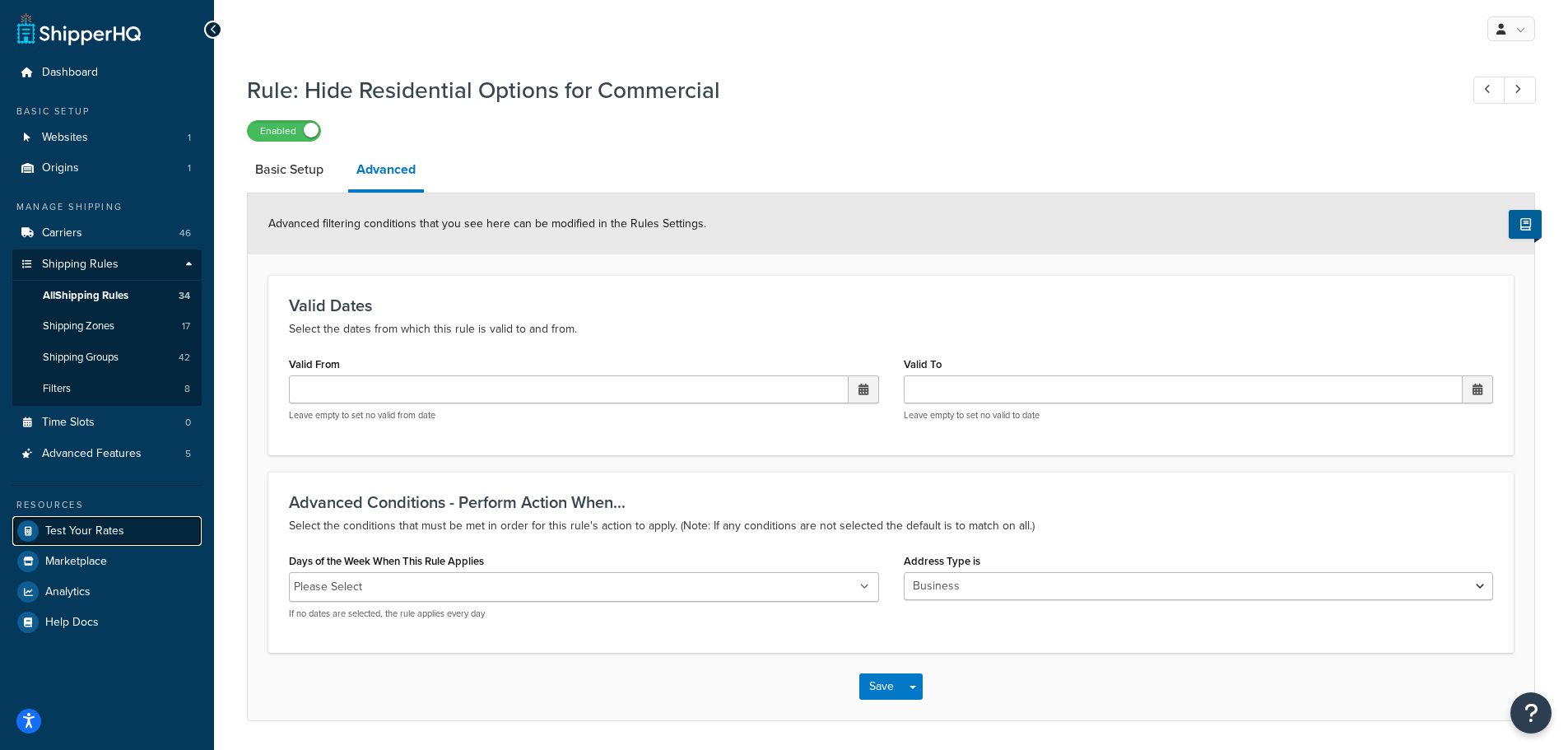
click at [88, 521] on link "Test Your Rates" at bounding box center [107, 531] width 189 height 30
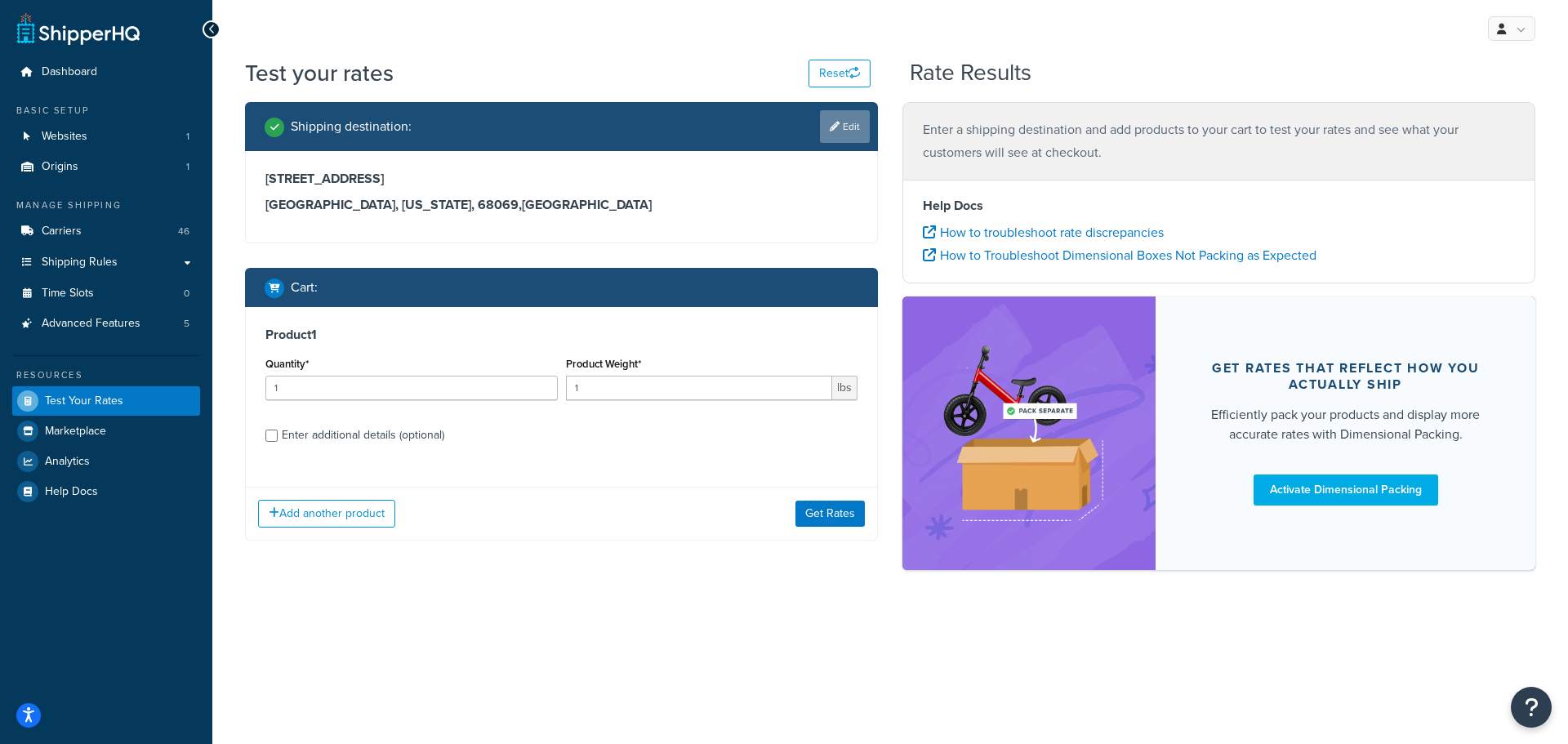
click at [837, 123] on icon at bounding box center [834, 126] width 10 height 10
select select "NE"
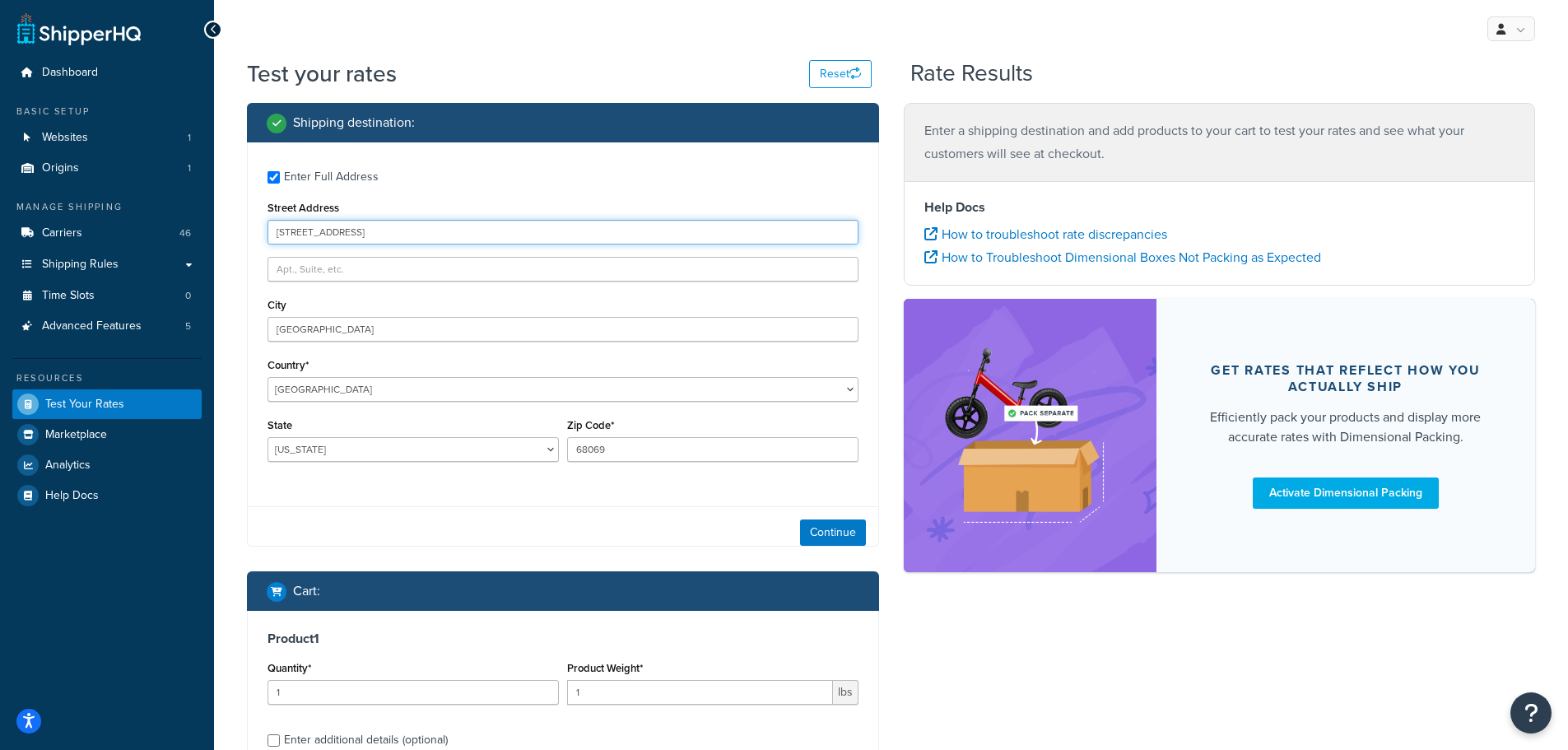
click at [349, 227] on input "[STREET_ADDRESS]" at bounding box center [562, 232] width 591 height 25
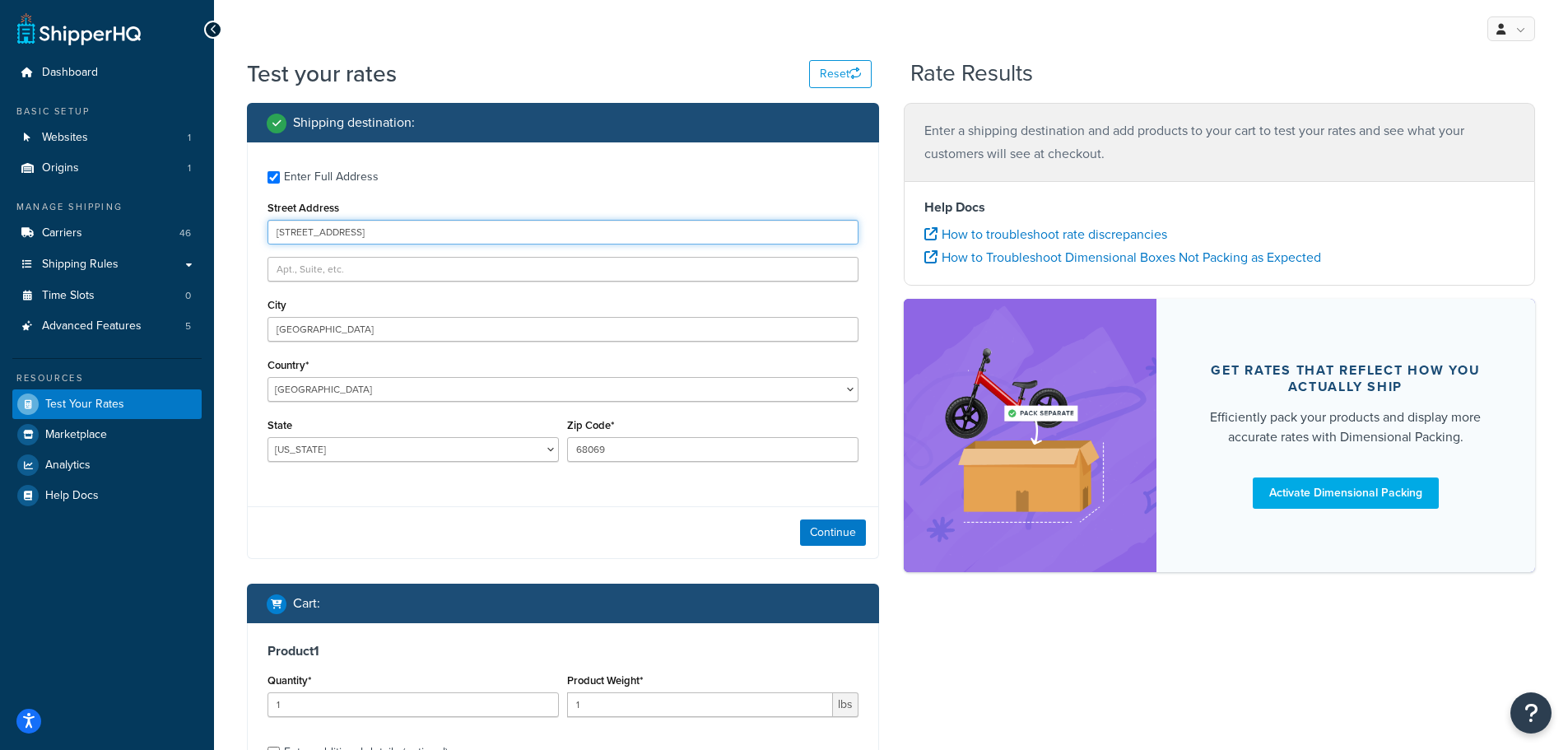
click at [349, 227] on input "[STREET_ADDRESS]" at bounding box center [562, 232] width 591 height 25
type input "[GEOGRAPHIC_DATA]"
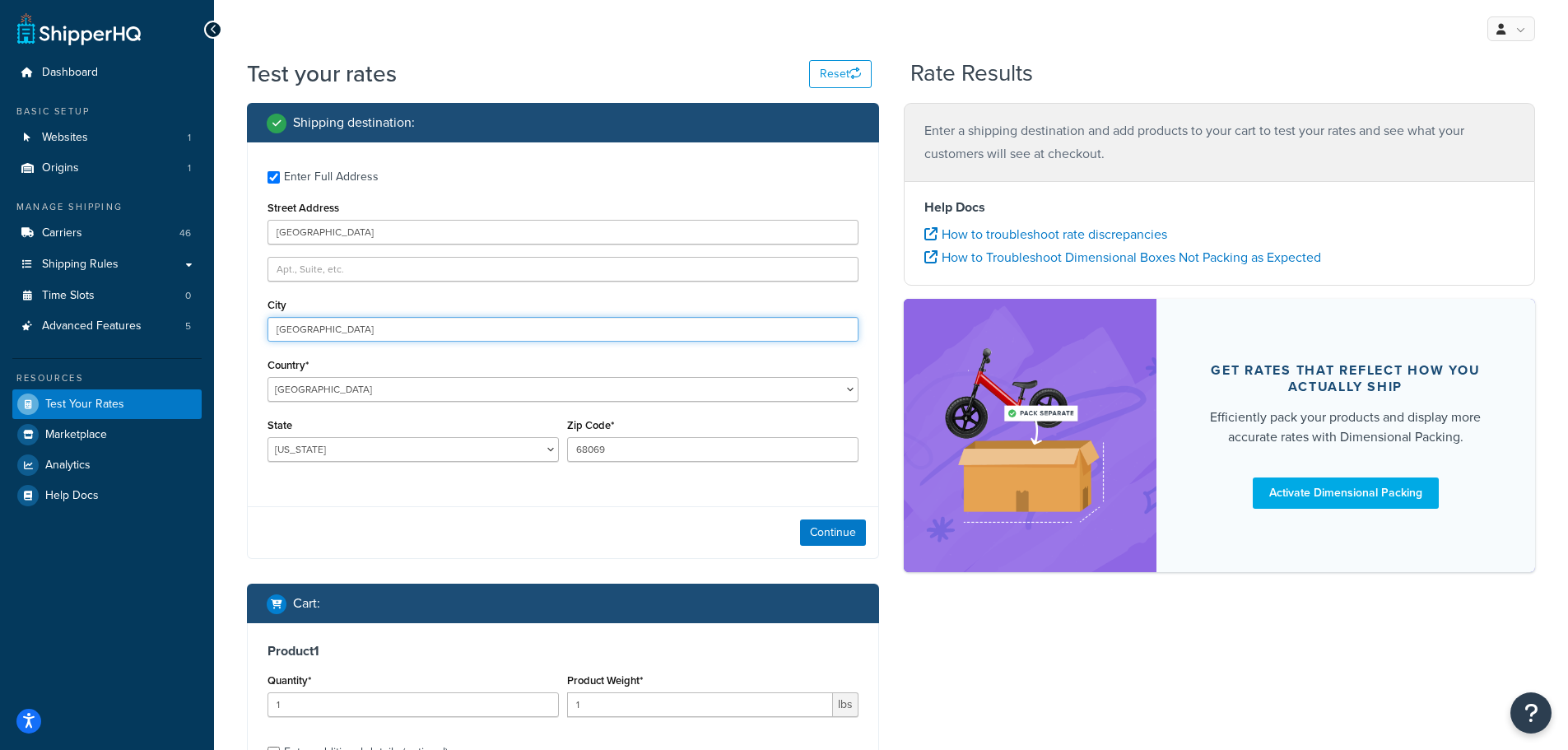
click at [310, 320] on input "[GEOGRAPHIC_DATA]" at bounding box center [562, 329] width 591 height 25
click at [368, 323] on input "Omshs" at bounding box center [562, 329] width 591 height 25
type input "[GEOGRAPHIC_DATA]"
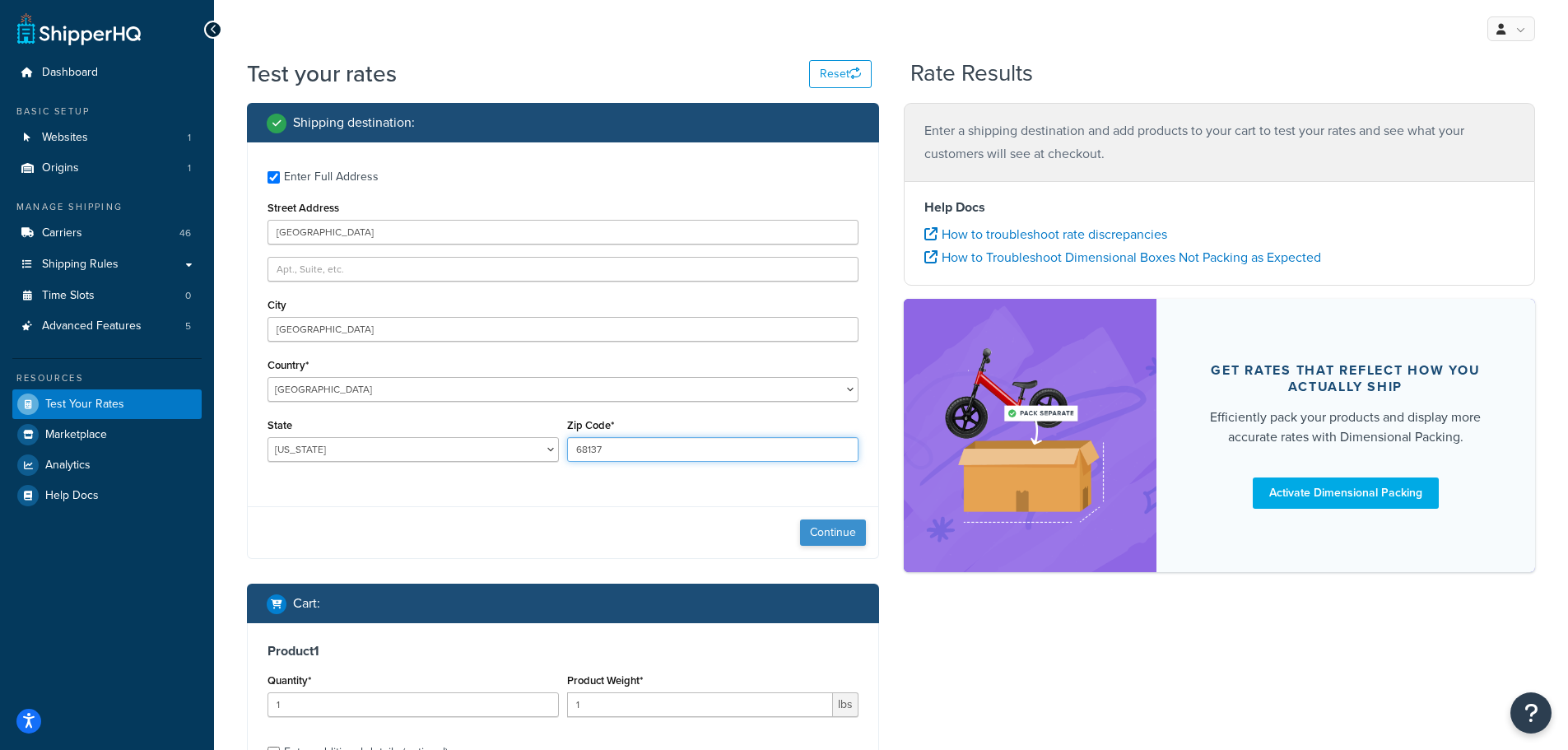
type input "68137"
click at [855, 533] on button "Continue" at bounding box center [832, 533] width 66 height 26
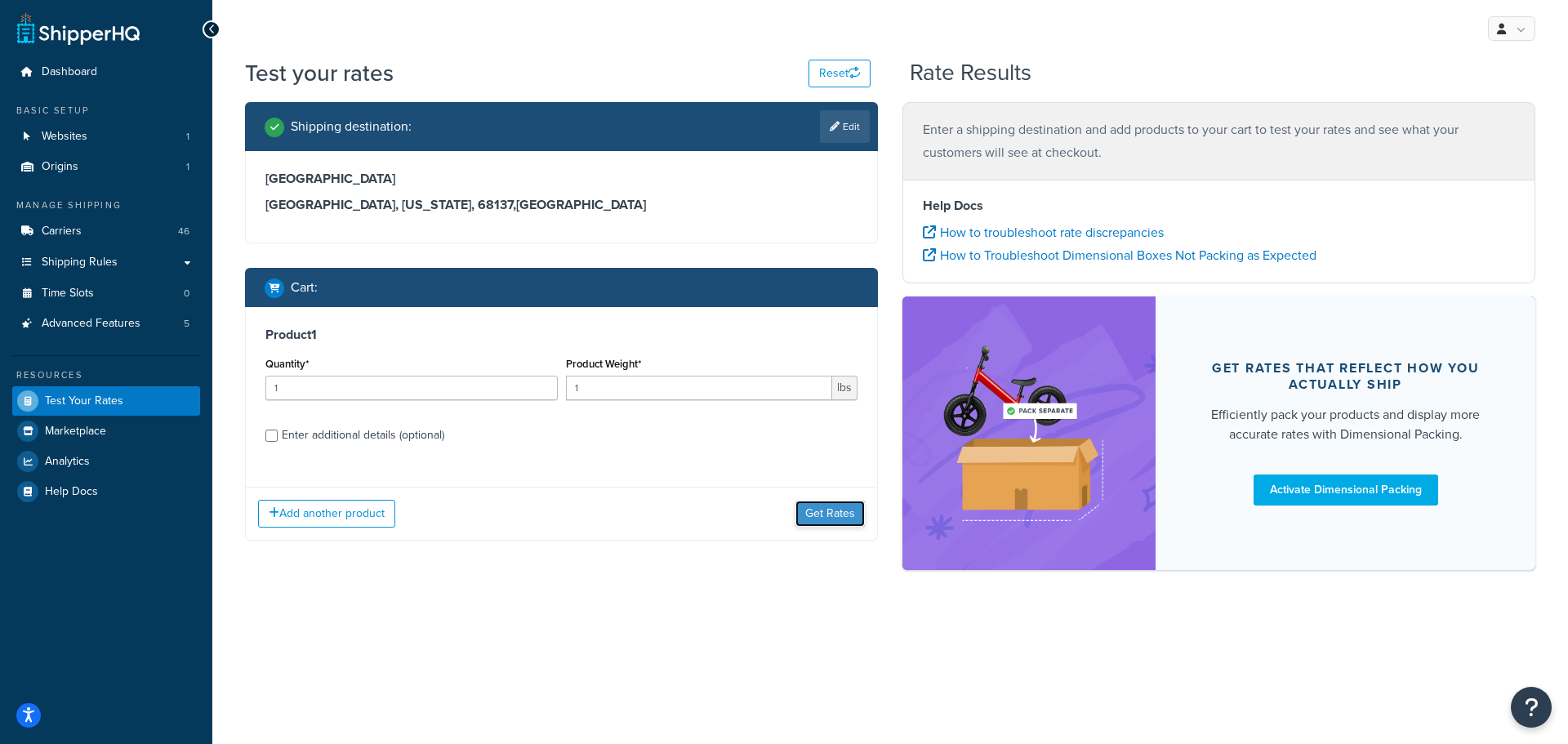
click at [808, 508] on button "Get Rates" at bounding box center [830, 514] width 70 height 26
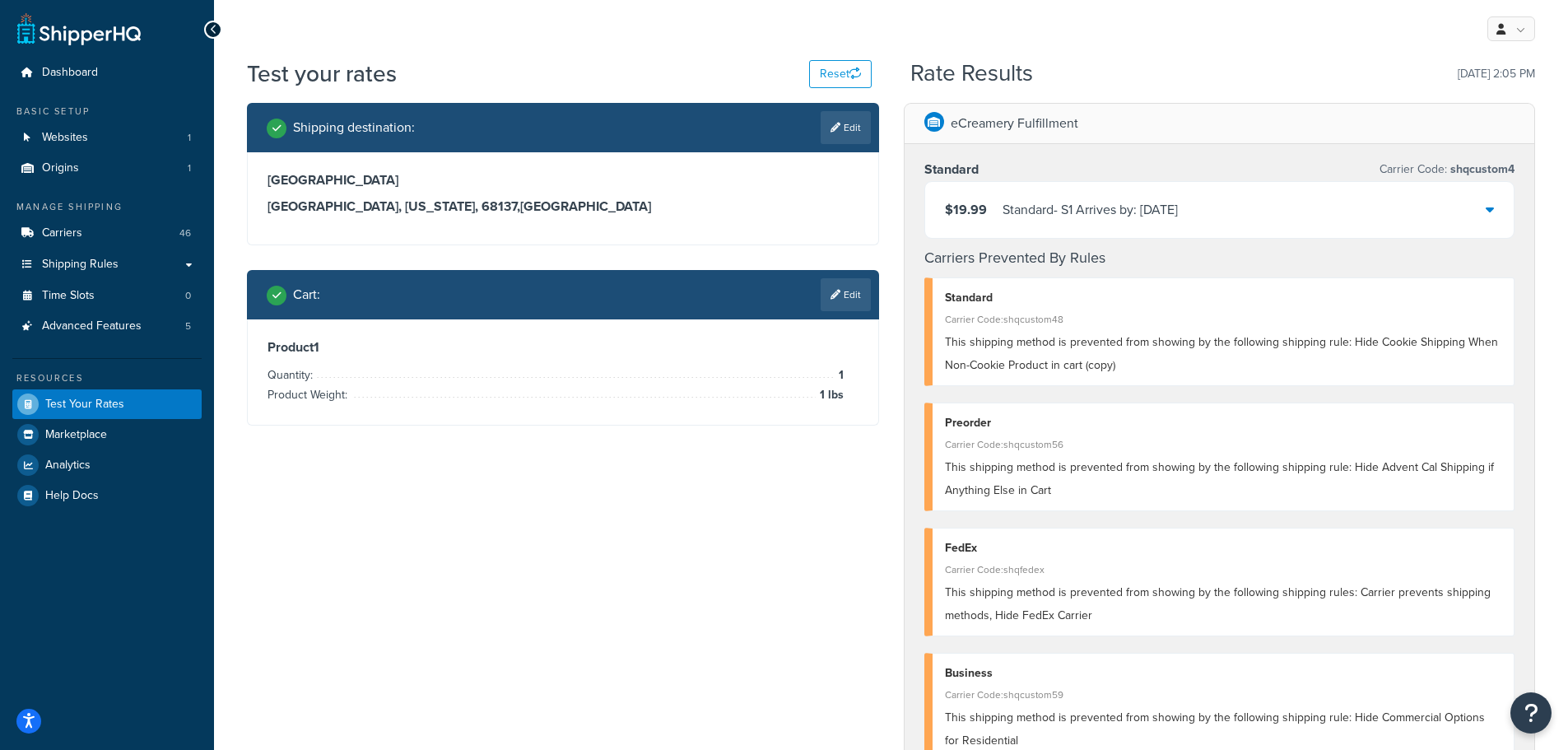
scroll to position [82, 0]
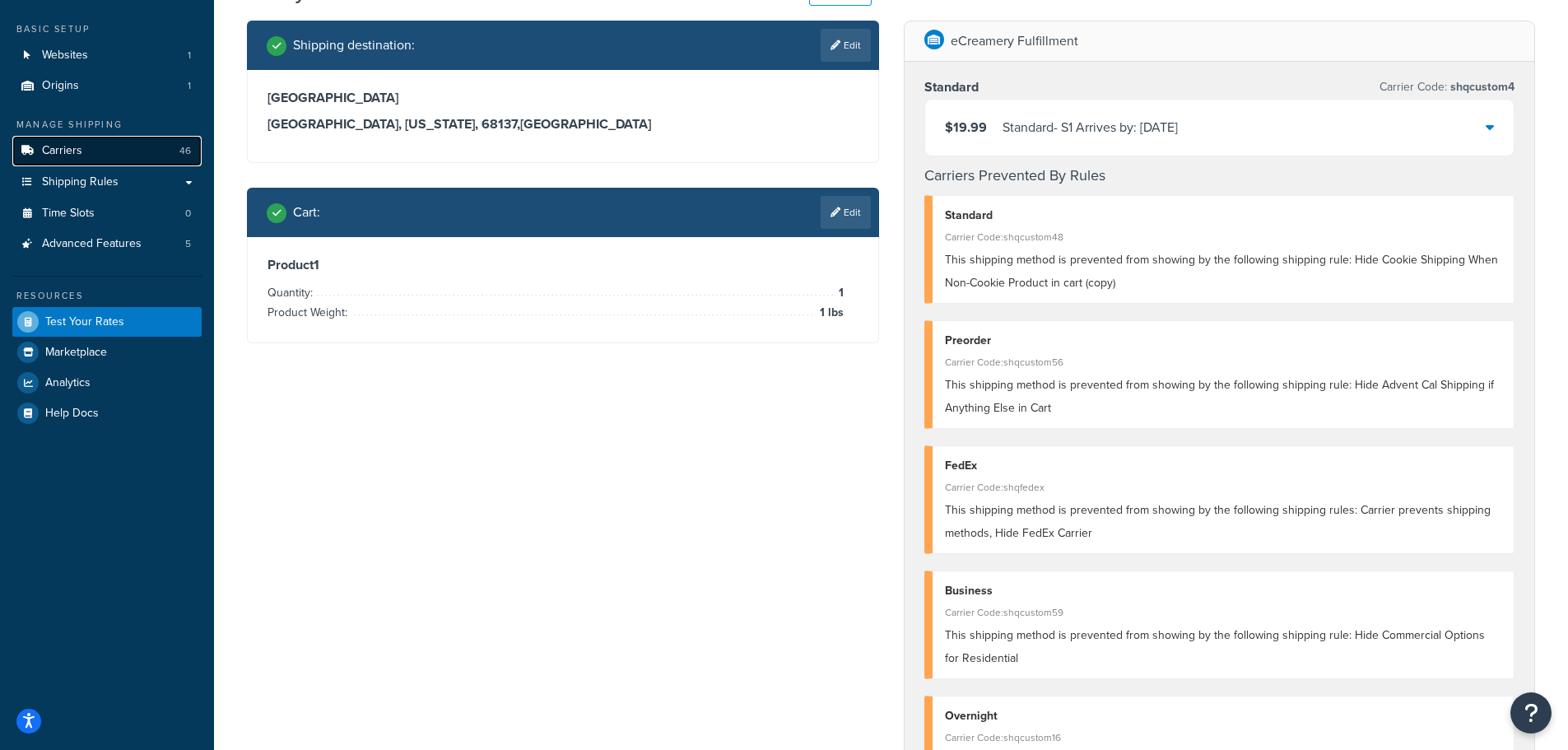
click at [55, 152] on span "Carriers" at bounding box center [62, 151] width 40 height 14
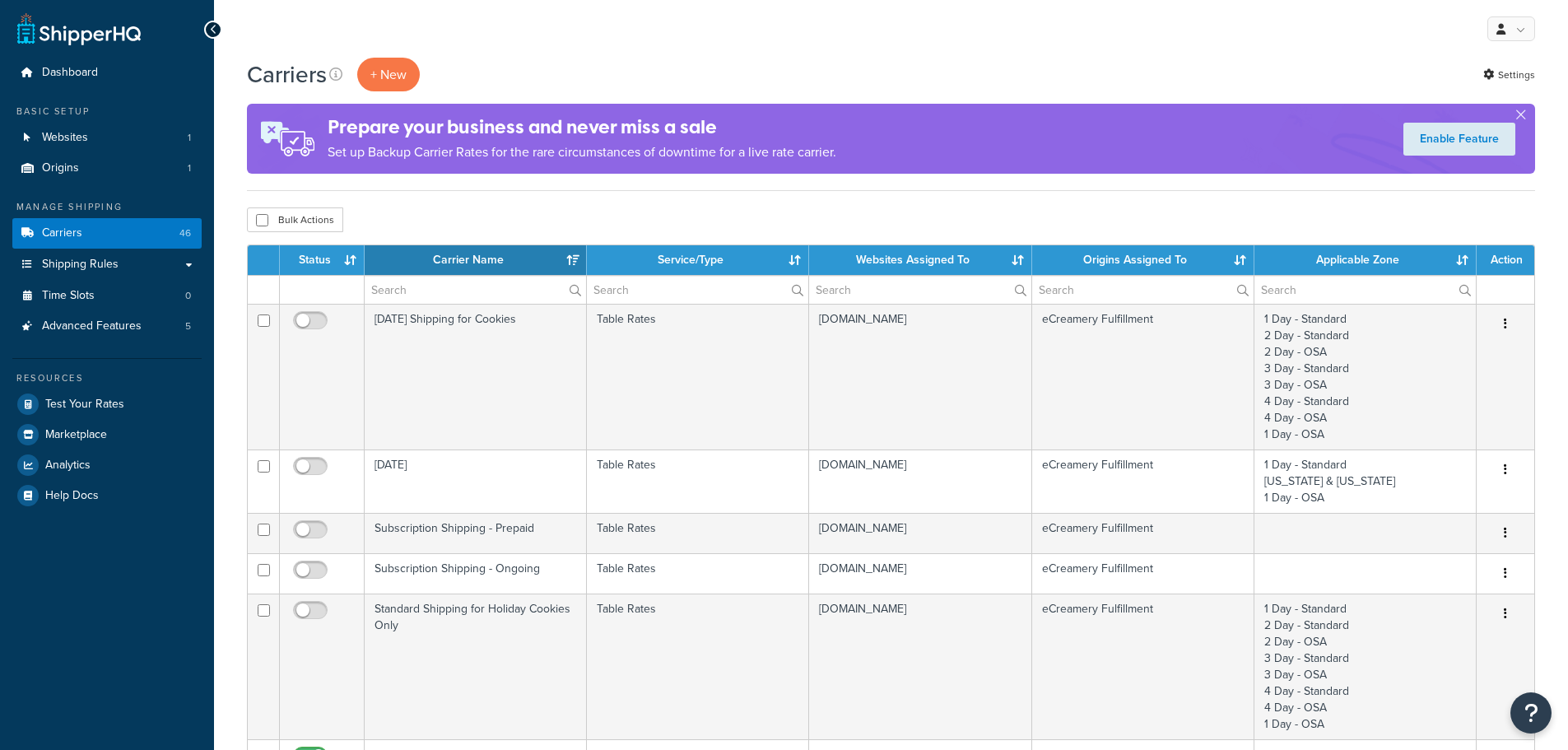
select select "15"
click at [86, 275] on link "Shipping Rules" at bounding box center [107, 265] width 189 height 31
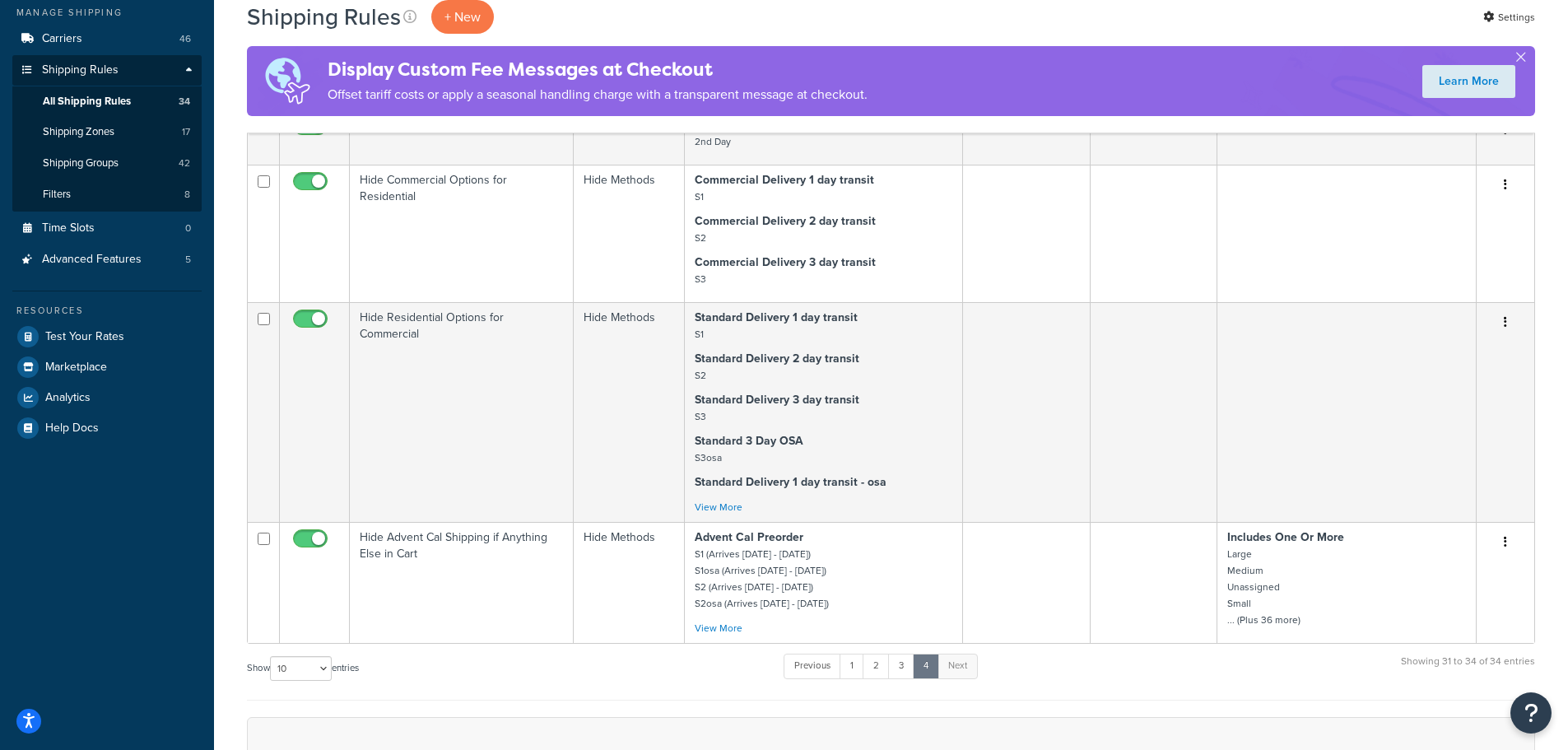
scroll to position [180, 0]
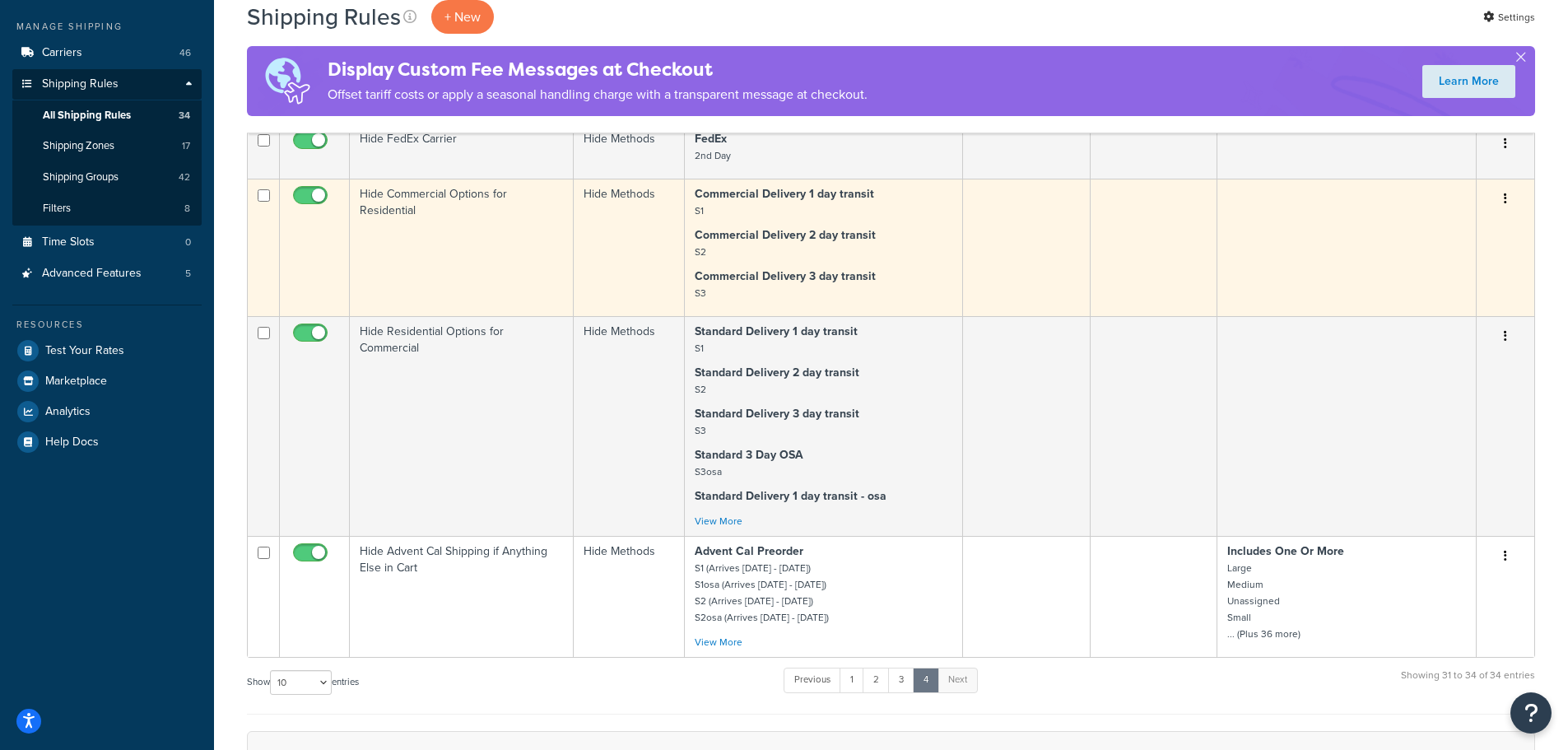
click at [473, 268] on td "Hide Commercial Options for Residential" at bounding box center [462, 247] width 224 height 138
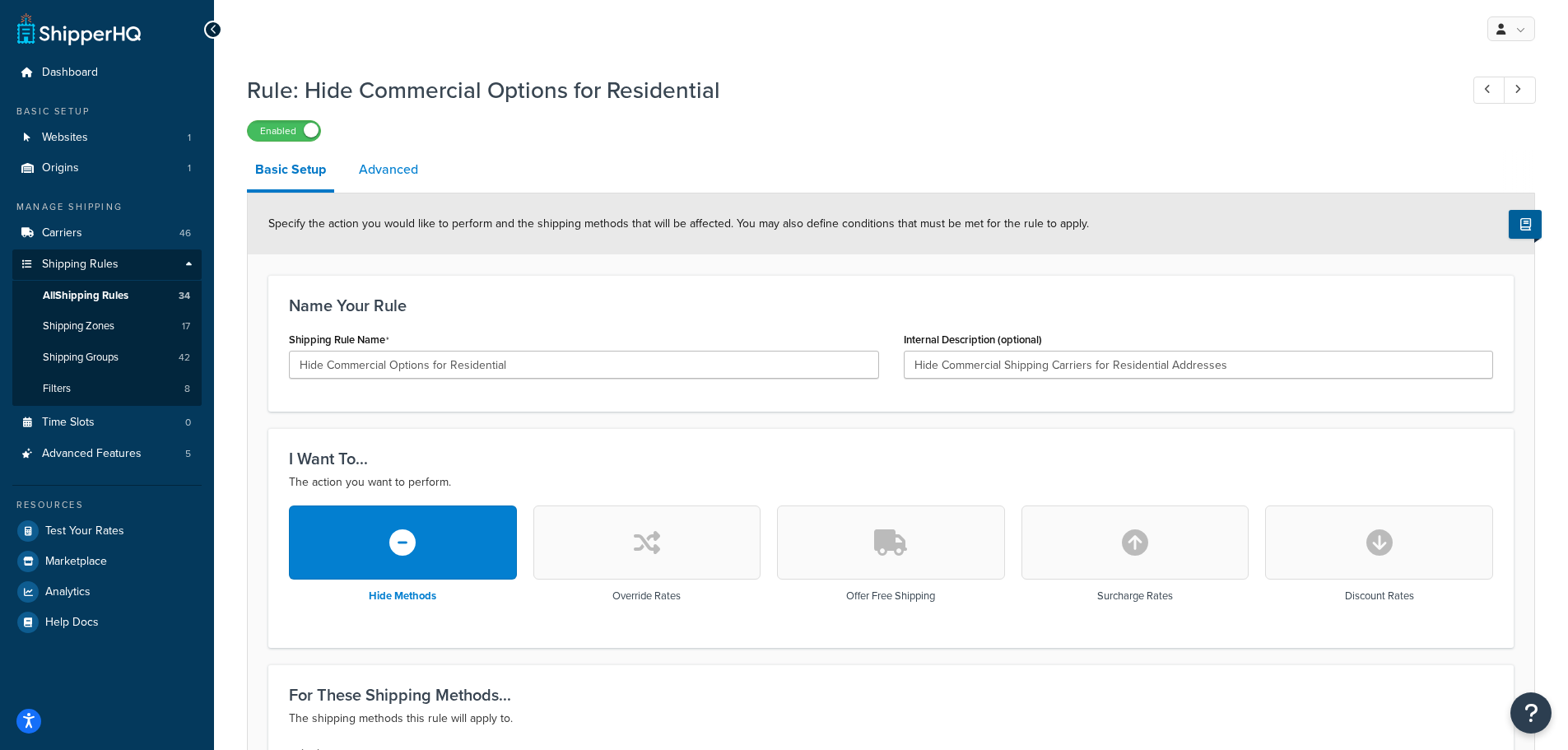
click at [407, 158] on link "Advanced" at bounding box center [388, 169] width 75 height 39
select select "residential"
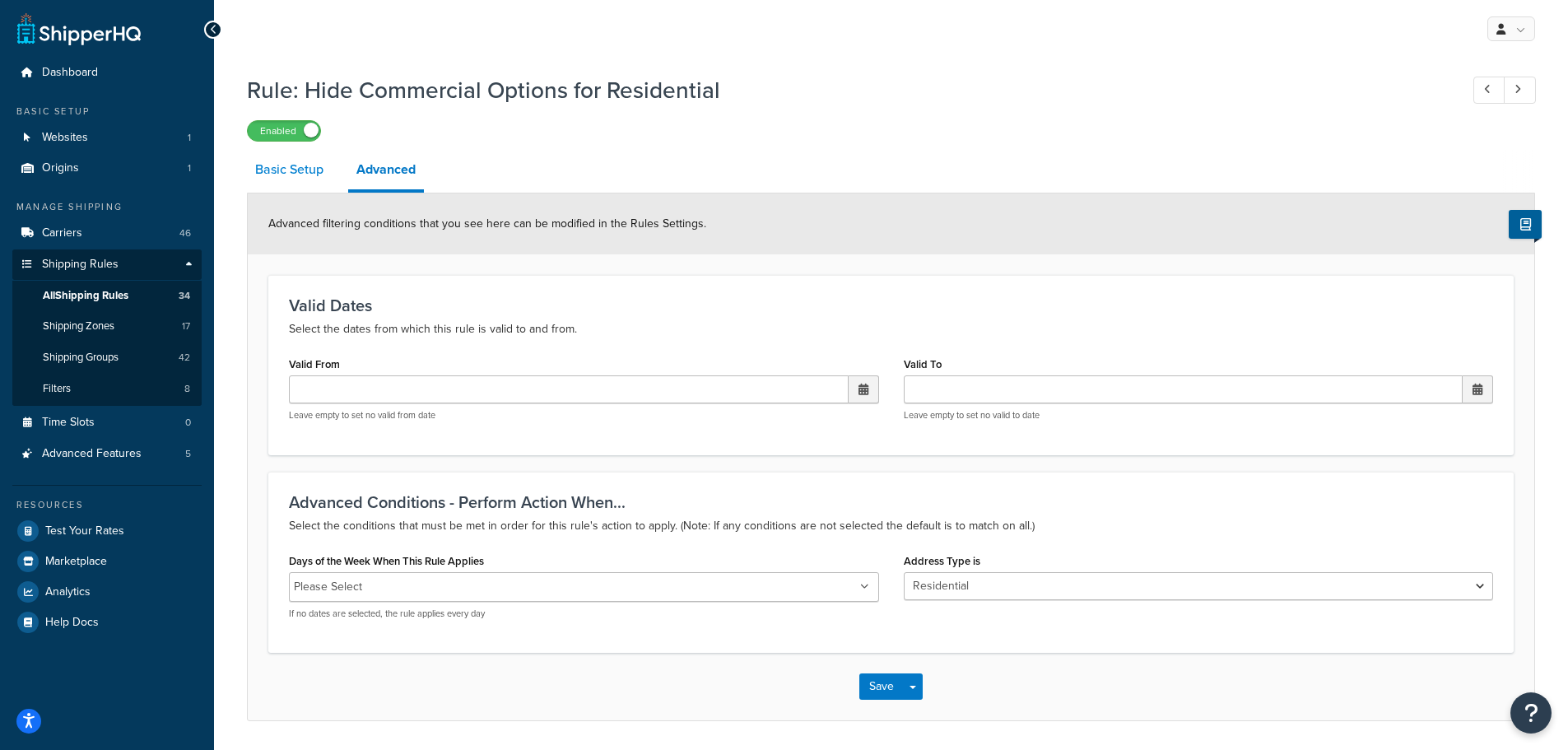
click at [285, 169] on link "Basic Setup" at bounding box center [289, 169] width 85 height 39
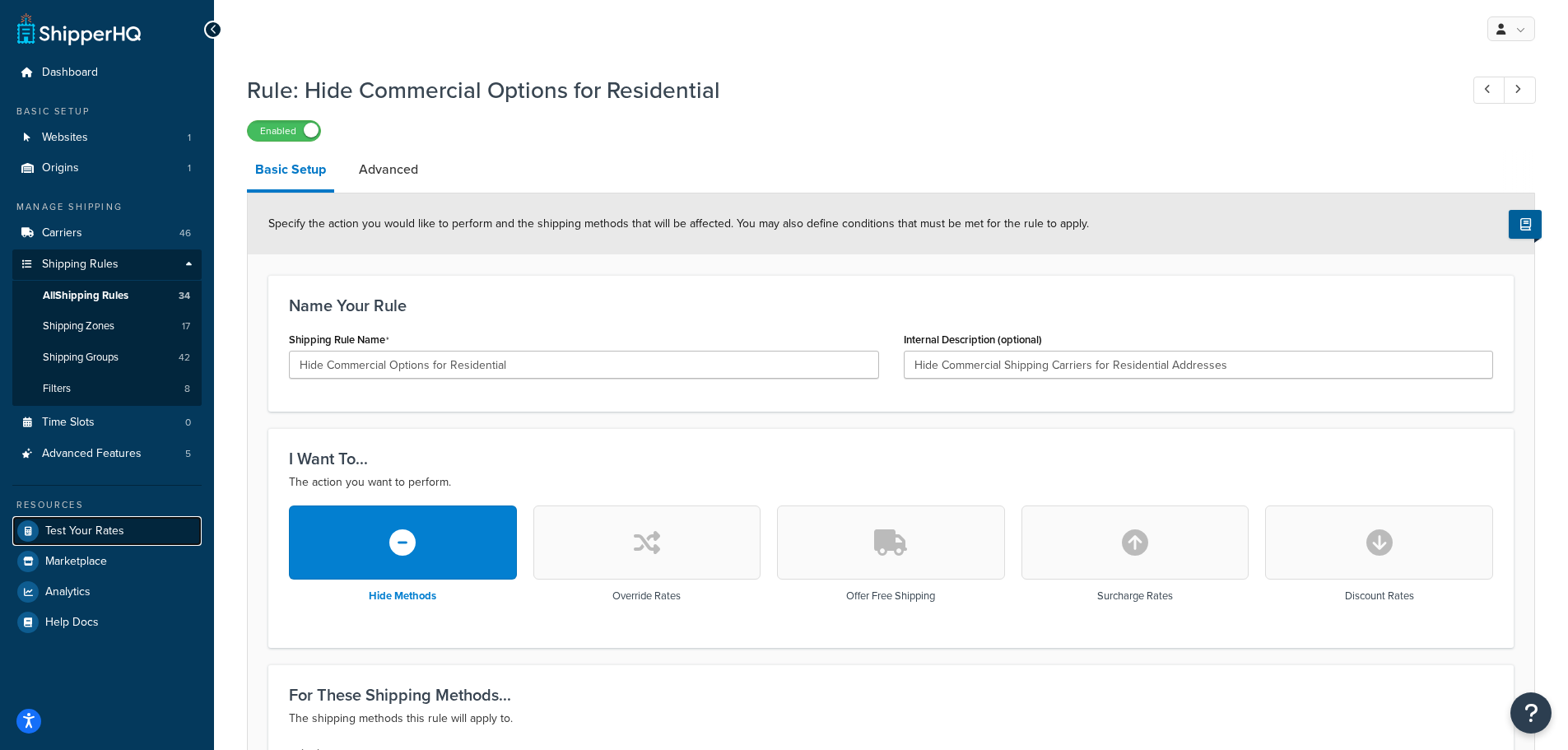
click at [90, 526] on span "Test Your Rates" at bounding box center [85, 532] width 79 height 14
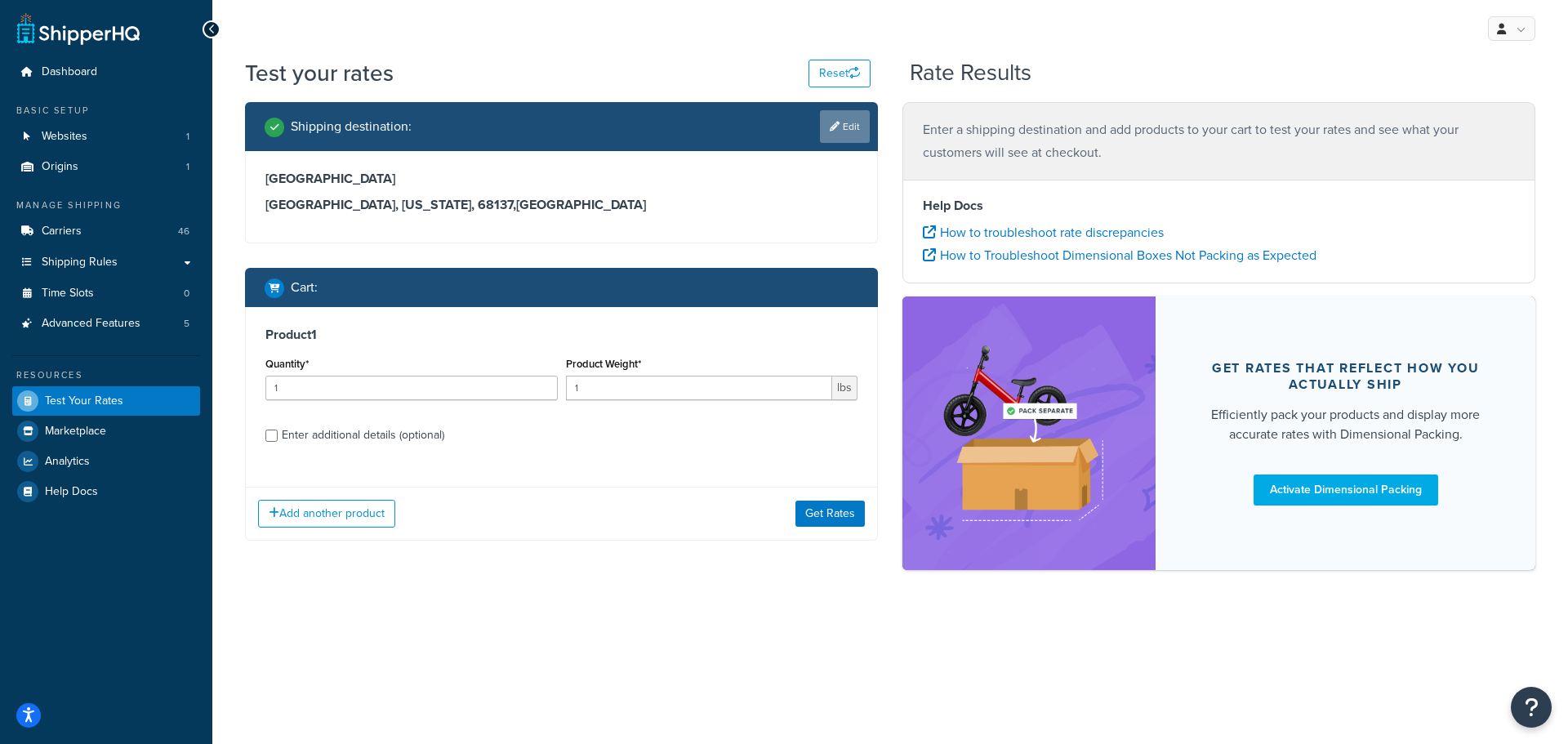
click at [856, 130] on link "Edit" at bounding box center [844, 127] width 50 height 33
select select "NE"
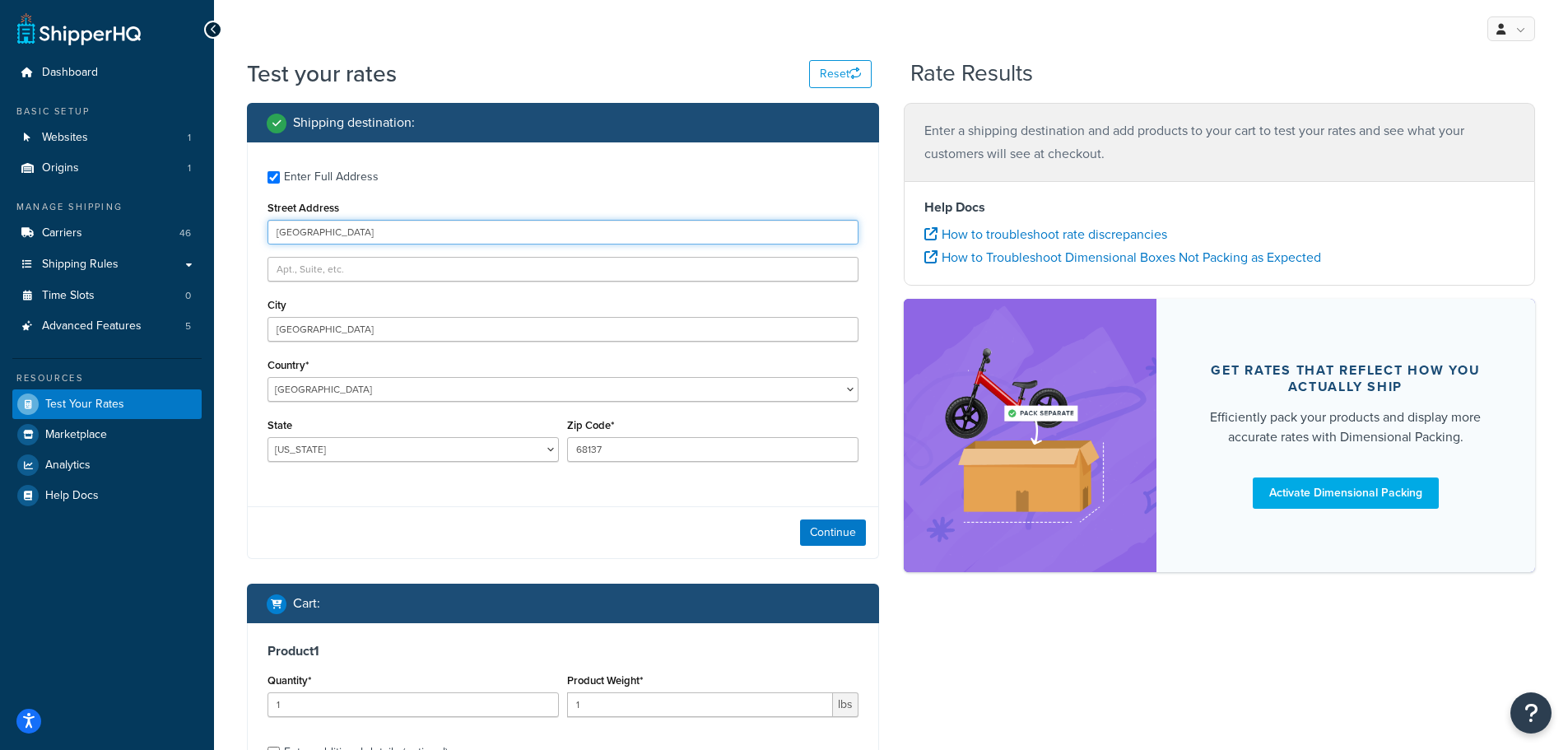
click at [354, 234] on input "13636 Industrial Rd" at bounding box center [562, 232] width 591 height 25
click at [474, 235] on input "13636 Industrial Rd" at bounding box center [562, 232] width 591 height 25
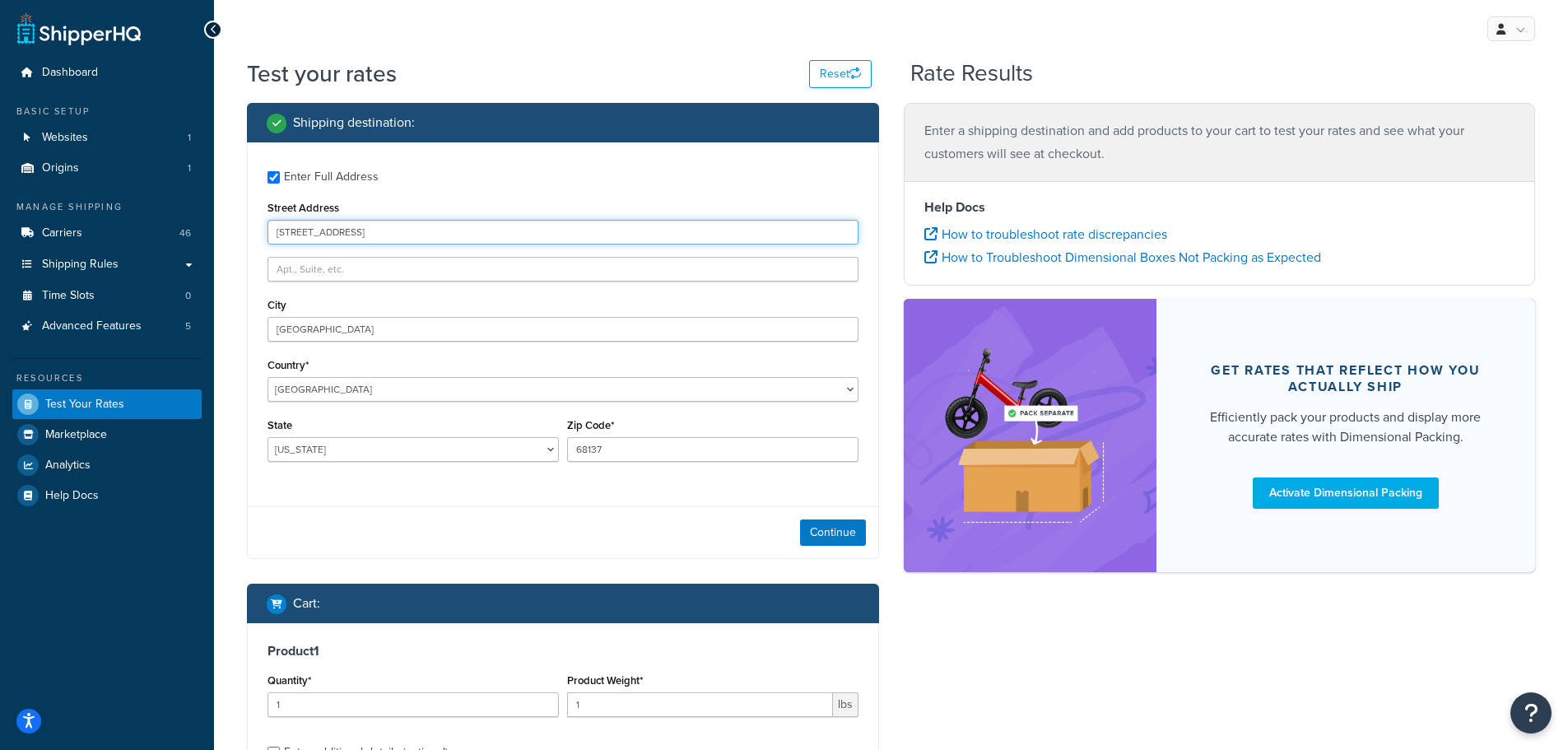
type input "[STREET_ADDRESS]"
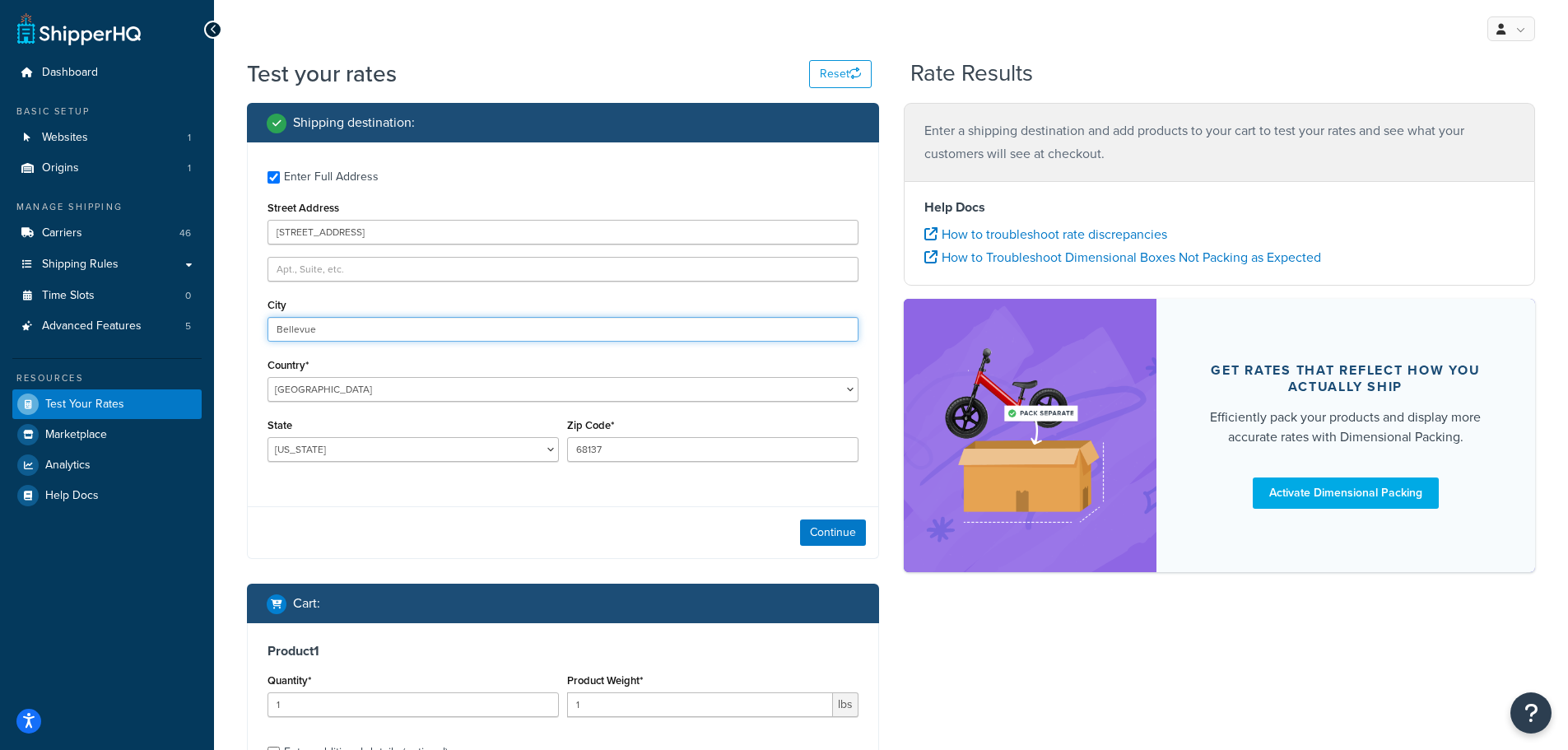
type input "Bellevue"
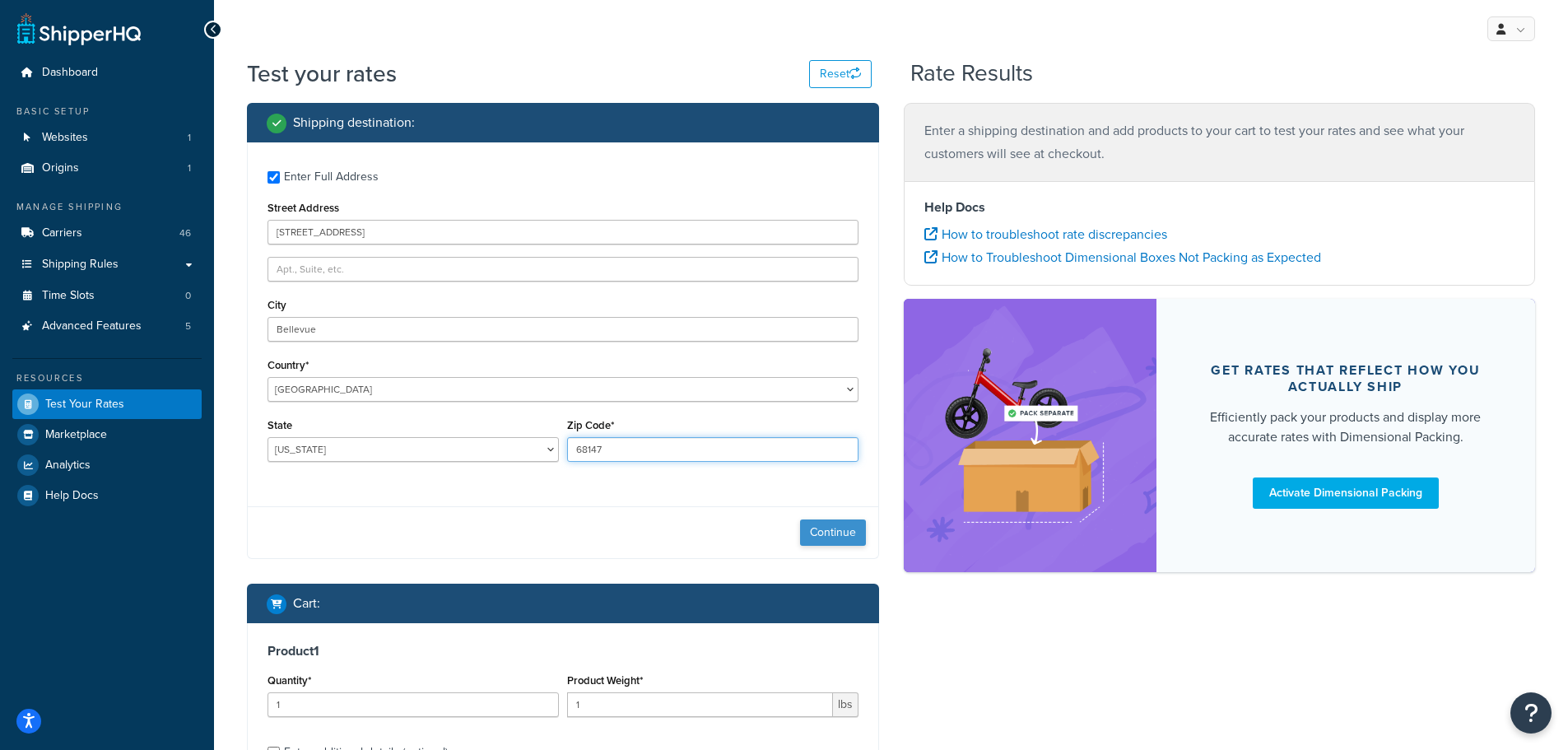
type input "68147"
click at [825, 531] on button "Continue" at bounding box center [832, 533] width 66 height 26
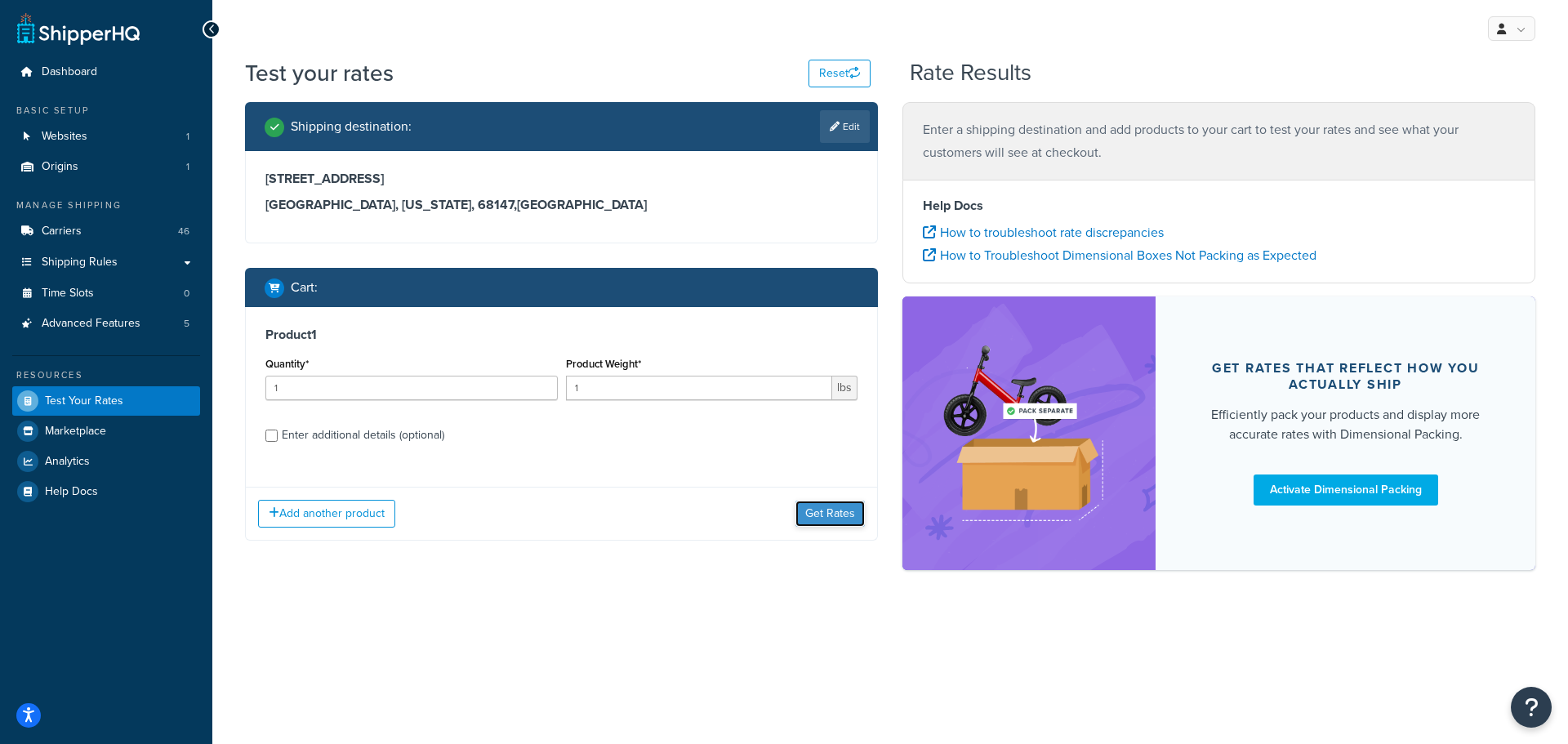
click at [830, 508] on button "Get Rates" at bounding box center [830, 514] width 70 height 26
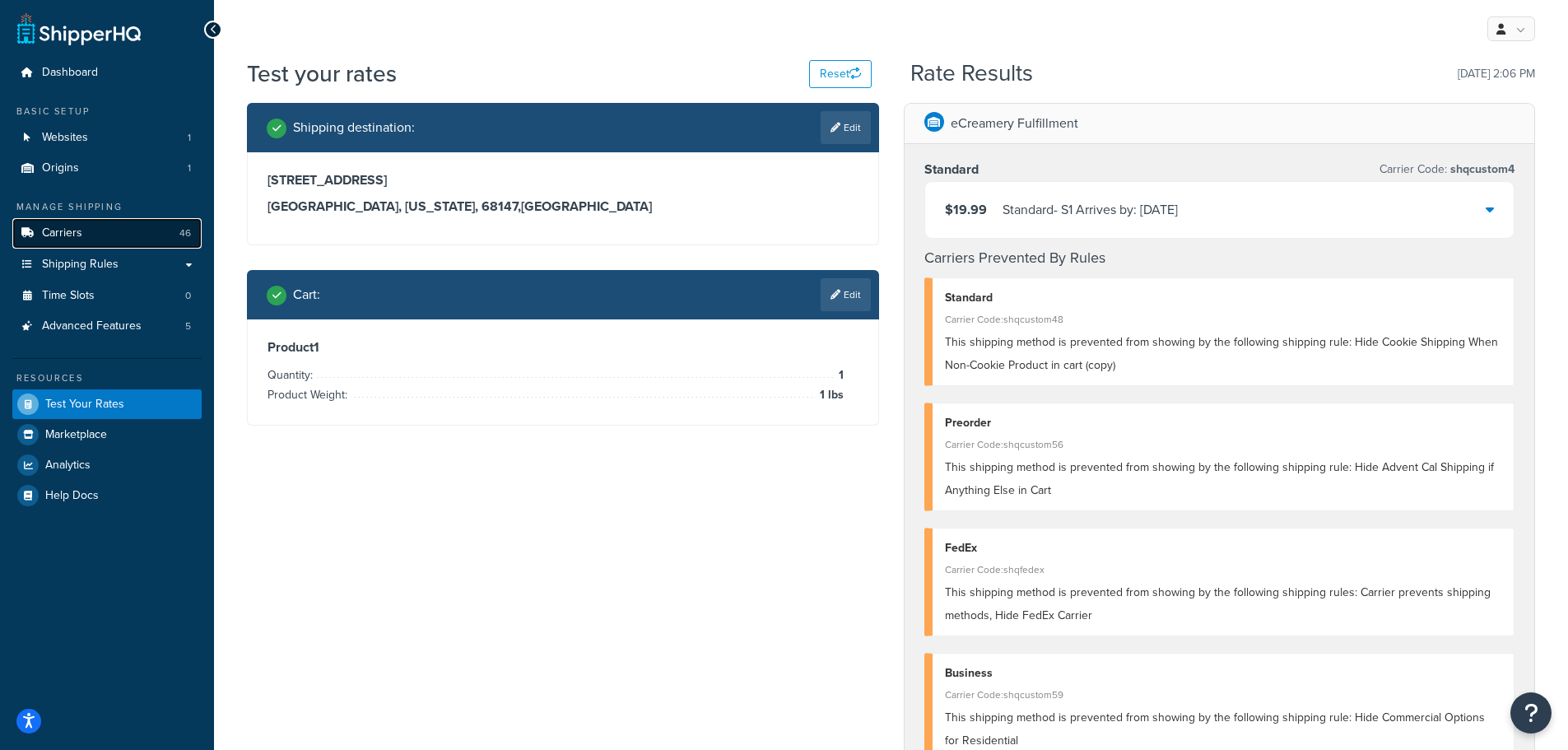
click at [73, 228] on span "Carriers" at bounding box center [62, 233] width 40 height 14
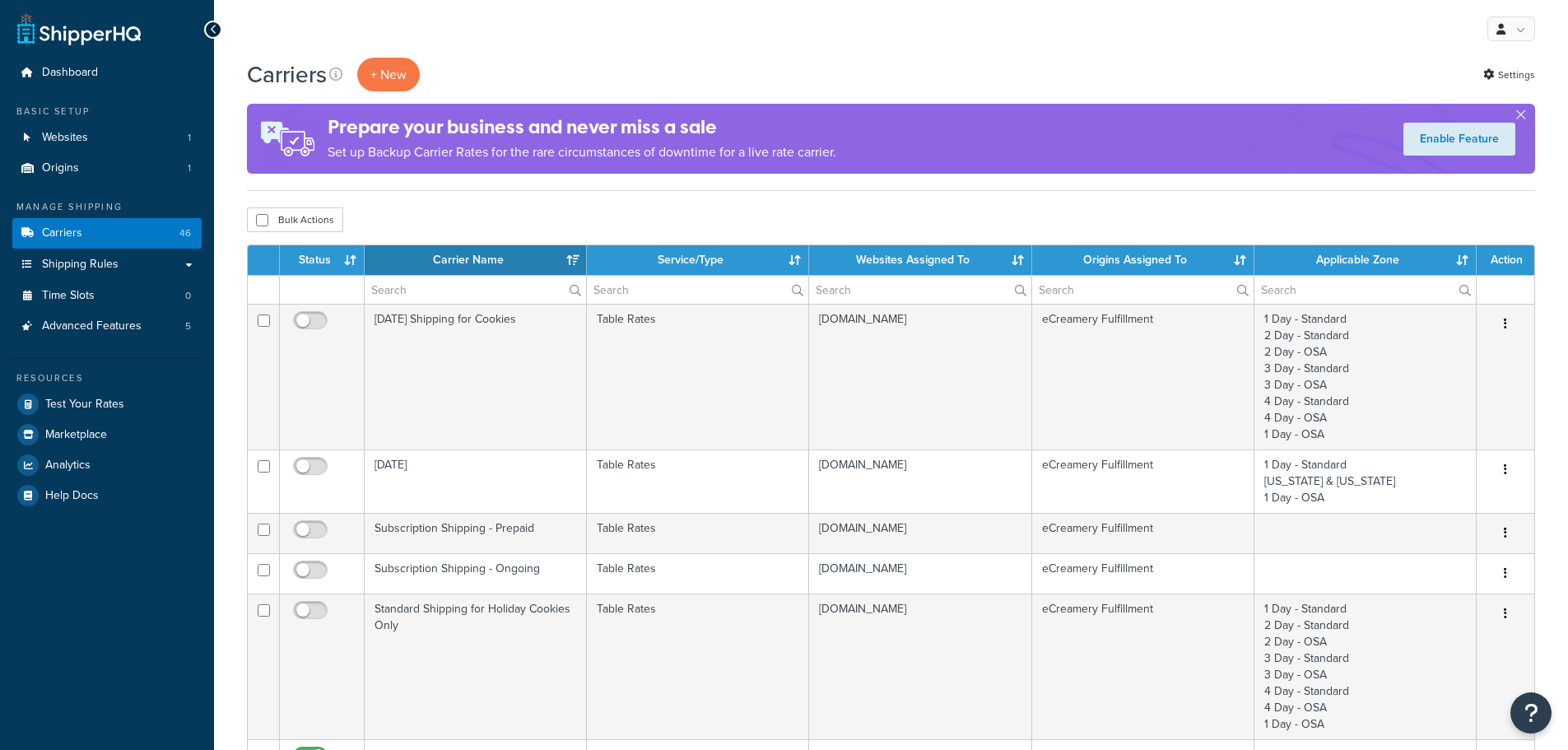
select select "15"
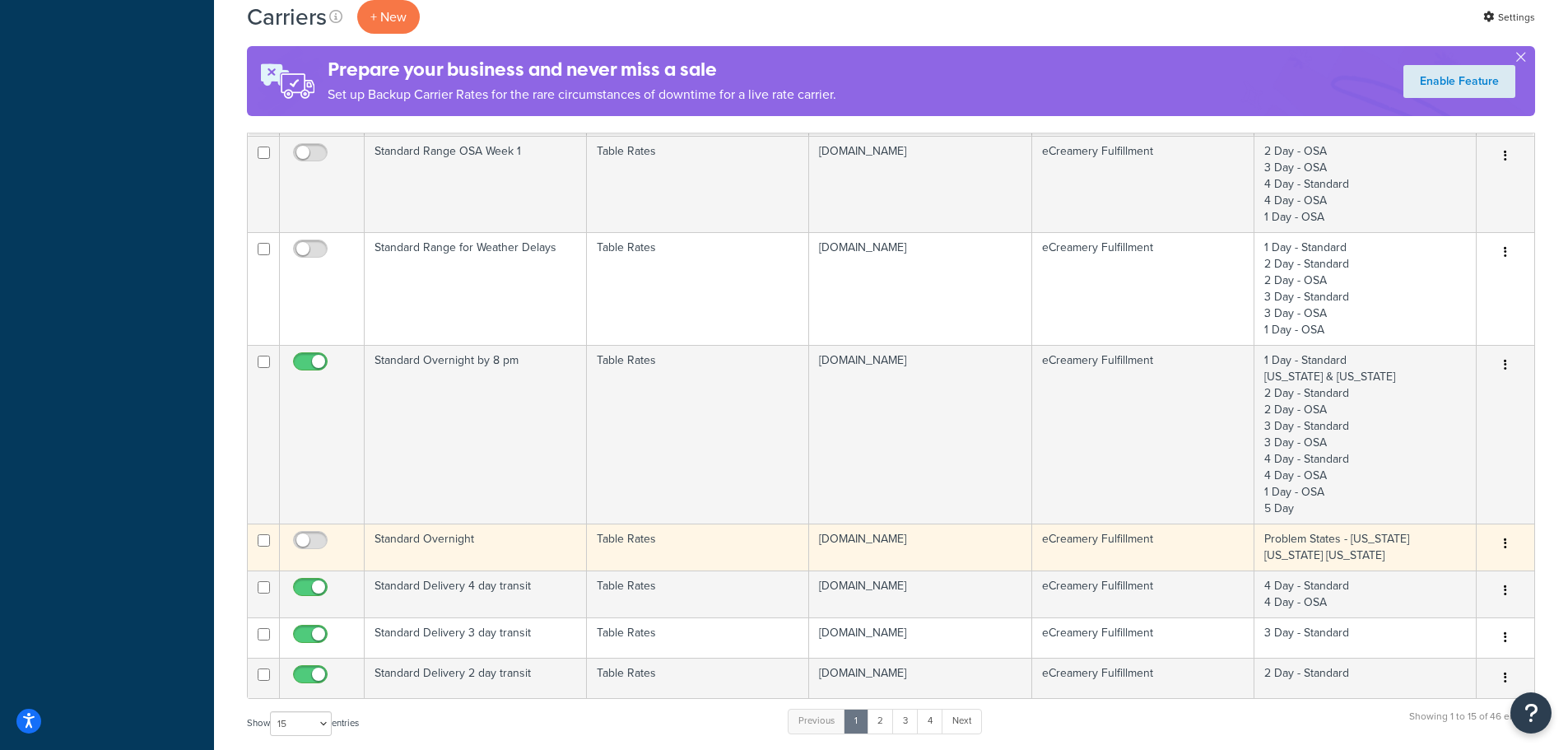
scroll to position [906, 0]
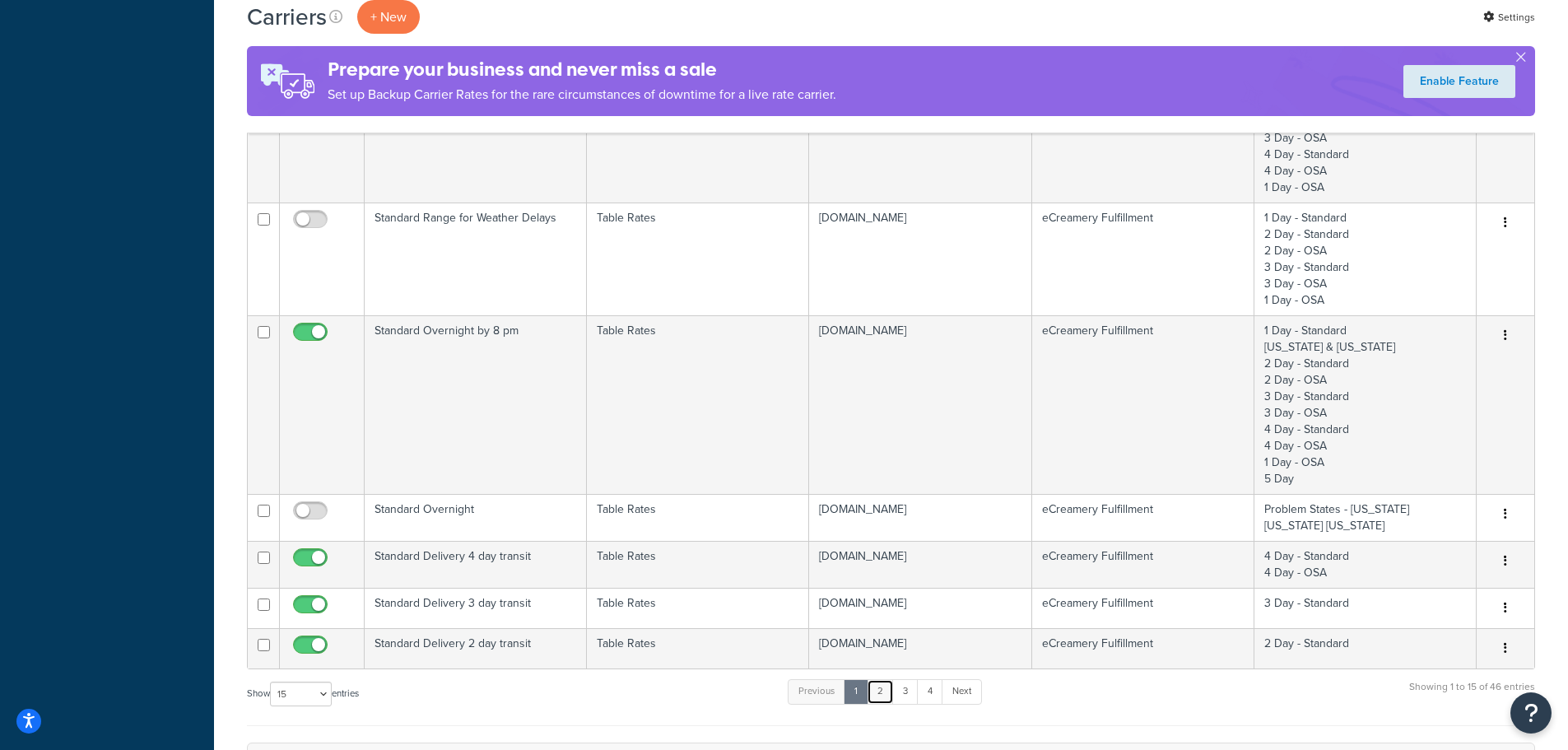
click at [886, 692] on link "2" at bounding box center [880, 691] width 27 height 25
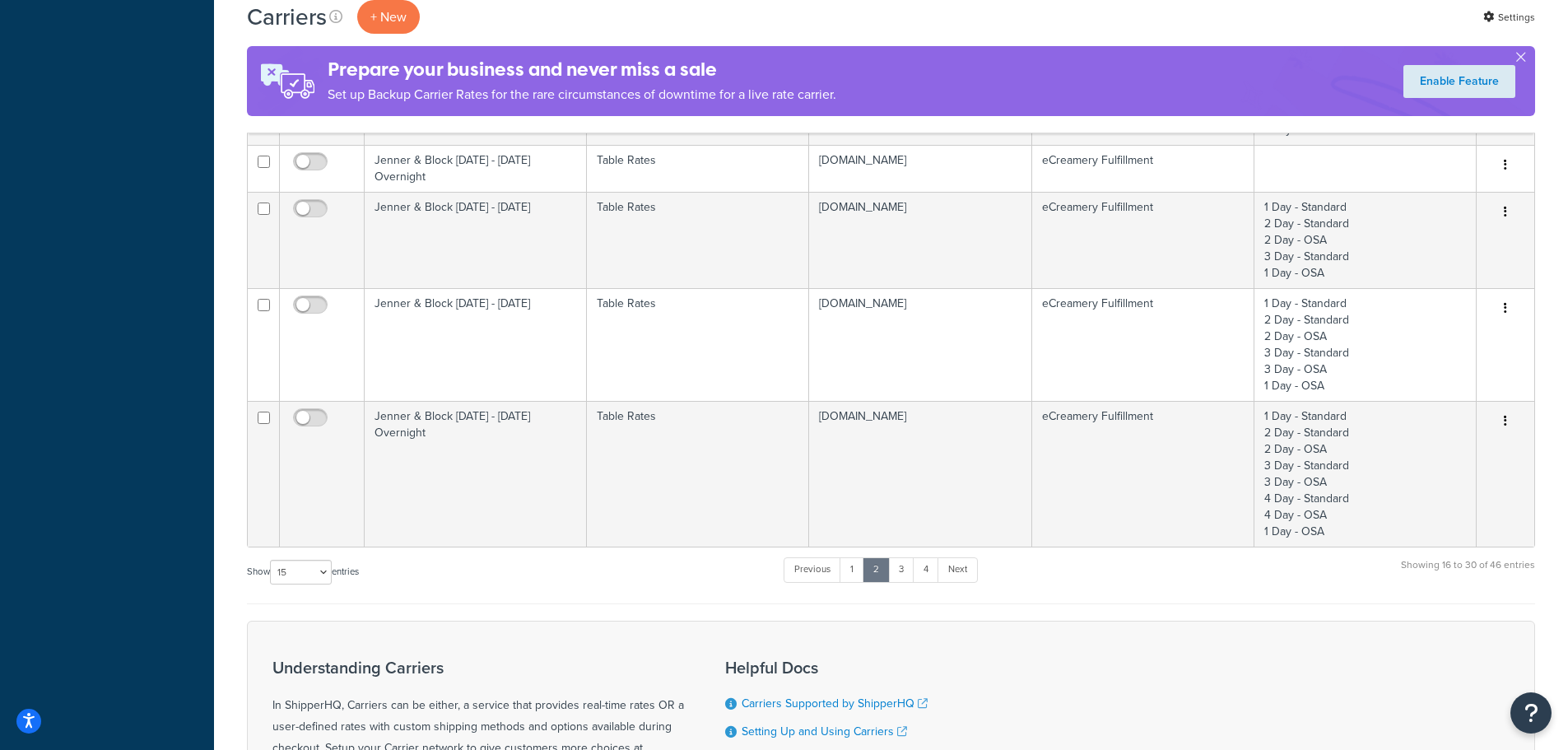
scroll to position [1071, 0]
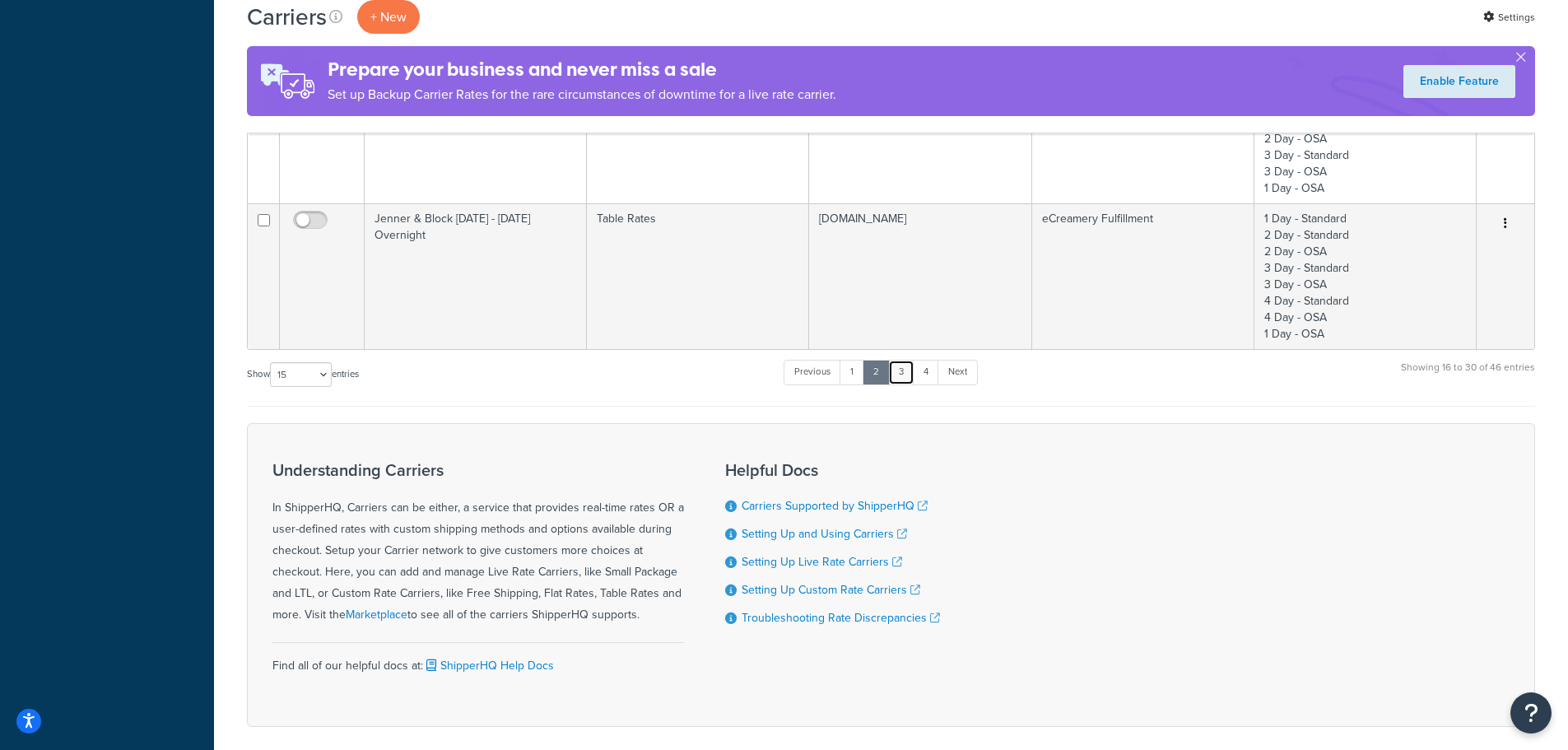
click at [899, 365] on link "3" at bounding box center [901, 372] width 26 height 25
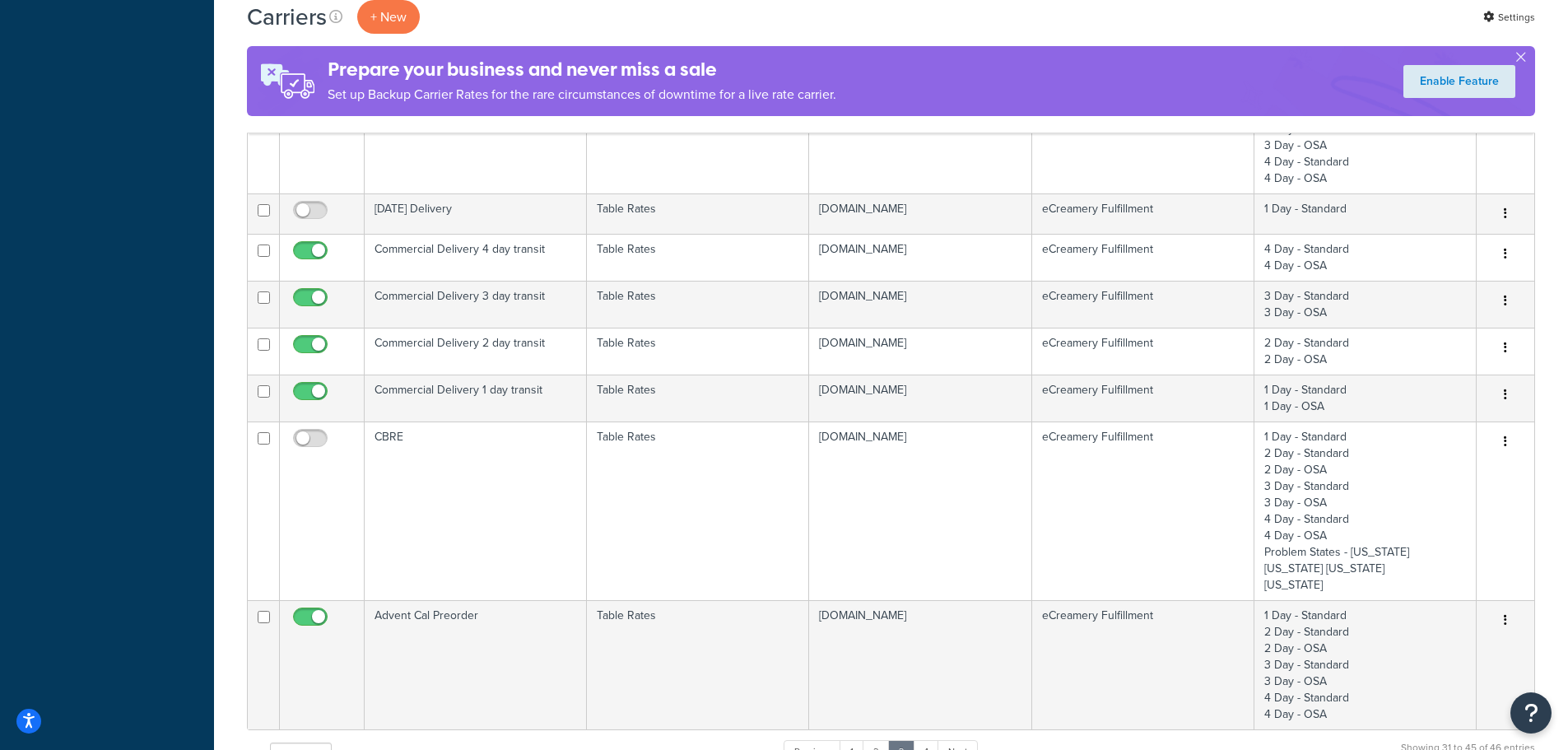
scroll to position [659, 0]
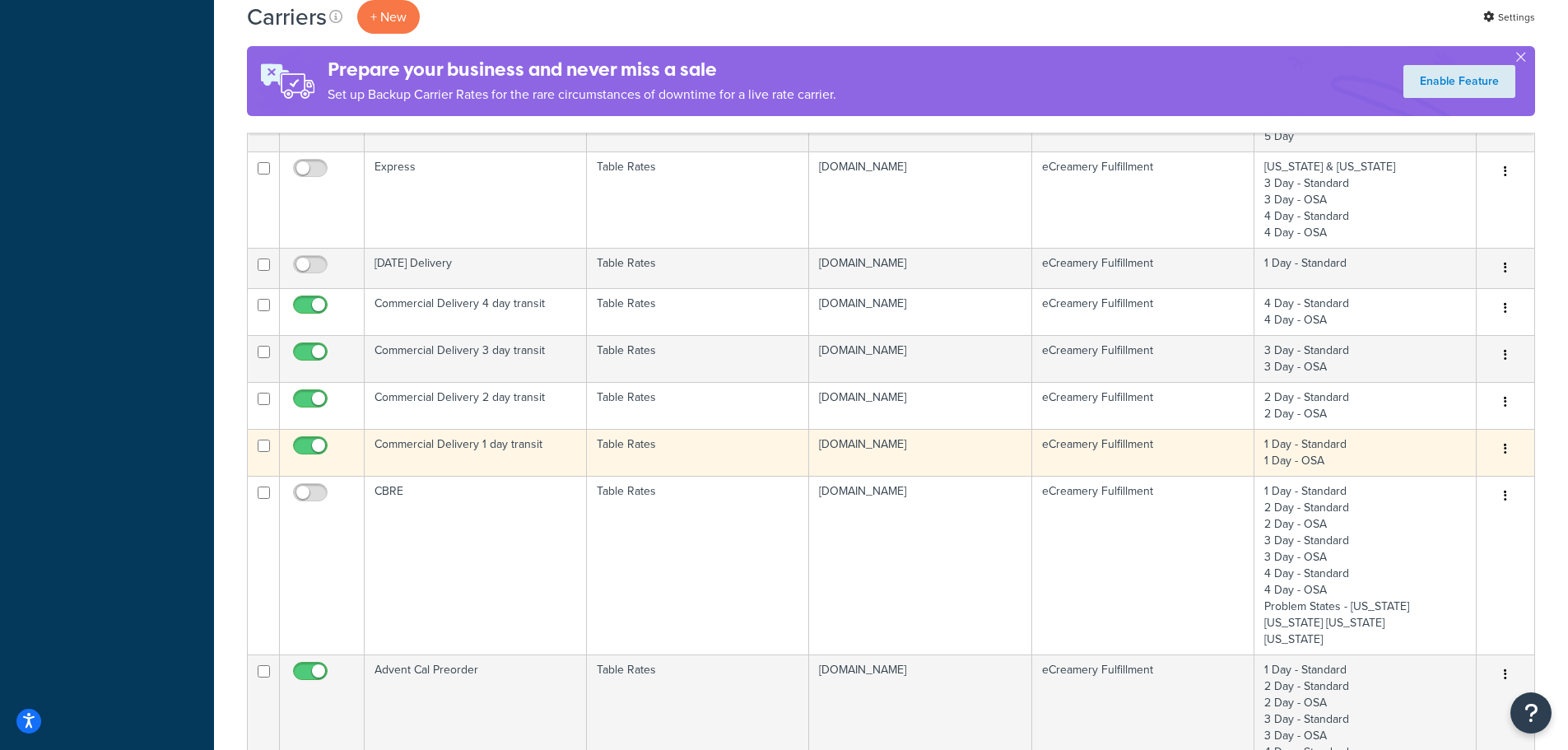
click at [511, 456] on td "Commercial Delivery 1 day transit" at bounding box center [476, 453] width 222 height 47
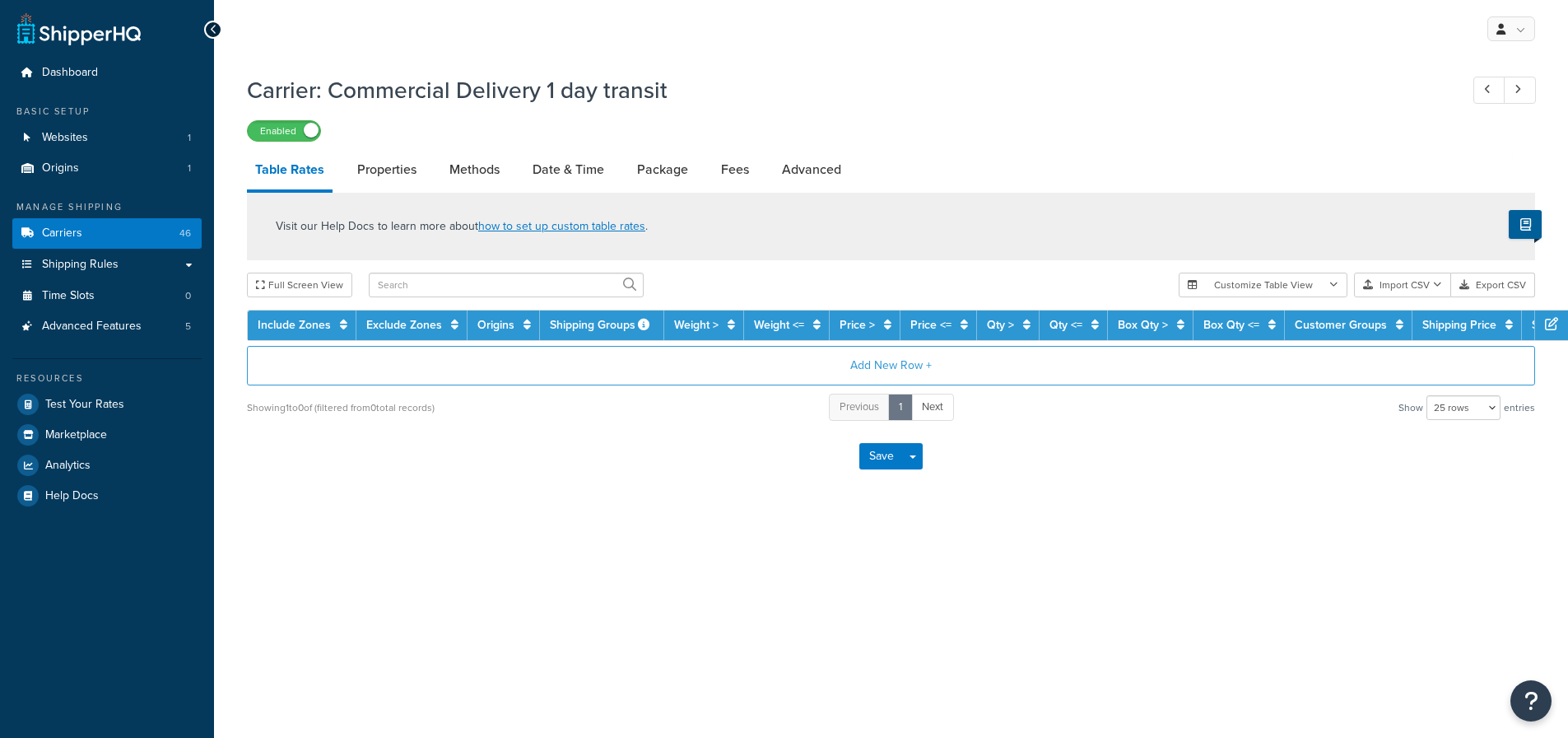
select select "25"
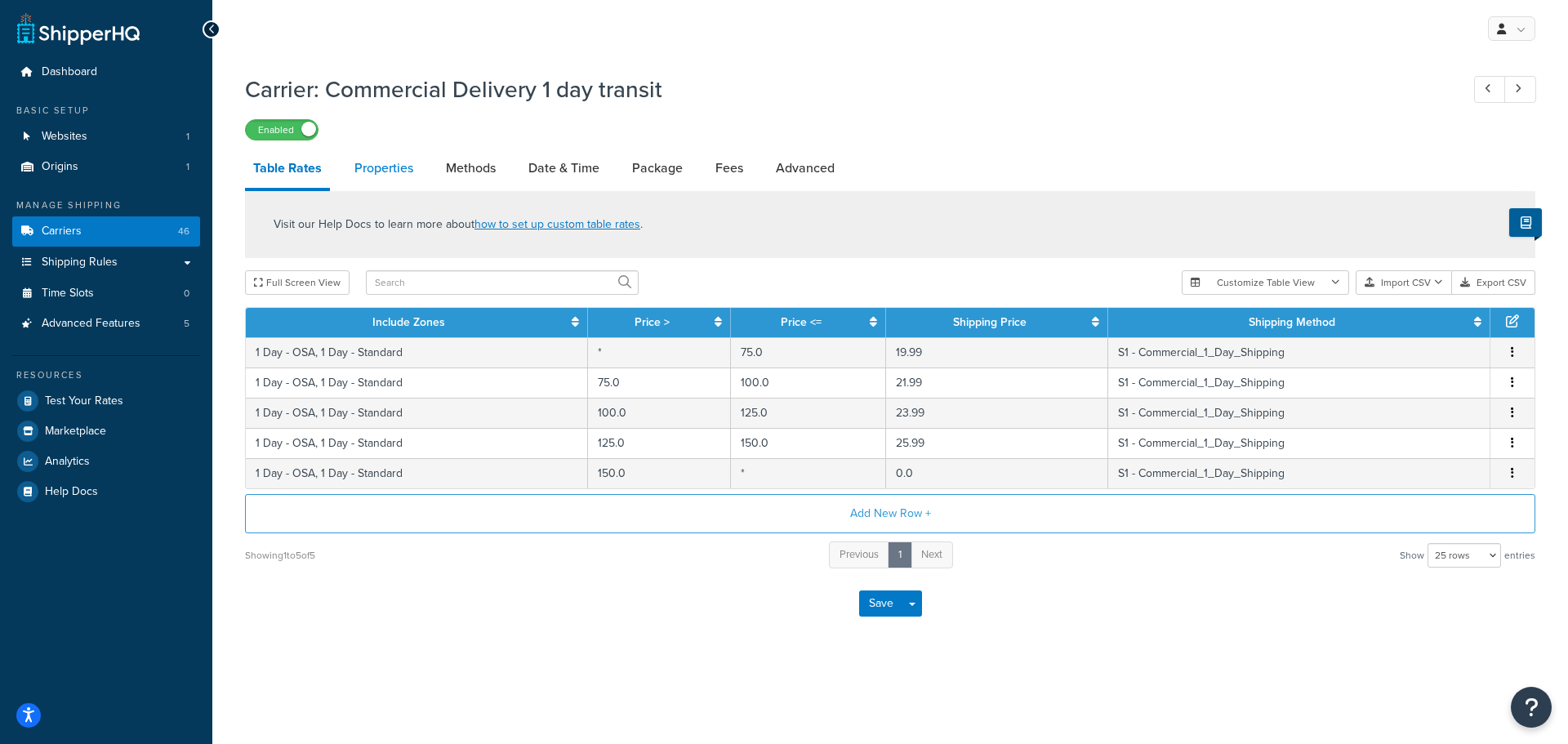
click at [372, 149] on link "Properties" at bounding box center [383, 168] width 75 height 39
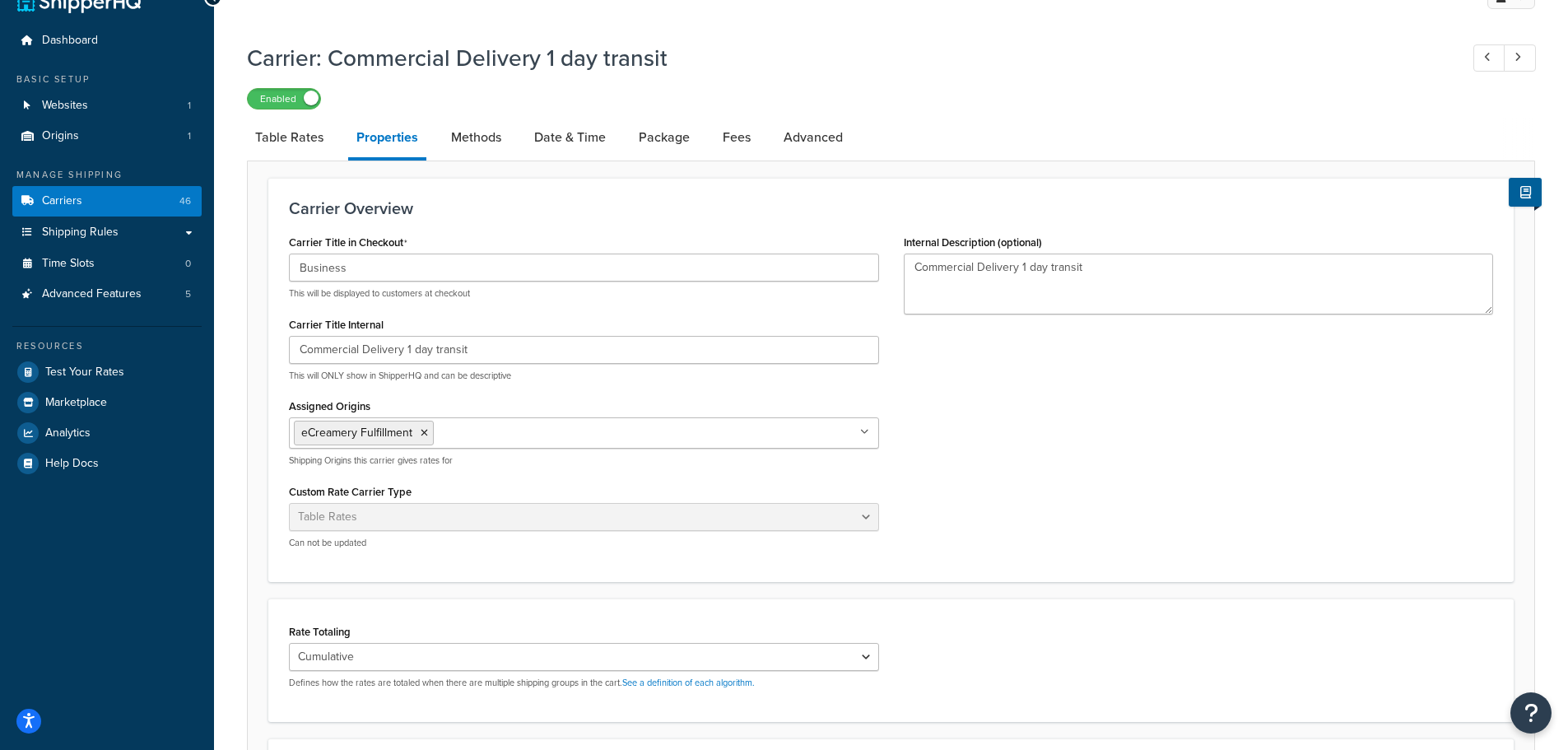
scroll to position [13, 0]
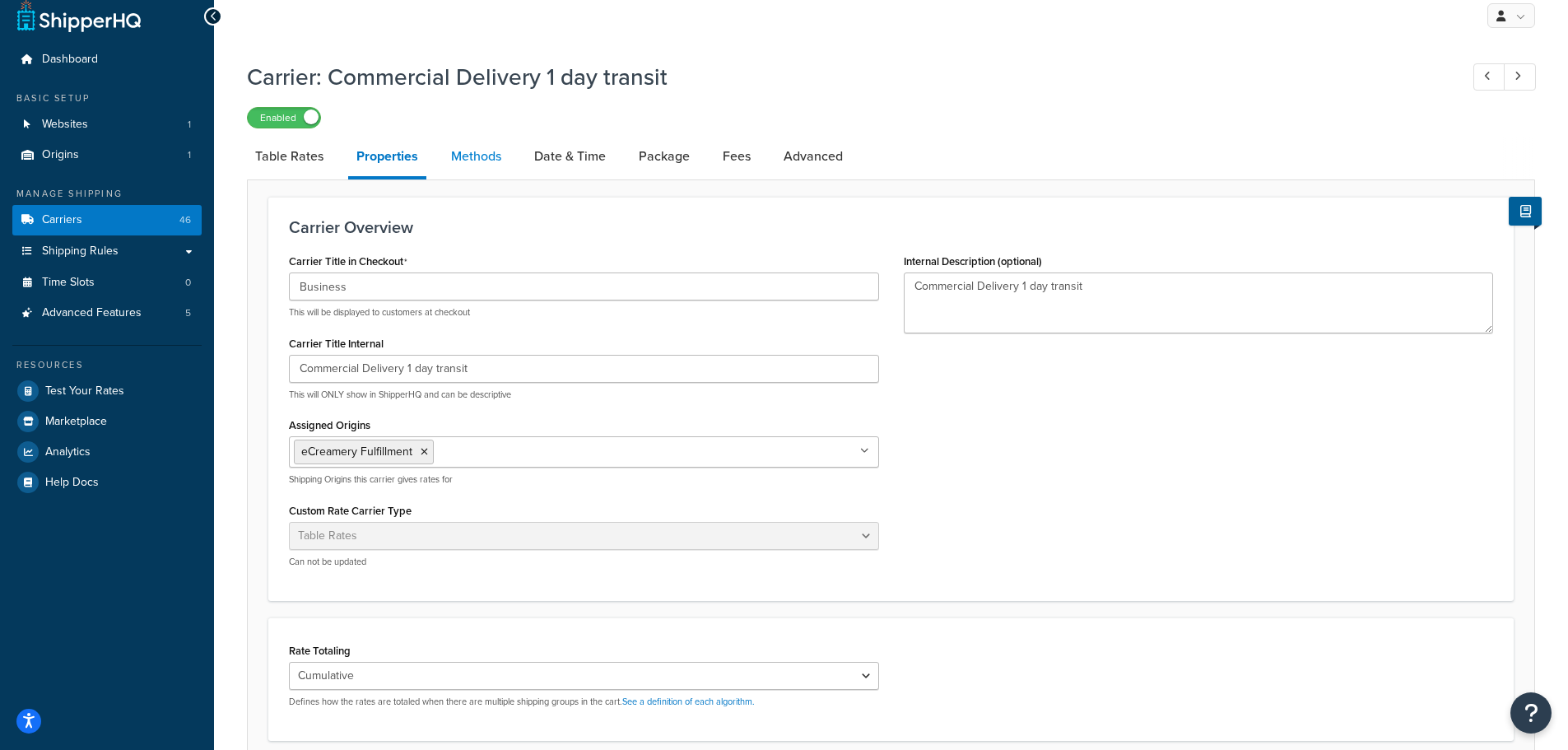
click at [487, 160] on link "Methods" at bounding box center [477, 156] width 67 height 39
select select "25"
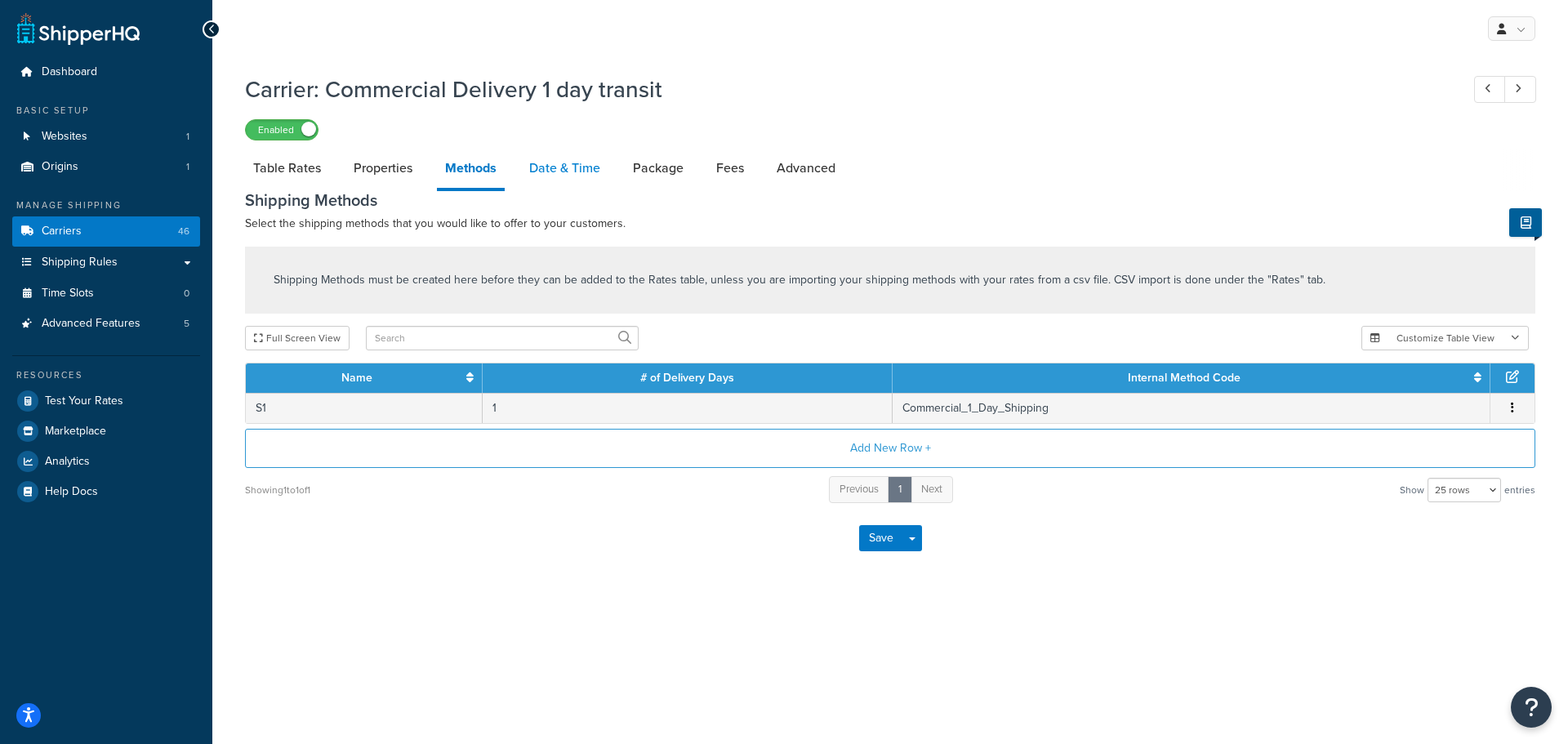
click at [559, 164] on link "Date & Time" at bounding box center [565, 168] width 88 height 39
select select "yMMMEd"
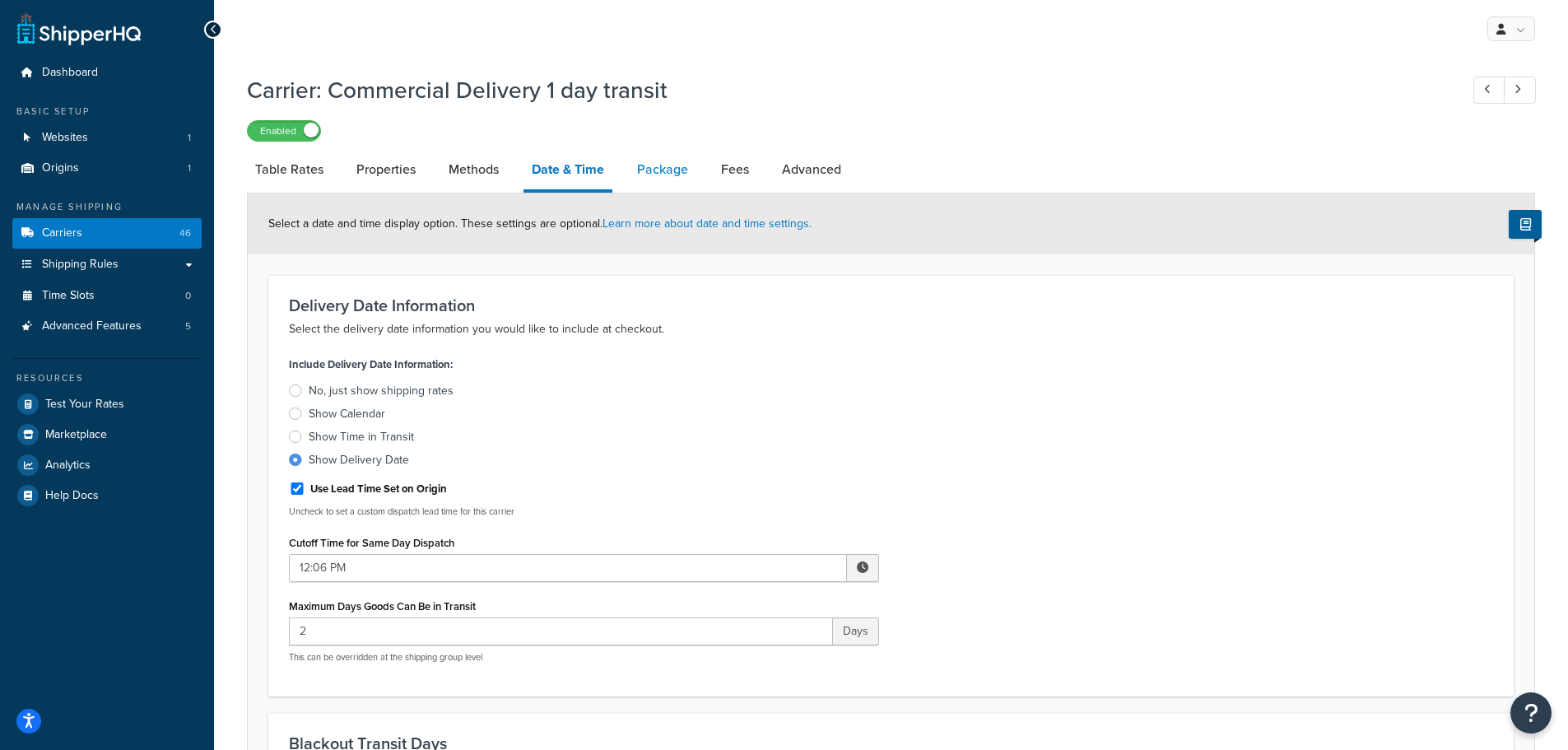
click at [651, 175] on link "Package" at bounding box center [662, 169] width 67 height 39
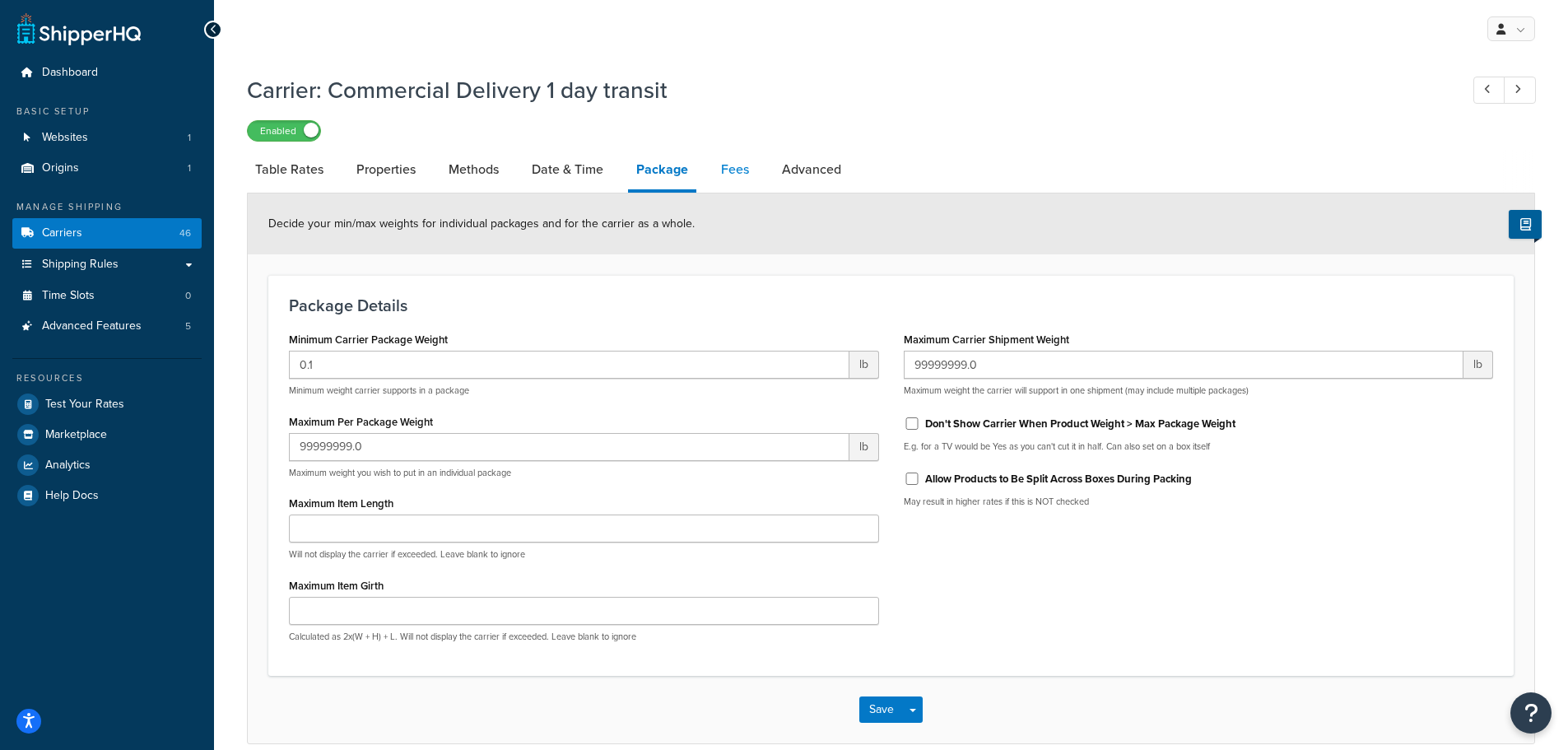
click at [721, 168] on link "Fees" at bounding box center [735, 169] width 45 height 39
select select "AFTER"
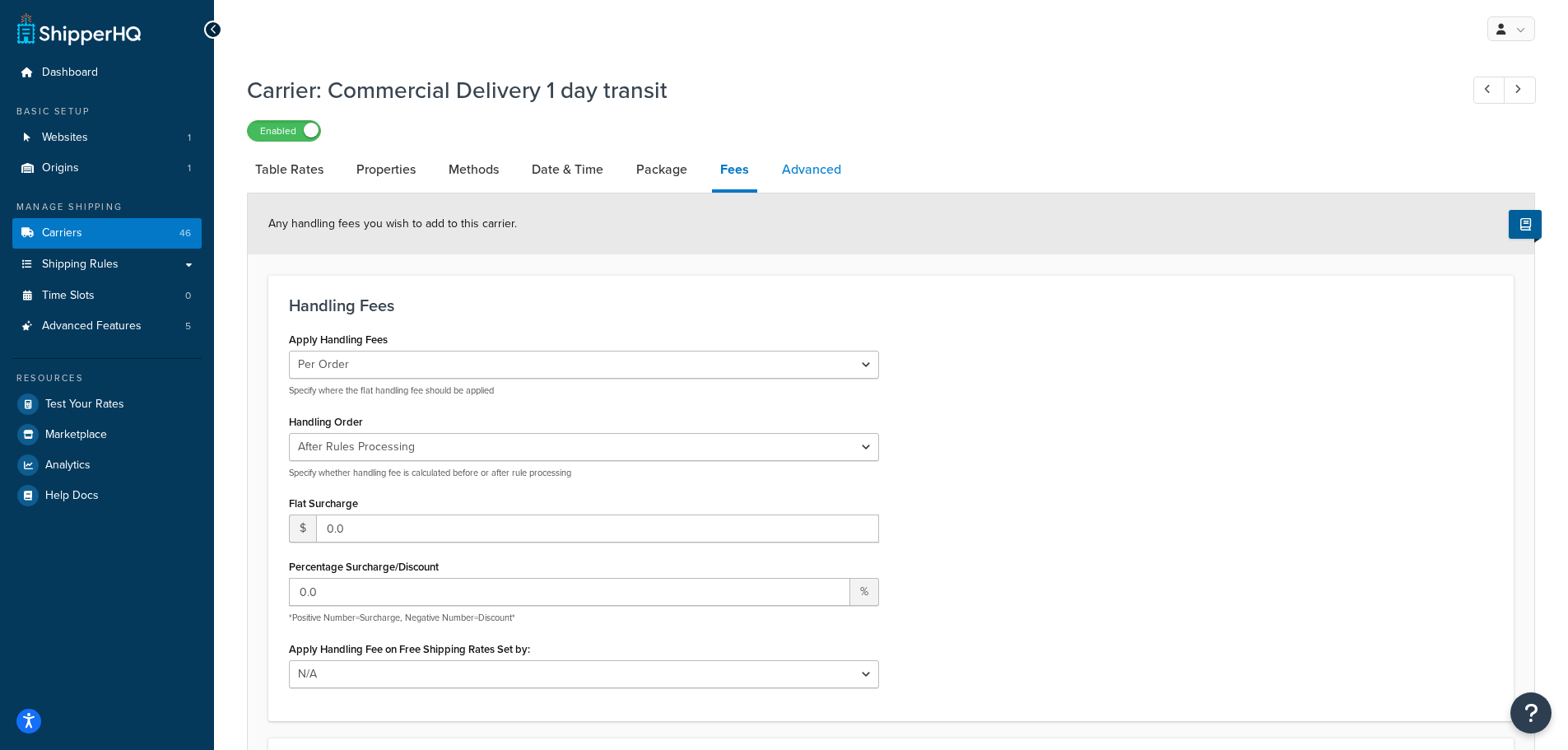
click at [801, 169] on link "Advanced" at bounding box center [811, 169] width 75 height 39
select select "false"
select select "residential"
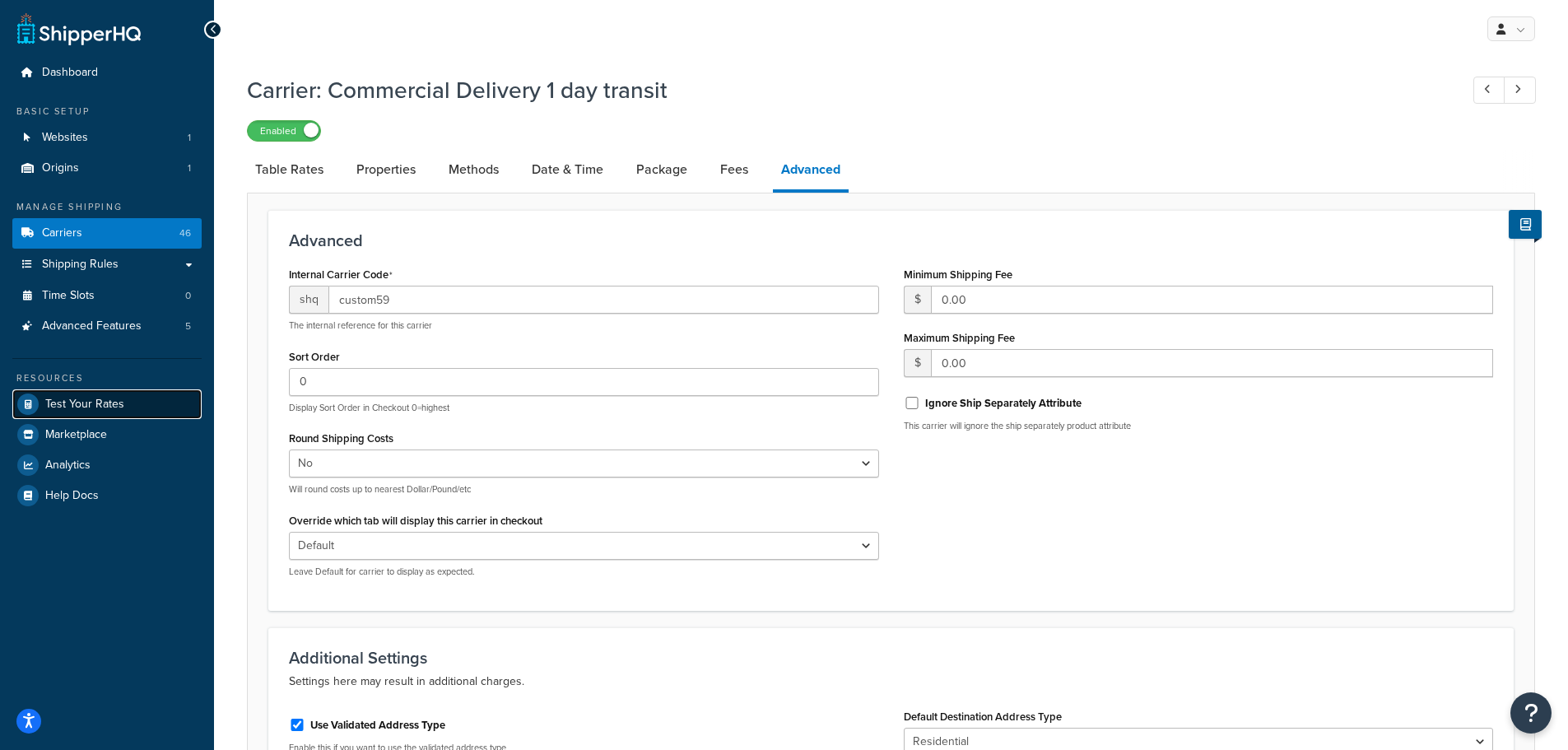
click at [122, 405] on span "Test Your Rates" at bounding box center [85, 405] width 79 height 14
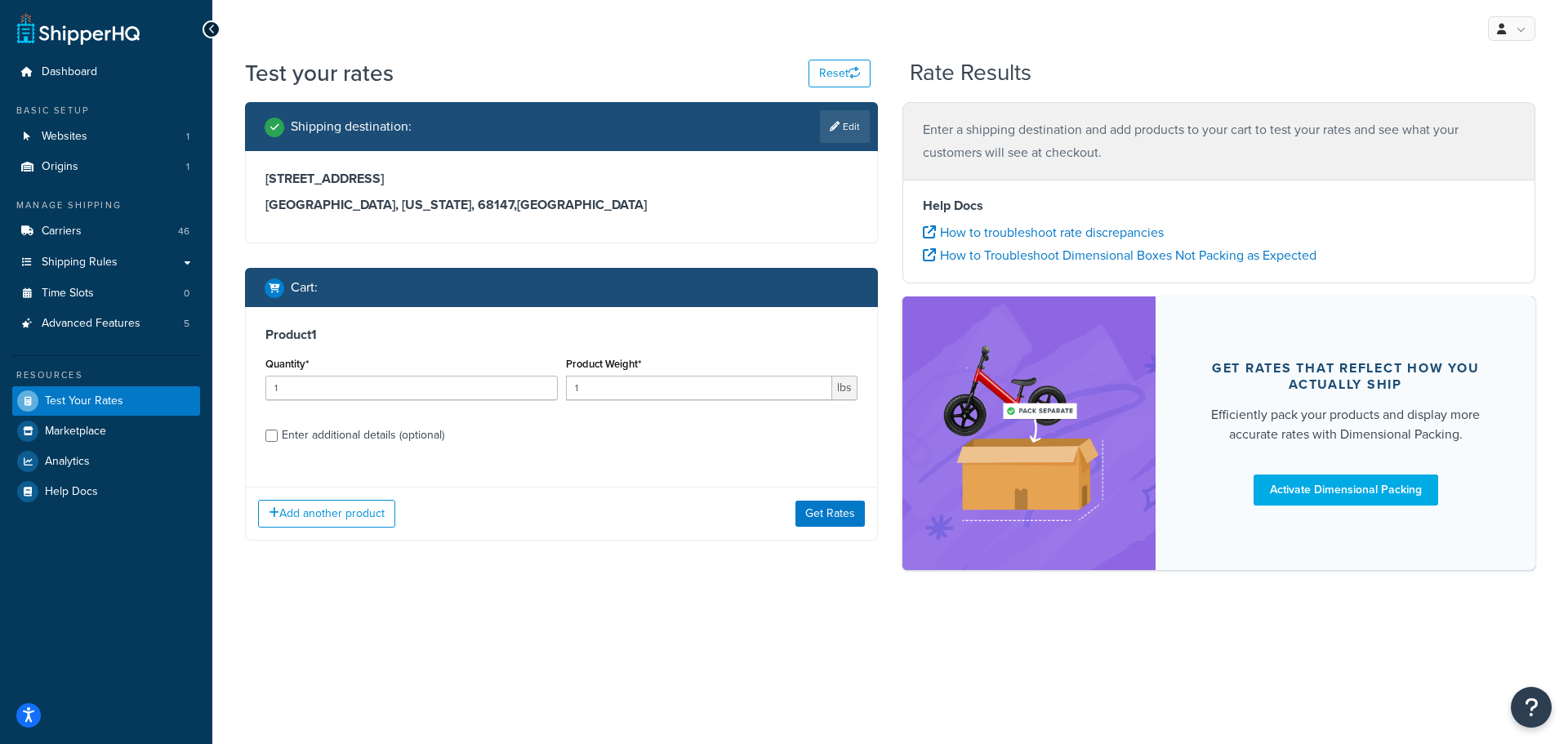
click at [342, 439] on div "Enter additional details (optional)" at bounding box center [362, 435] width 163 height 23
click at [278, 439] on input "Enter additional details (optional)" at bounding box center [271, 435] width 12 height 12
checkbox input "true"
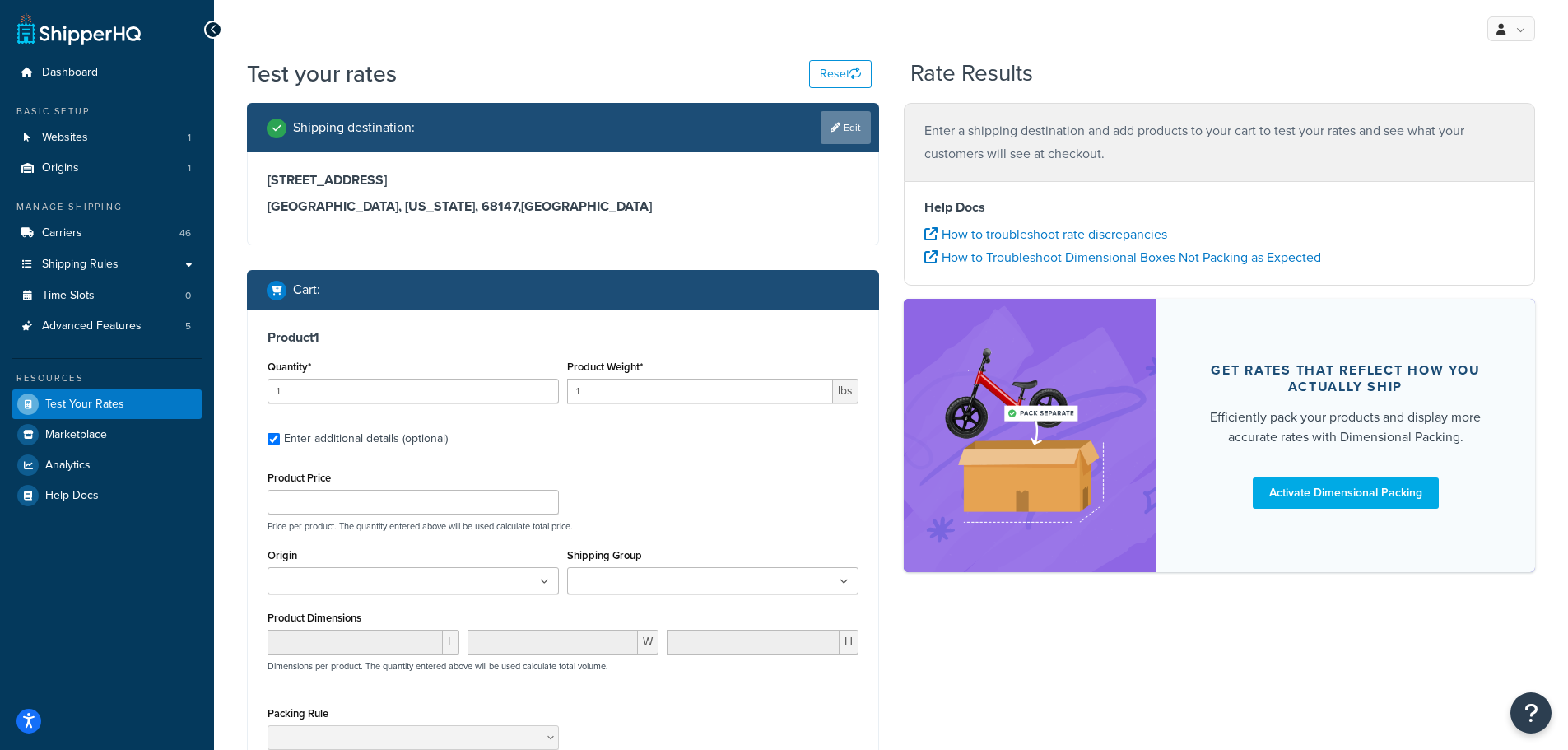
click at [836, 131] on icon at bounding box center [835, 127] width 10 height 10
select select "NE"
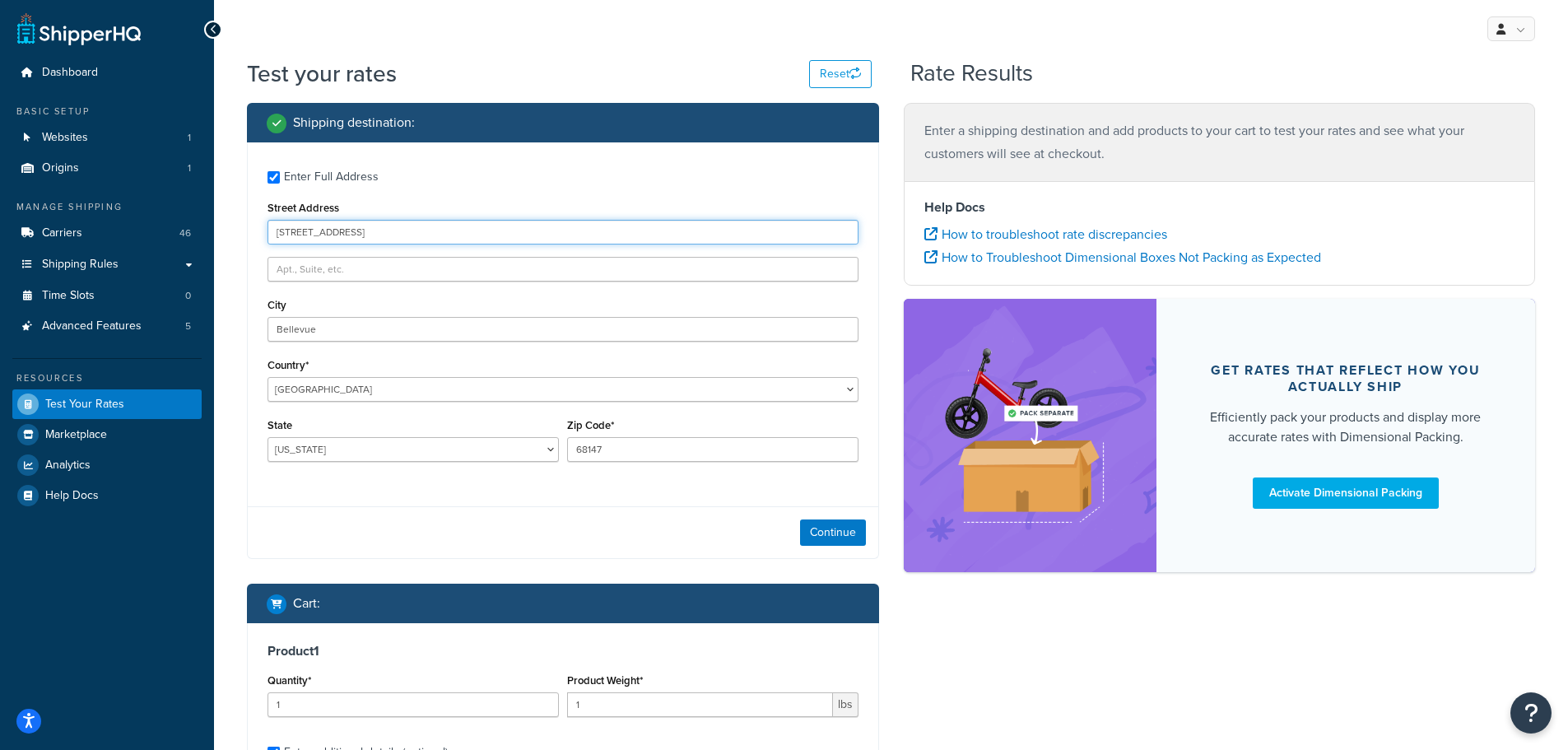
click at [704, 228] on input "[STREET_ADDRESS]" at bounding box center [562, 232] width 591 height 25
click at [354, 230] on input "[STREET_ADDRESS]" at bounding box center [562, 232] width 591 height 25
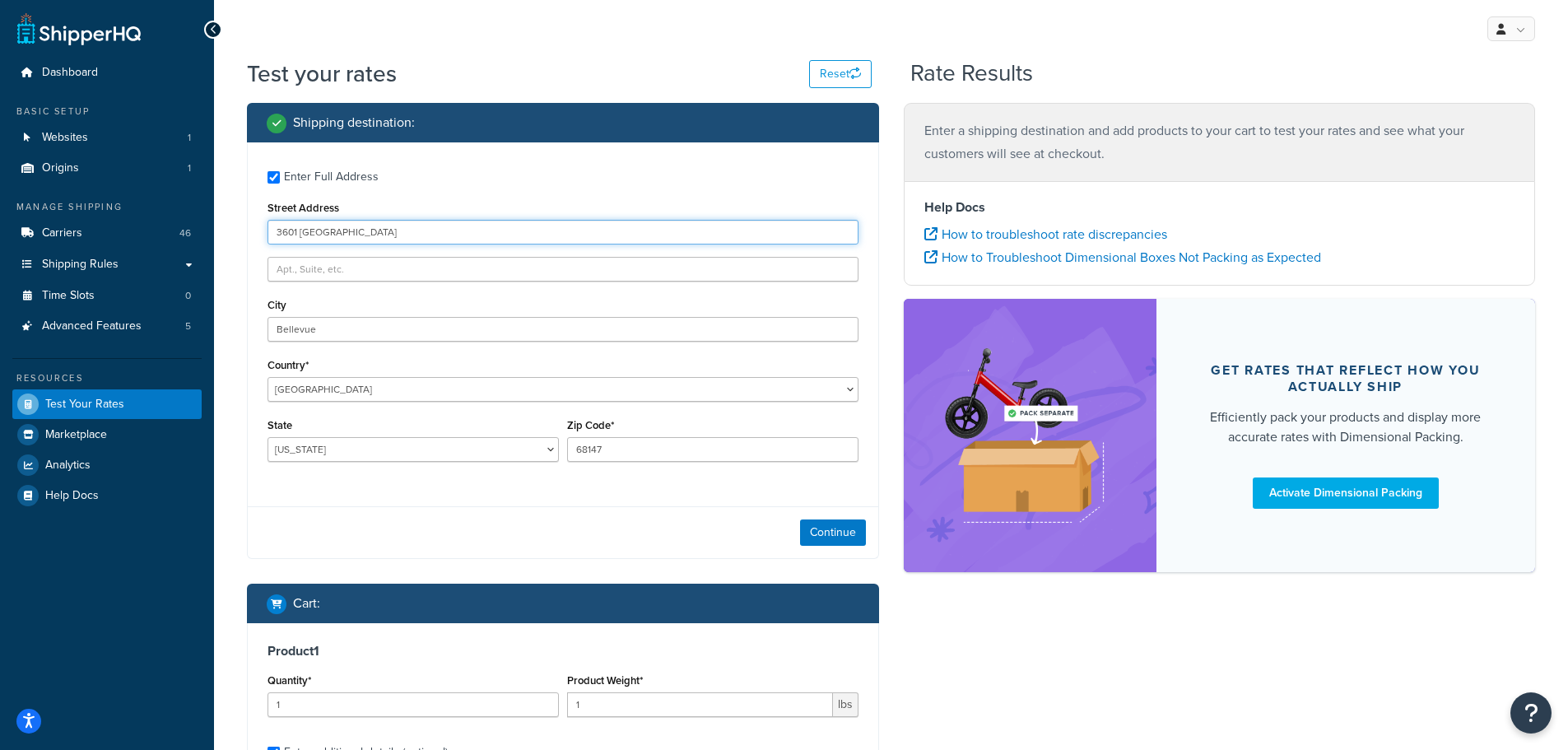
type input "[STREET_ADDRESS][US_STATE]"
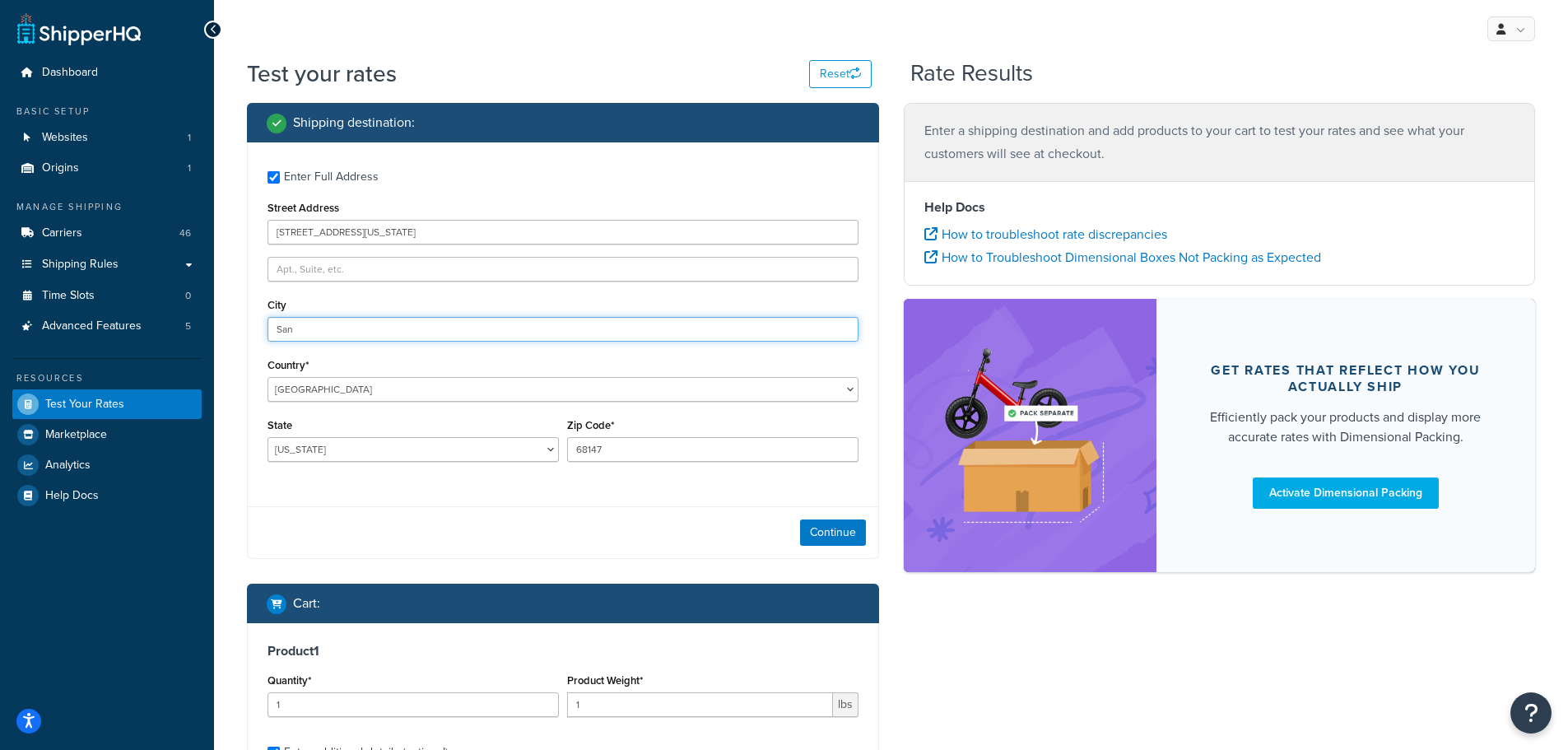
type input "[GEOGRAPHIC_DATA]"
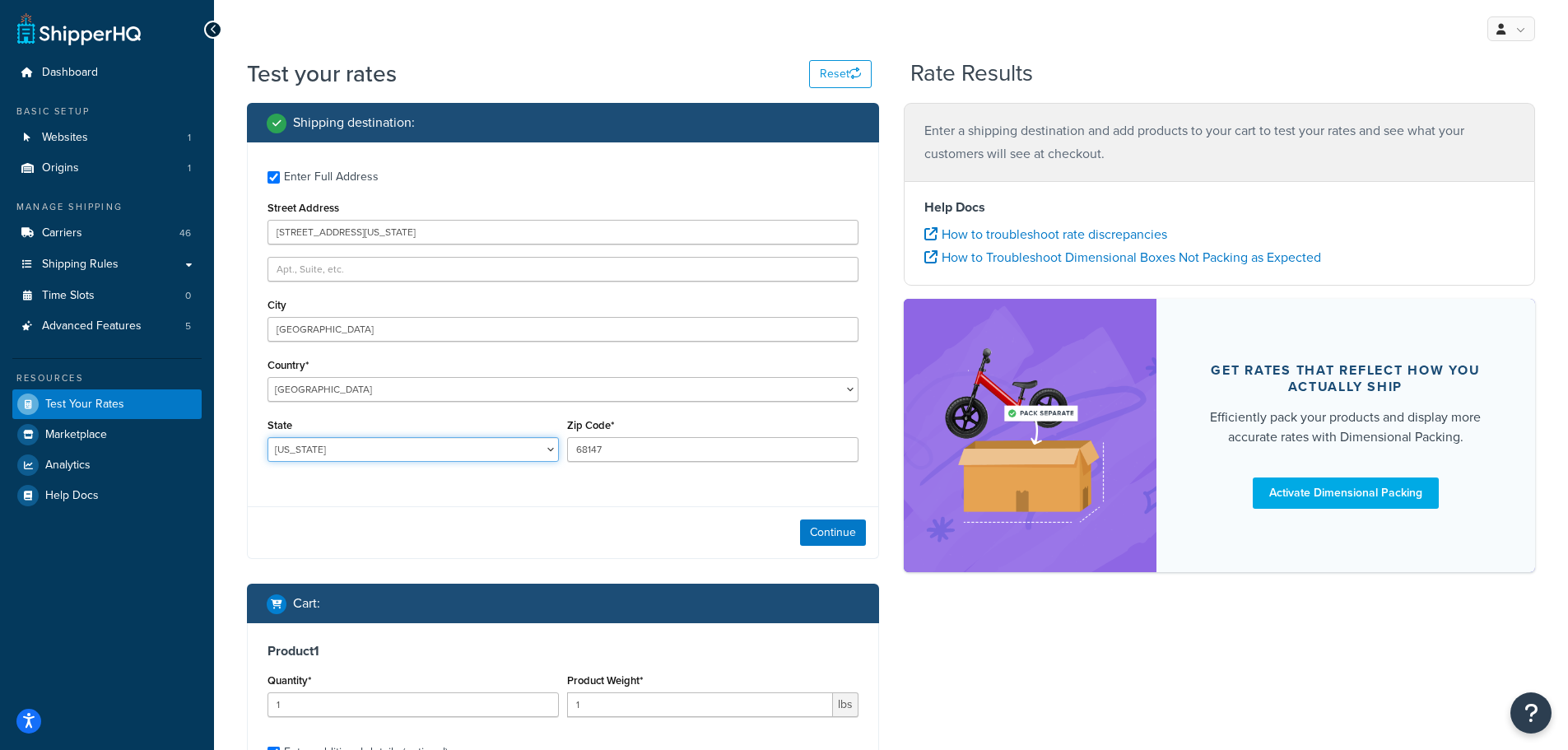
select select "CA"
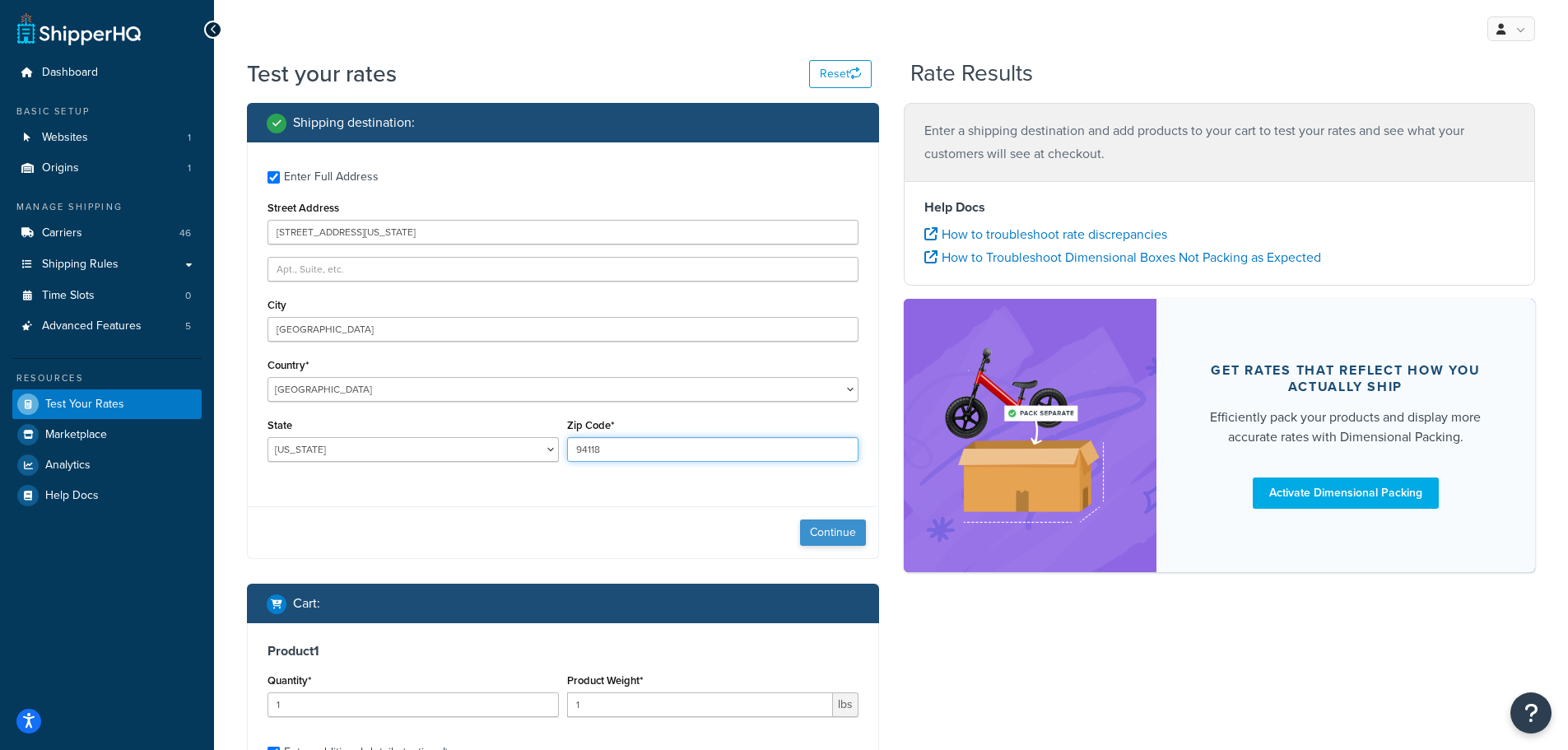
type input "94118"
click at [809, 533] on button "Continue" at bounding box center [832, 533] width 66 height 26
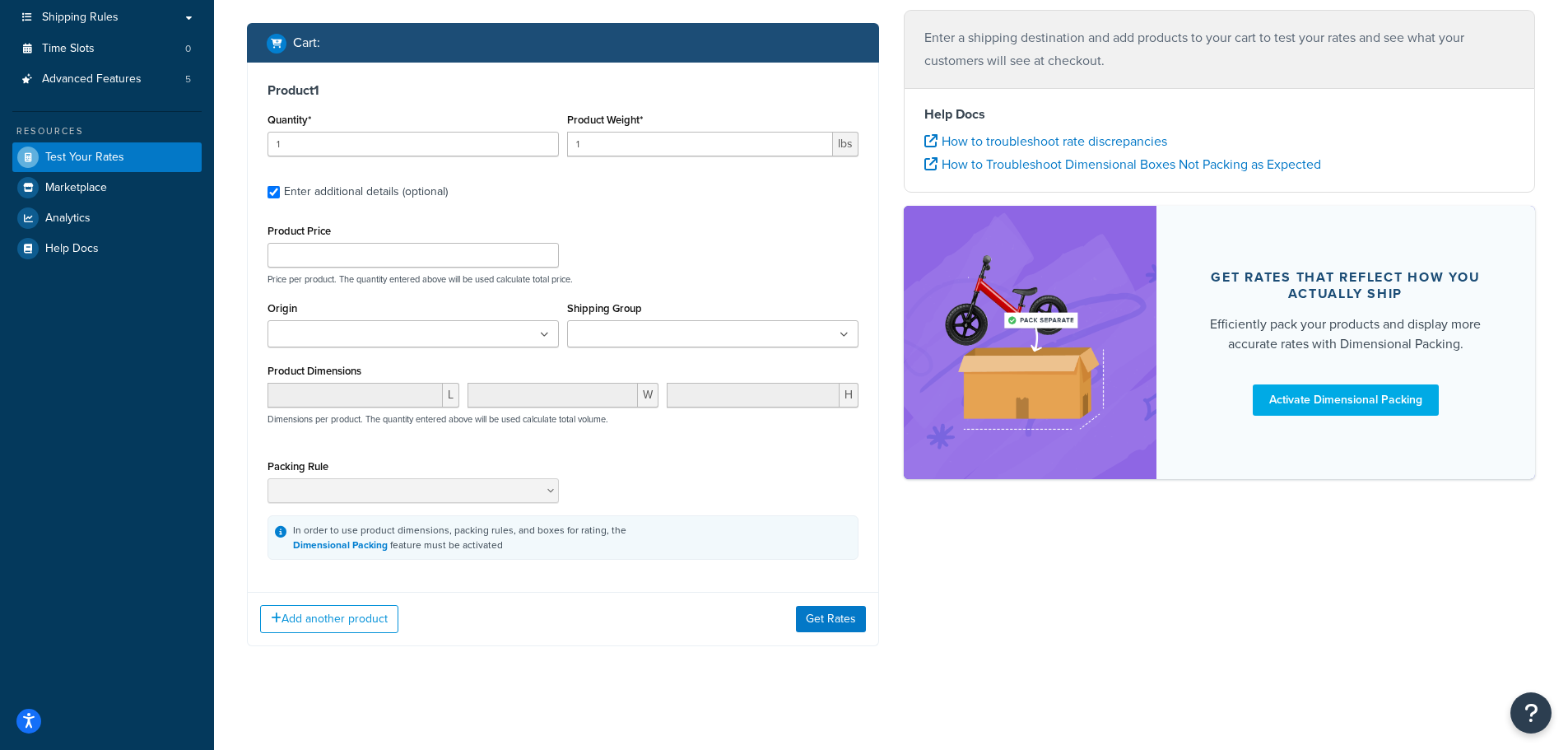
click at [848, 605] on div "Add another product Get Rates" at bounding box center [563, 619] width 631 height 53
click at [847, 611] on button "Get Rates" at bounding box center [831, 619] width 70 height 26
